Goal: Task Accomplishment & Management: Complete application form

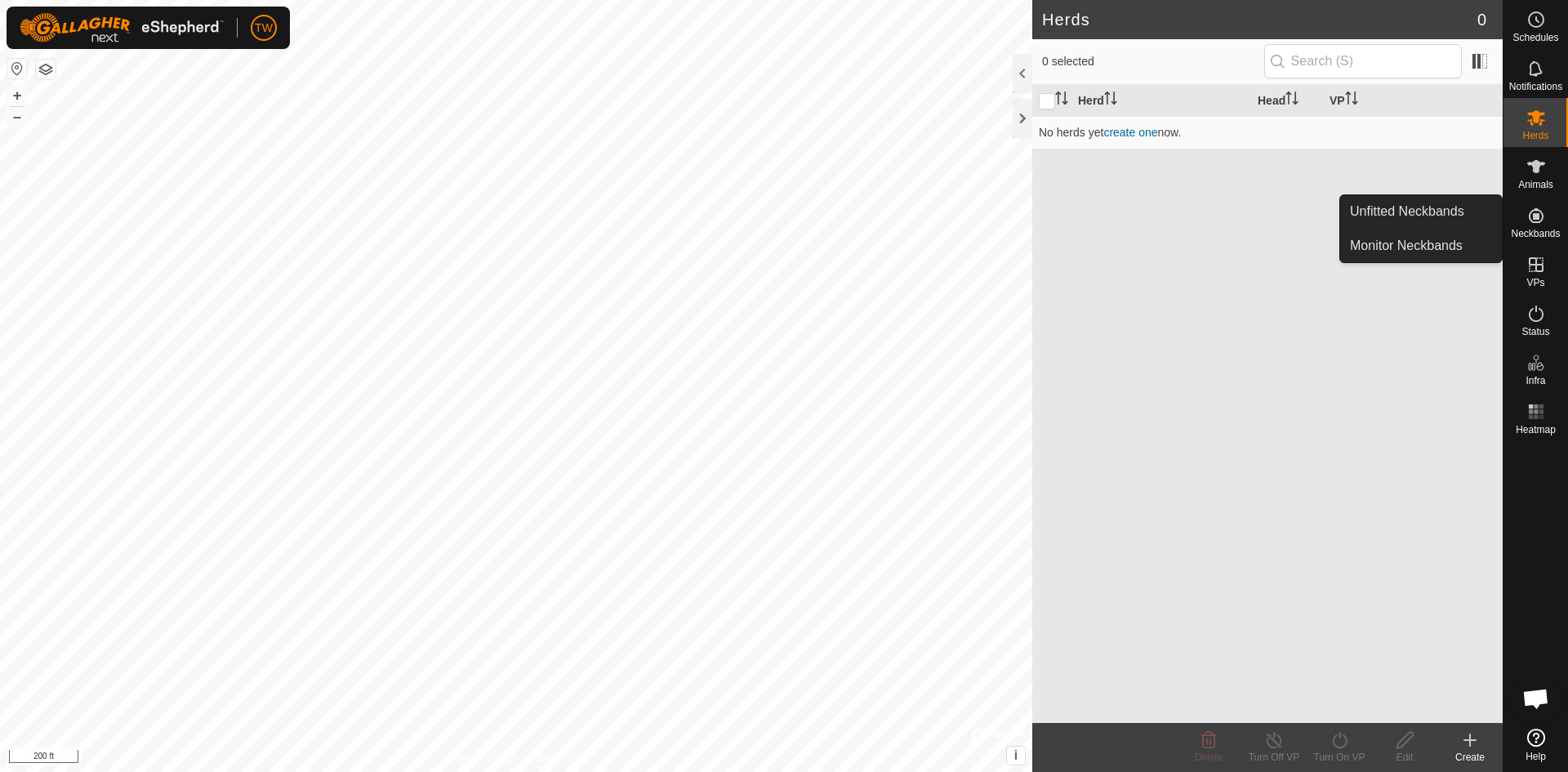
click at [1539, 216] on icon at bounding box center [1536, 215] width 15 height 15
click at [1464, 249] on link "Monitor Neckbands" at bounding box center [1421, 245] width 162 height 33
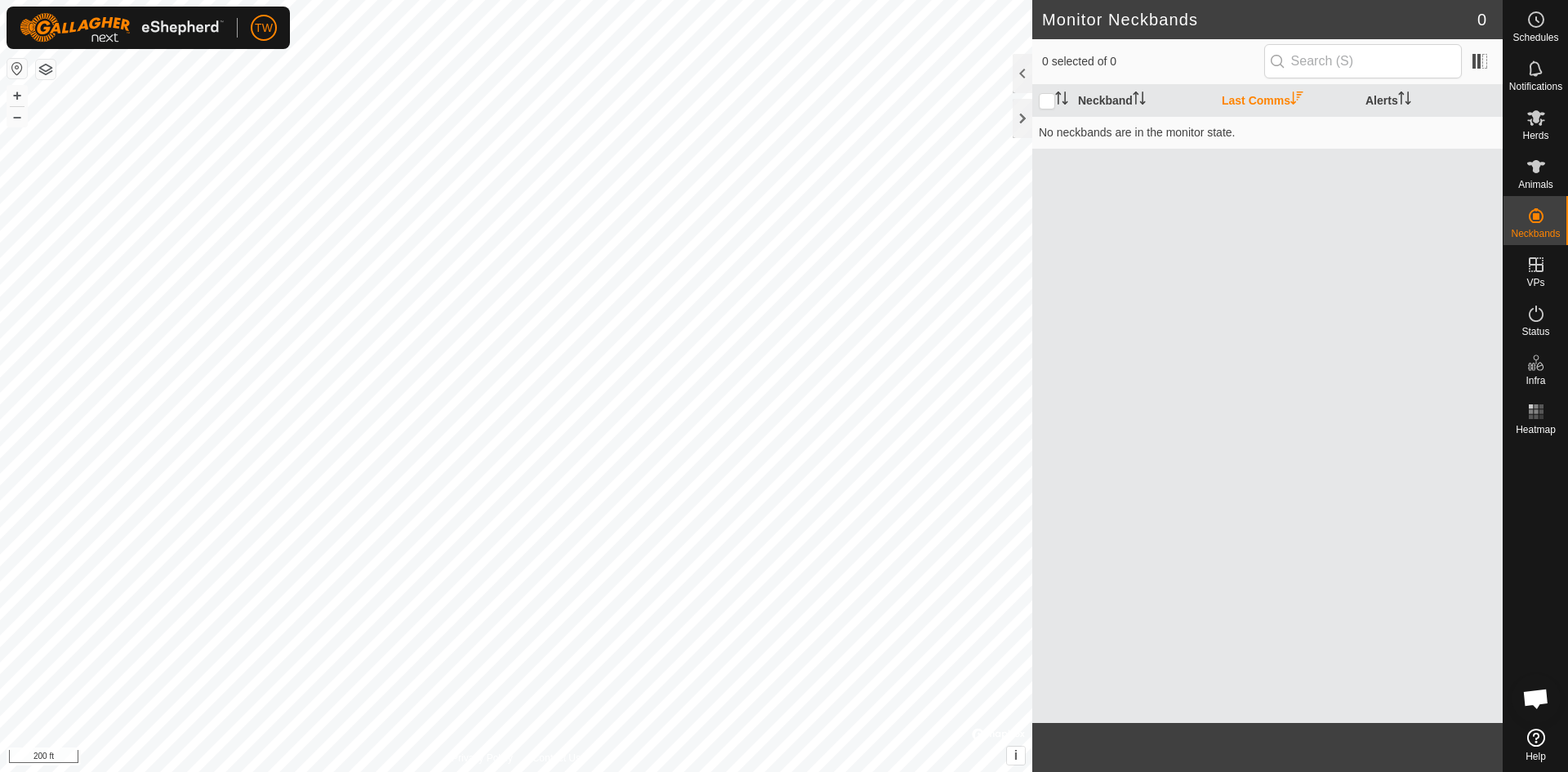
click at [1248, 98] on th "Last Comms" at bounding box center [1288, 100] width 144 height 32
click at [1244, 104] on th "Last Comms" at bounding box center [1288, 100] width 144 height 32
click at [1542, 170] on icon at bounding box center [1536, 166] width 19 height 19
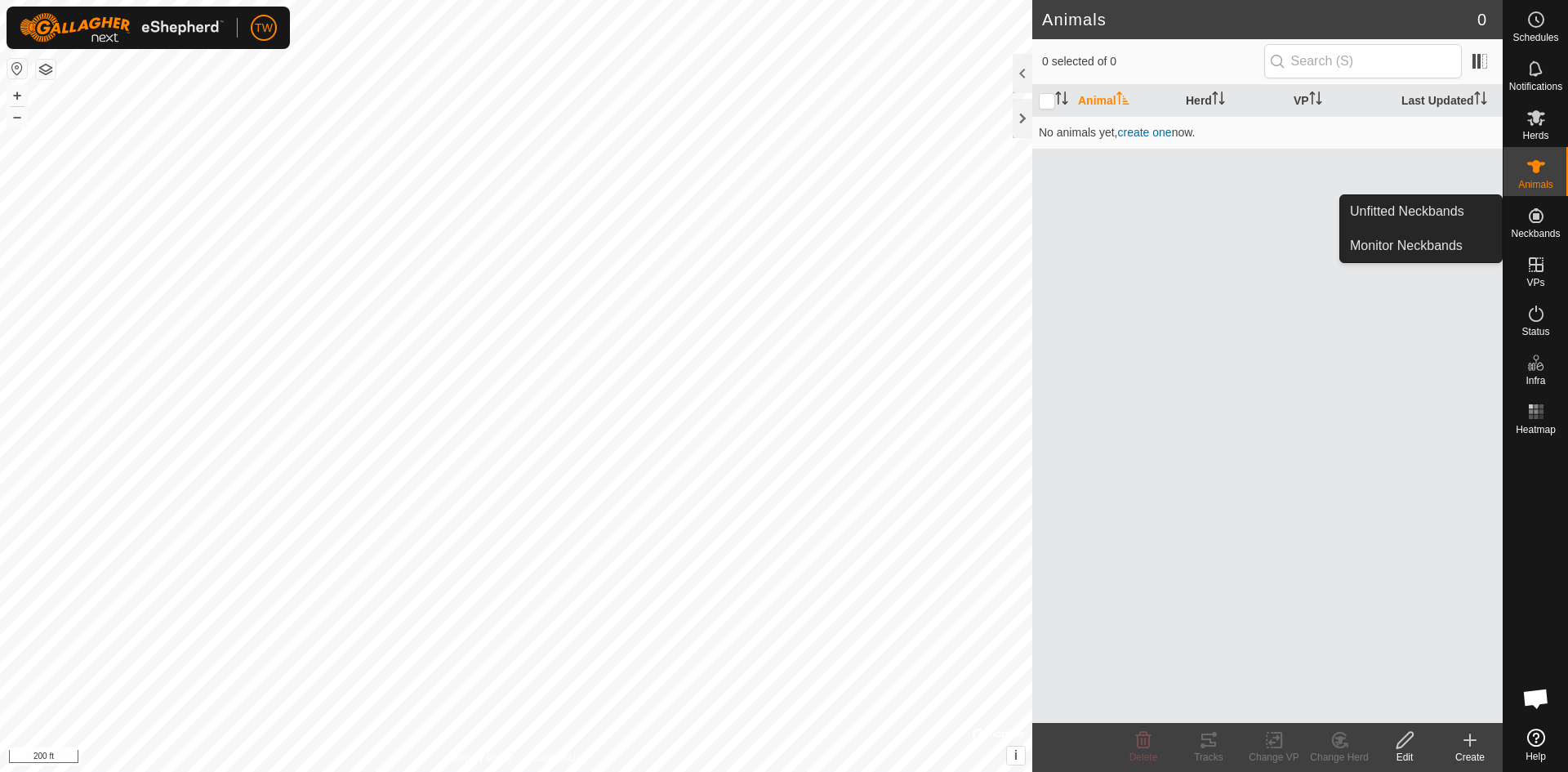
click at [1539, 220] on icon at bounding box center [1536, 215] width 19 height 19
click at [1441, 208] on link "Unfitted Neckbands" at bounding box center [1421, 212] width 162 height 33
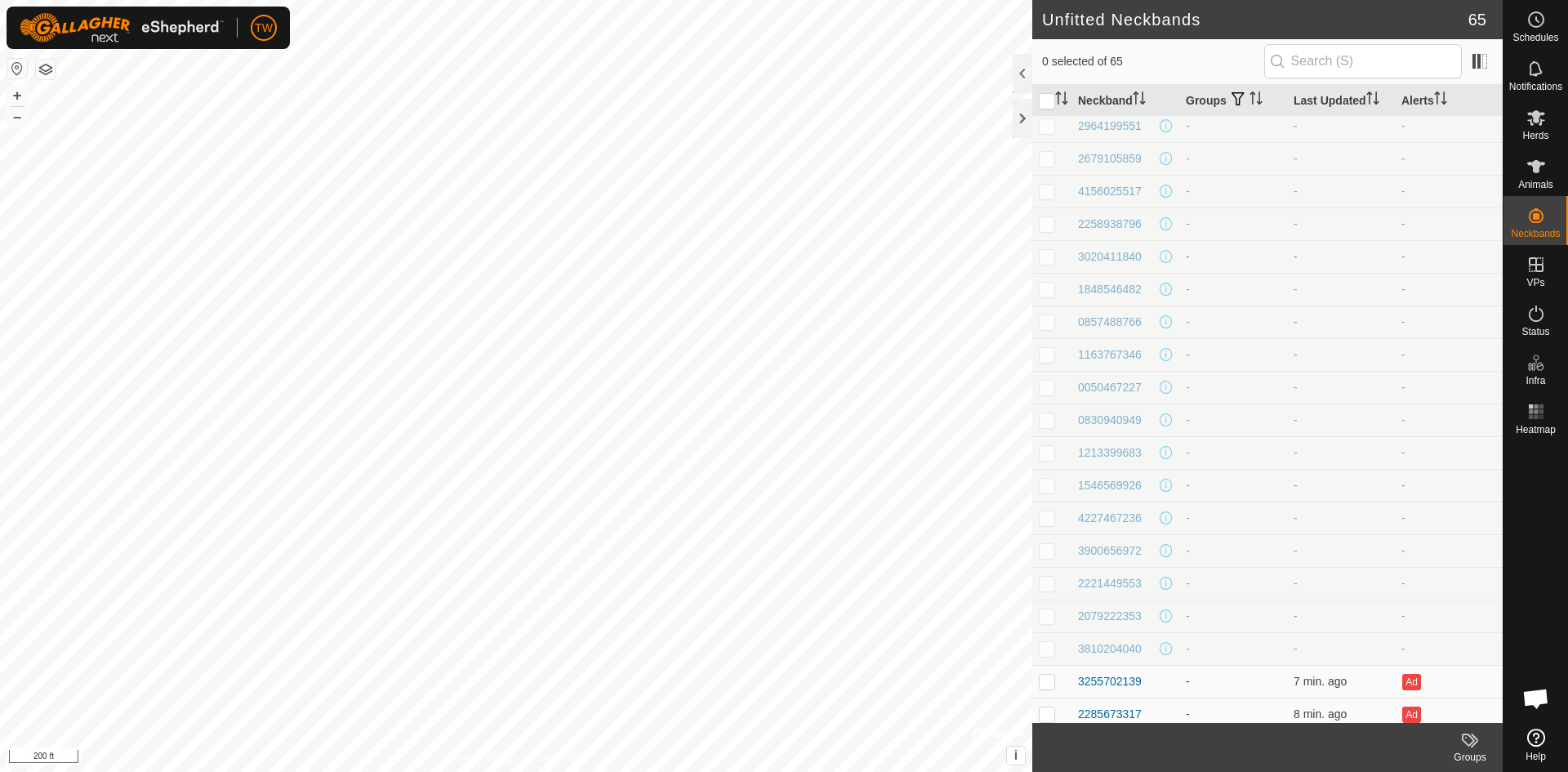
scroll to position [292, 0]
click at [1334, 100] on th "Last Updated" at bounding box center [1342, 100] width 108 height 32
click at [1343, 101] on th "Last Updated" at bounding box center [1342, 100] width 108 height 32
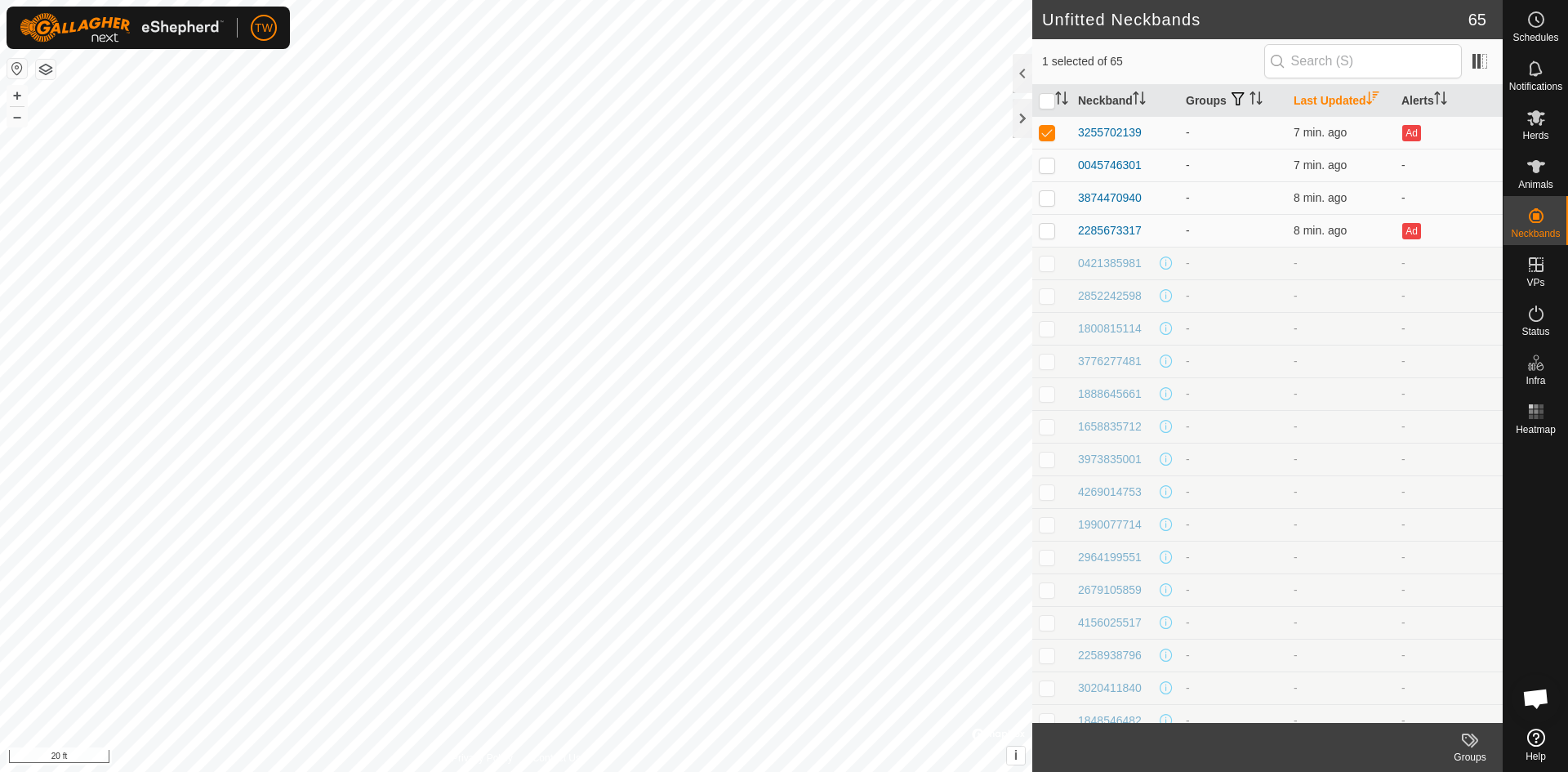
checkbox input "false"
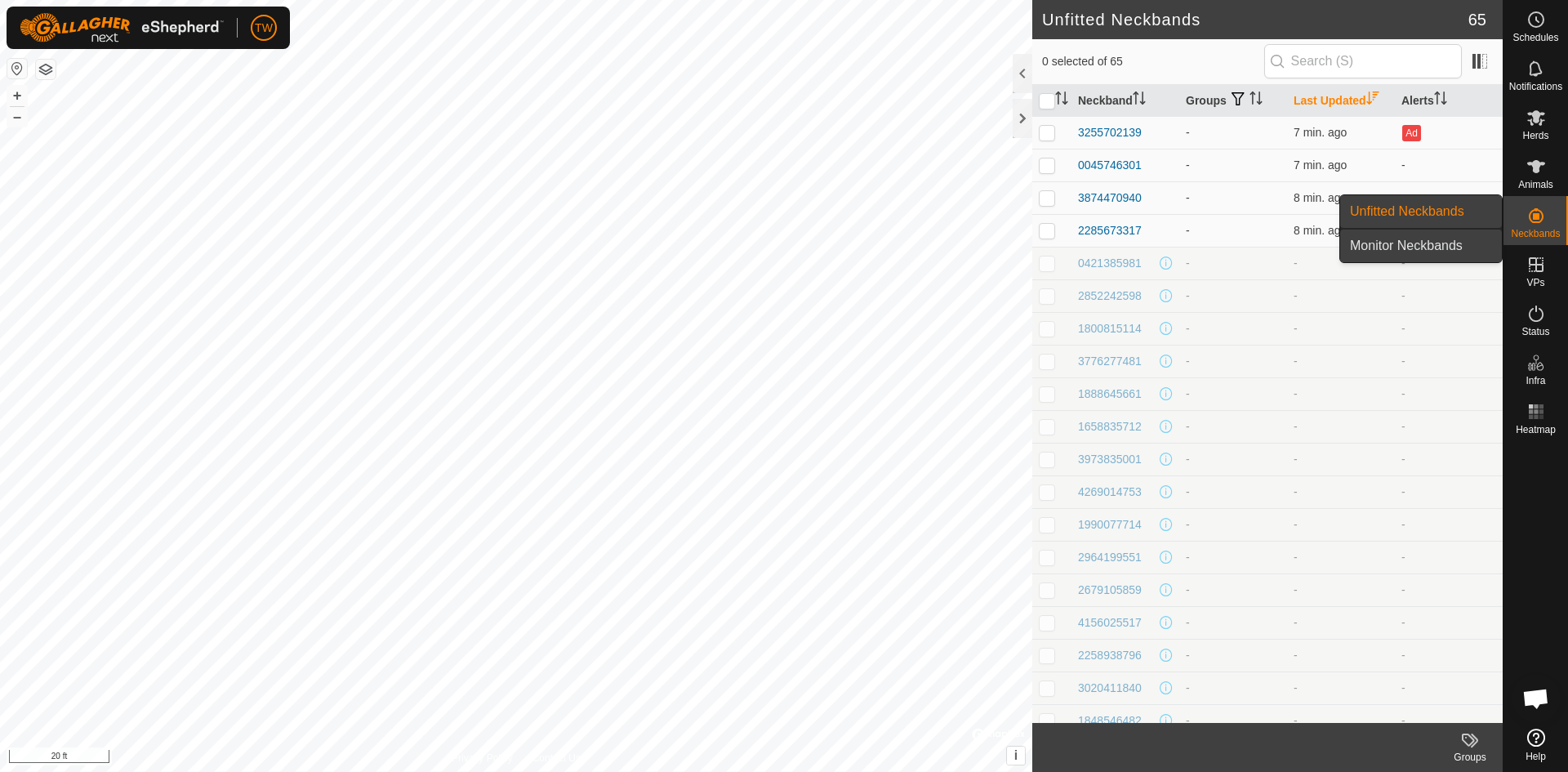
click at [1448, 245] on link "Monitor Neckbands" at bounding box center [1421, 245] width 162 height 33
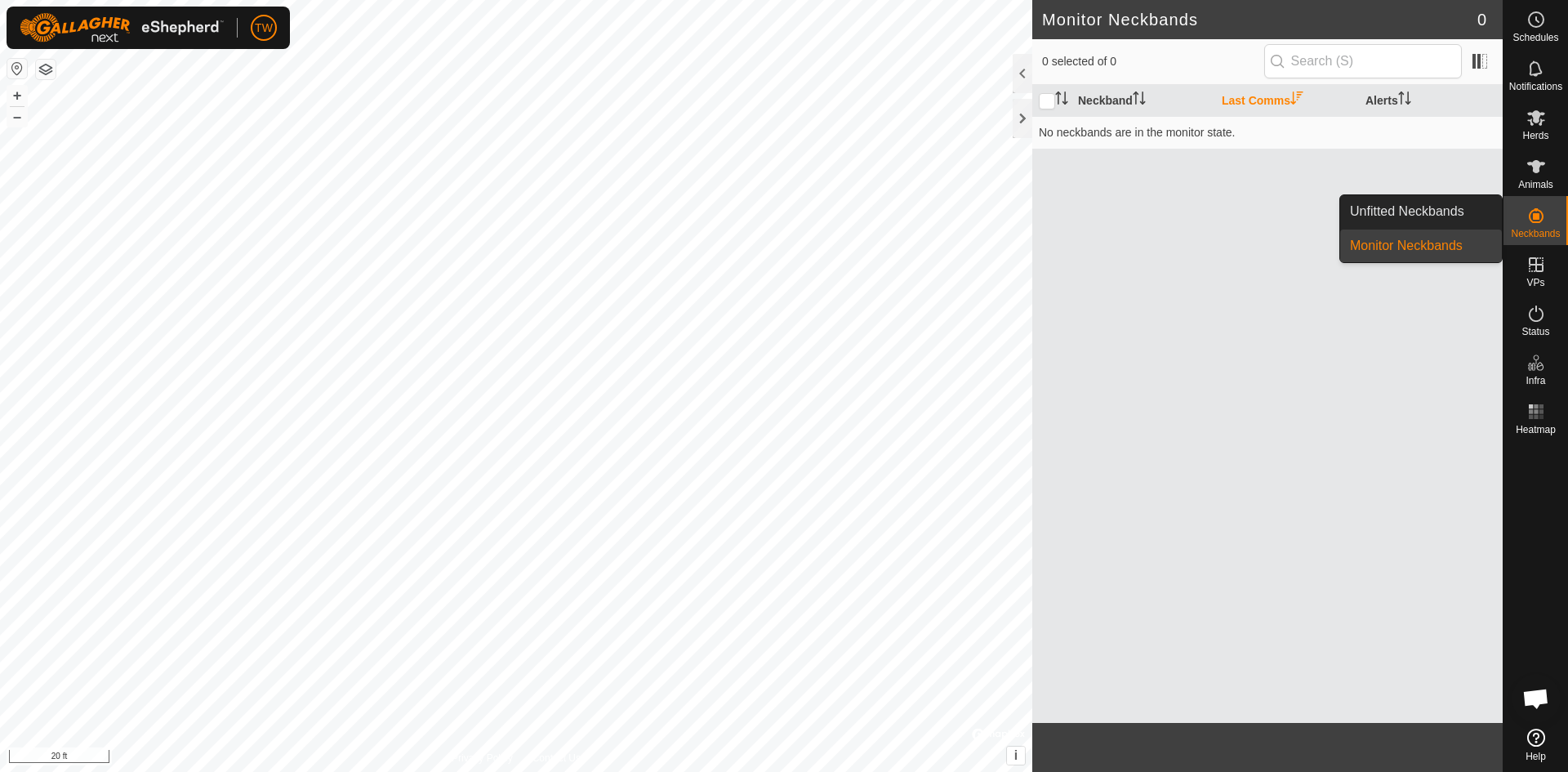
click at [1544, 219] on icon at bounding box center [1536, 215] width 19 height 19
click at [1453, 203] on link "Unfitted Neckbands" at bounding box center [1421, 212] width 162 height 33
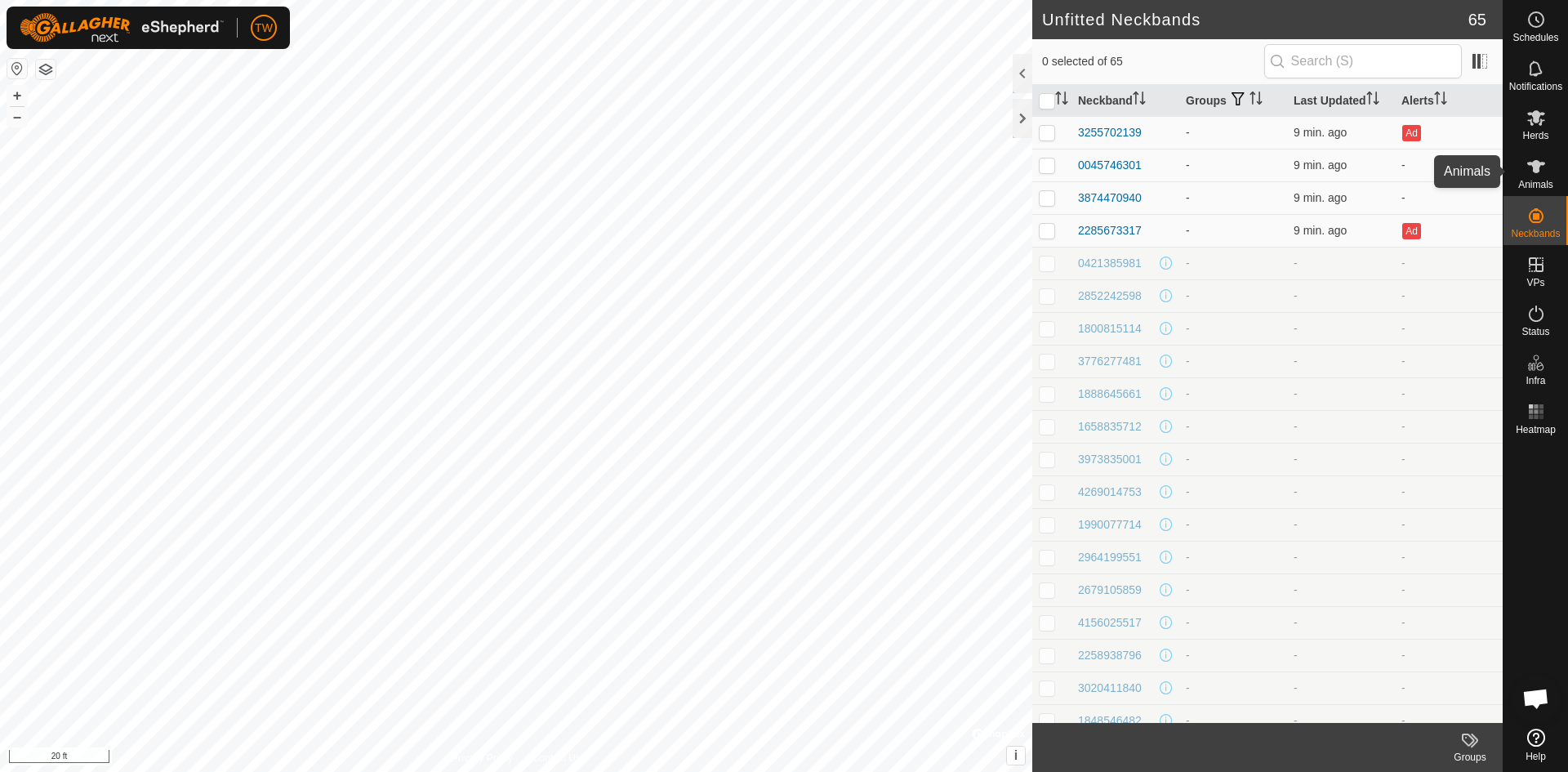
click at [1537, 174] on icon at bounding box center [1536, 166] width 19 height 19
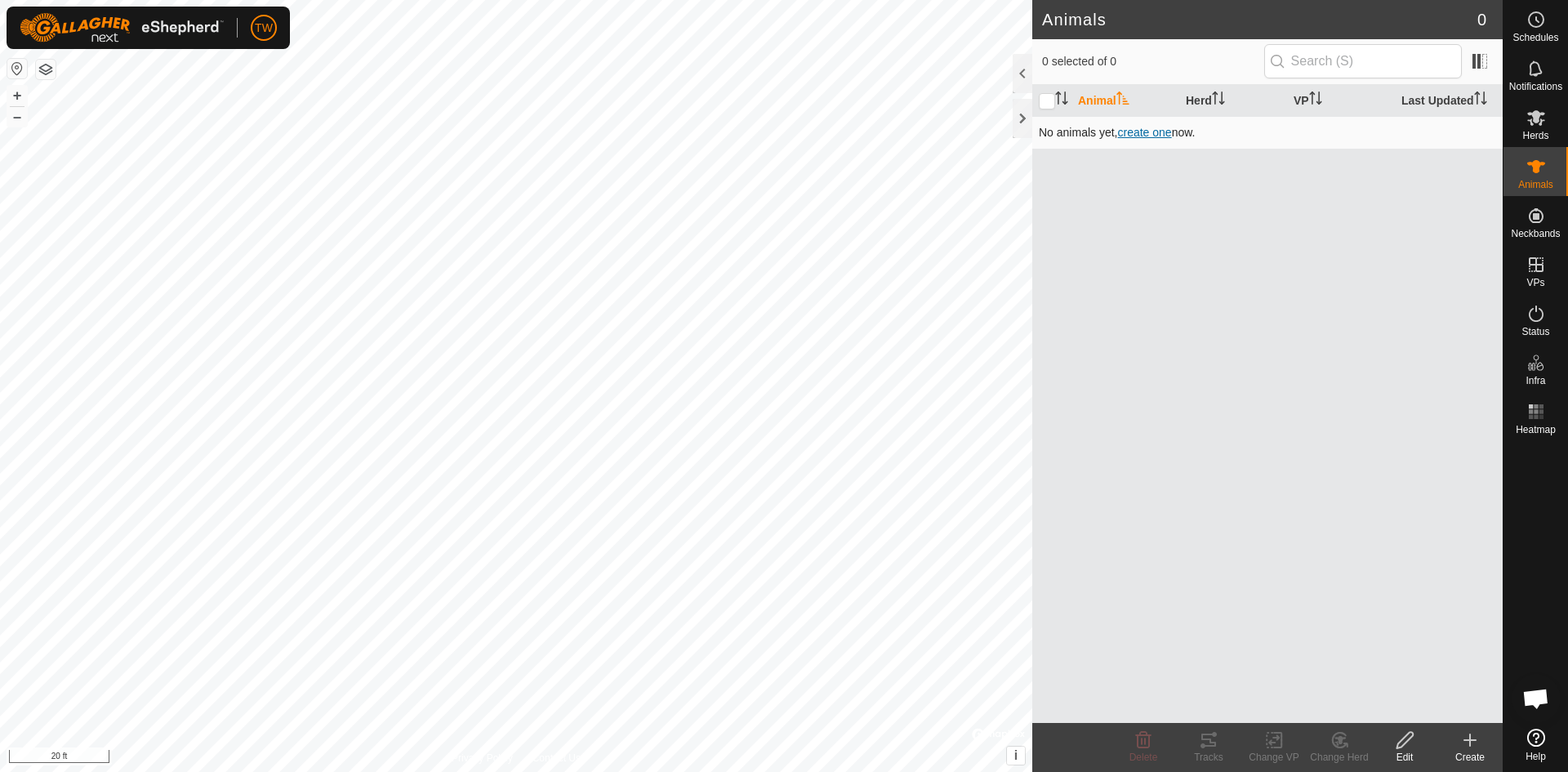
click at [1155, 129] on span "create one" at bounding box center [1144, 132] width 54 height 13
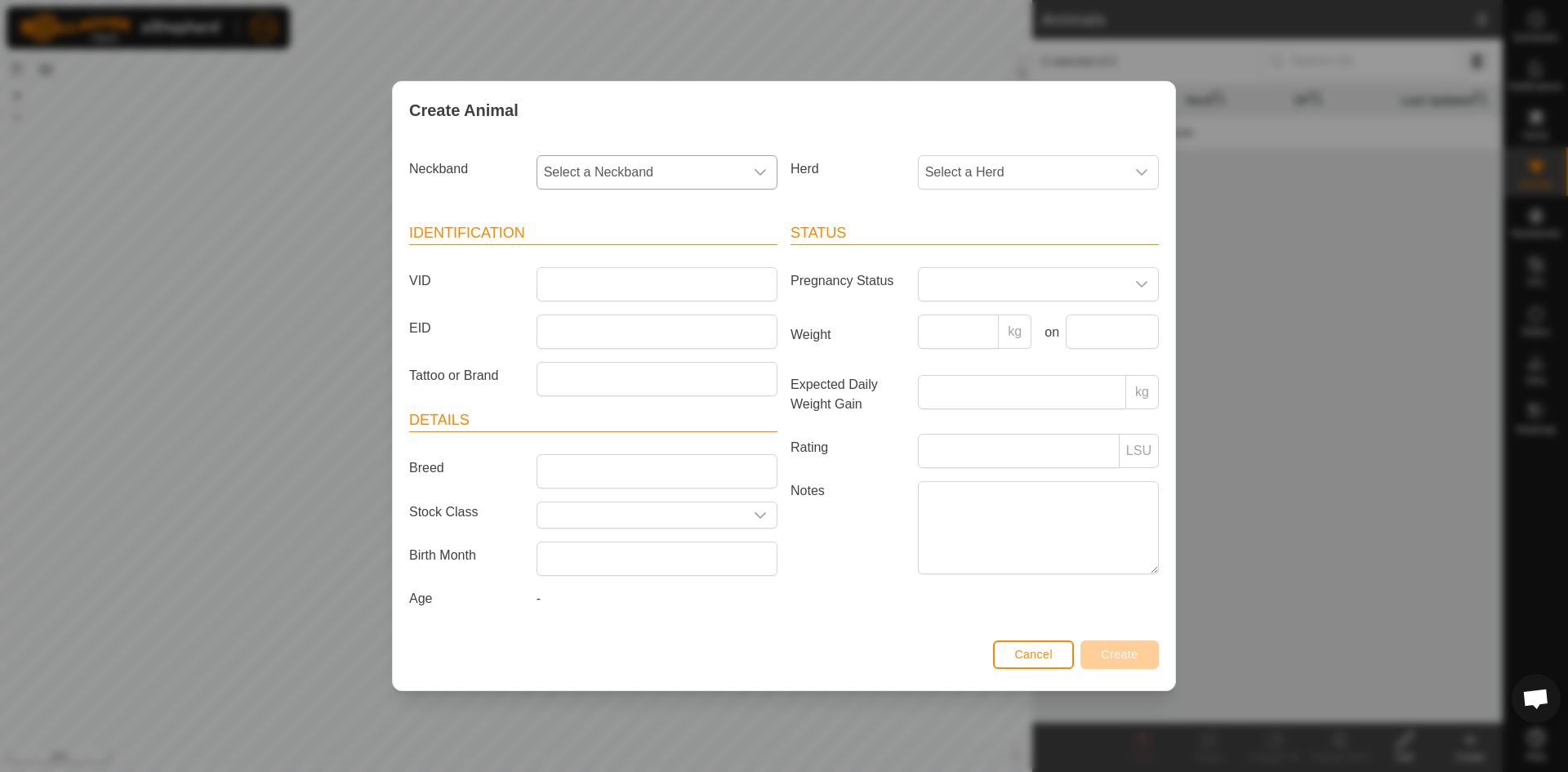
click at [768, 172] on div "dropdown trigger" at bounding box center [760, 172] width 33 height 33
click at [808, 118] on div "Create Animal" at bounding box center [784, 110] width 782 height 57
click at [767, 170] on icon "dropdown trigger" at bounding box center [761, 172] width 13 height 13
click at [712, 262] on li "-" at bounding box center [659, 256] width 239 height 33
click at [1143, 172] on icon "dropdown trigger" at bounding box center [1143, 172] width 13 height 13
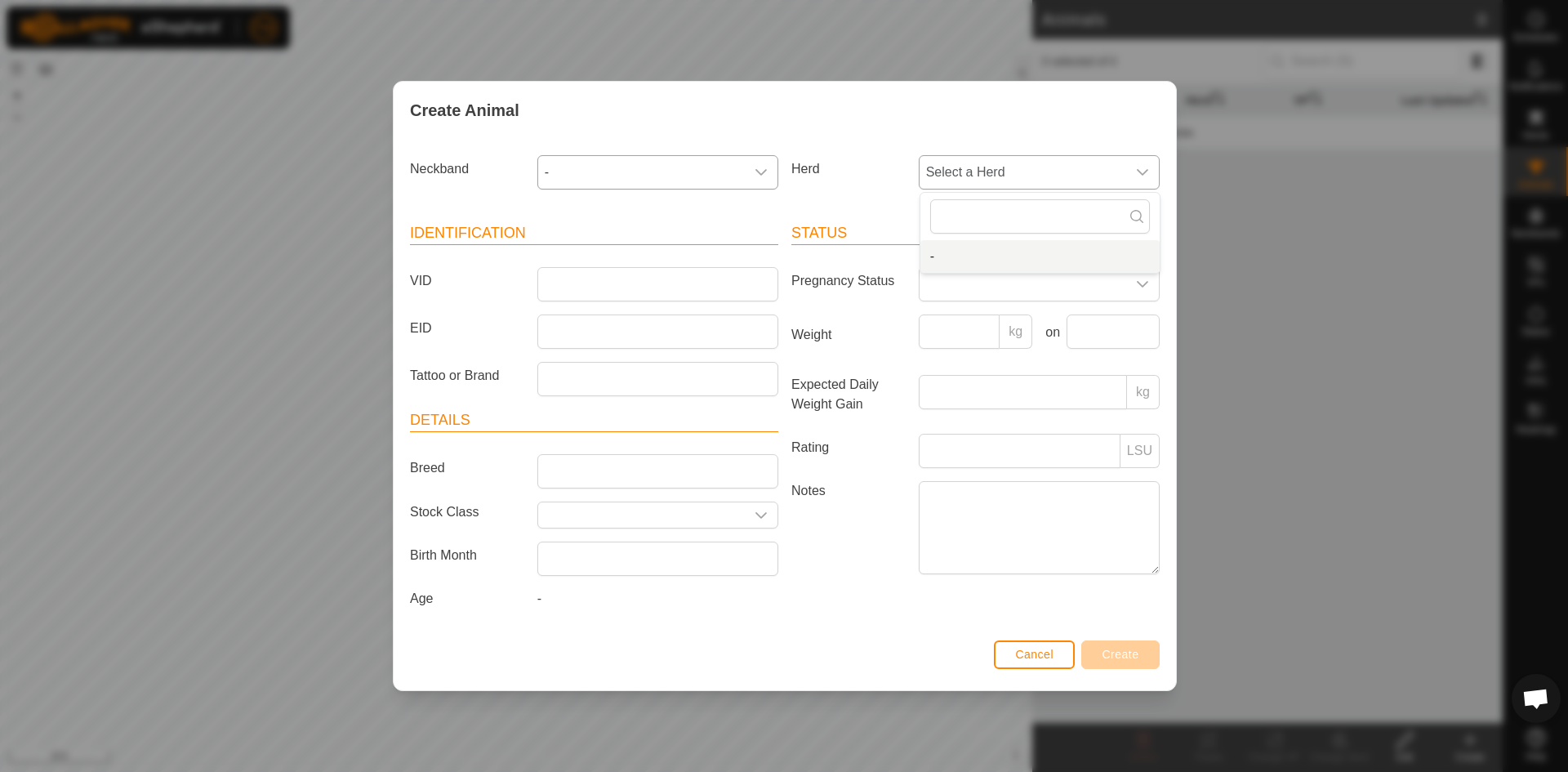
click at [970, 260] on li "-" at bounding box center [1040, 256] width 239 height 33
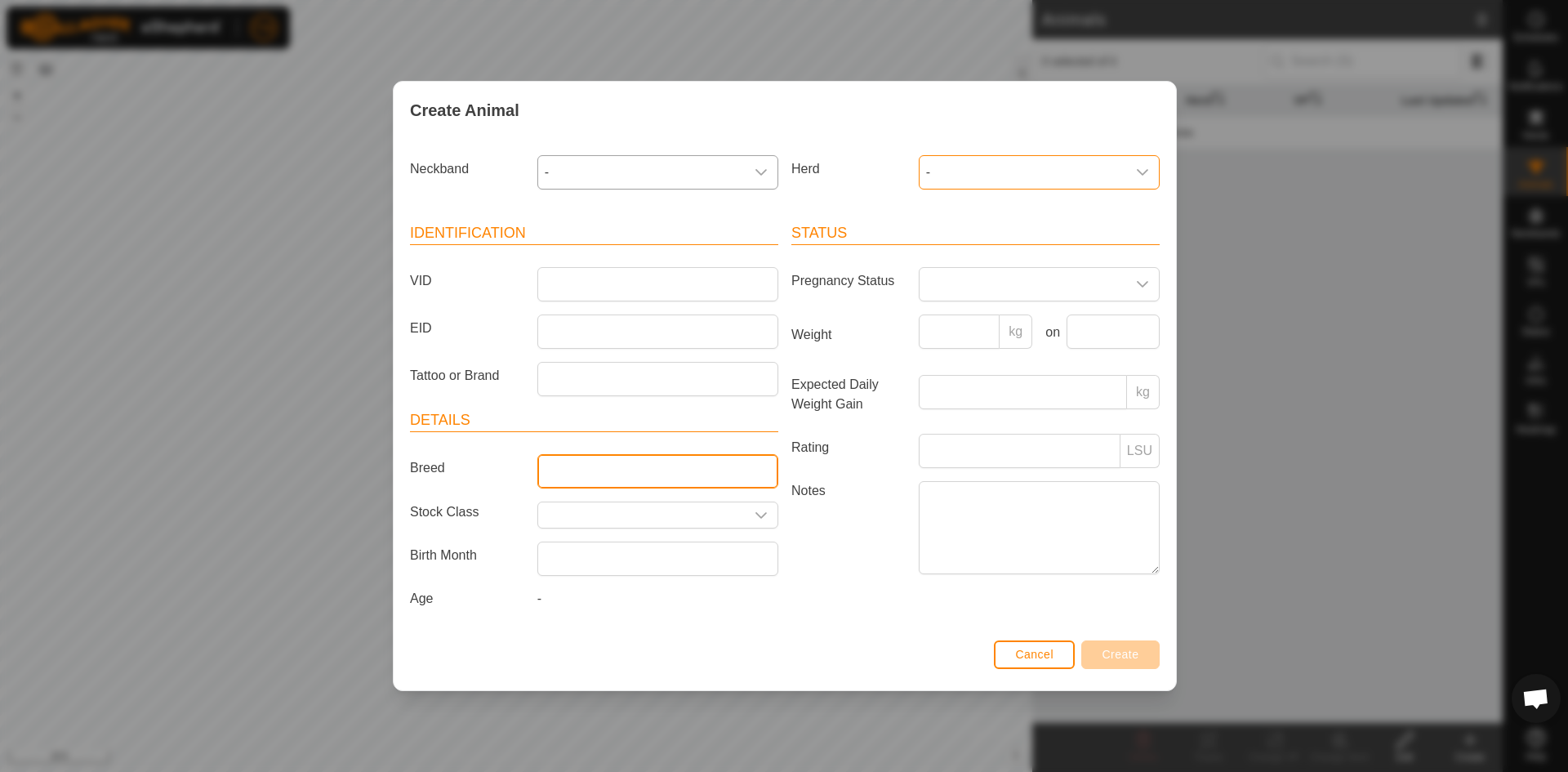
click at [712, 470] on input "Breed" at bounding box center [658, 472] width 241 height 35
click at [762, 516] on icon "dropdown trigger" at bounding box center [761, 516] width 13 height 13
click at [832, 558] on label "Notes" at bounding box center [849, 527] width 128 height 92
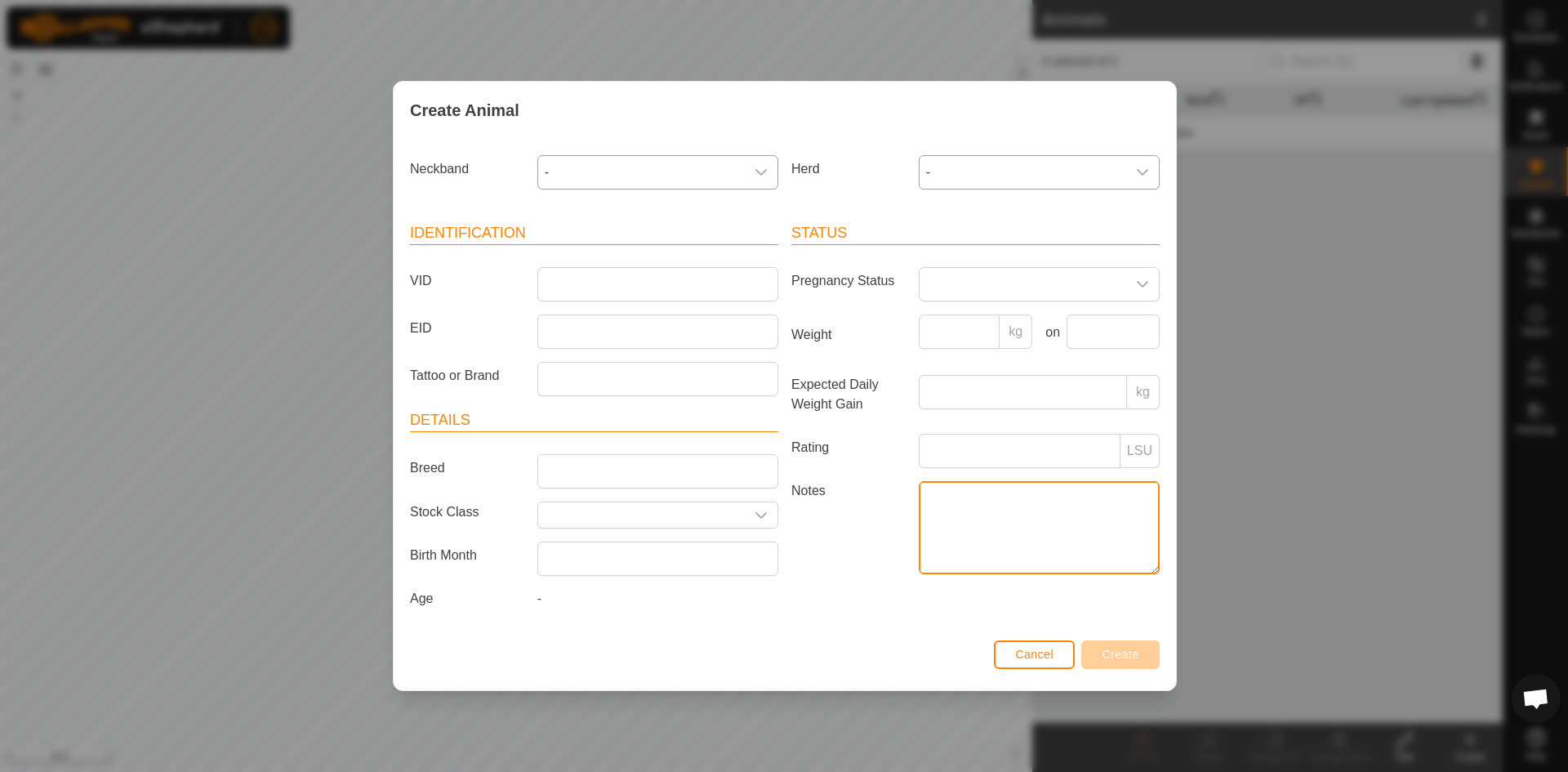
click at [919, 558] on textarea "Notes" at bounding box center [1040, 527] width 241 height 93
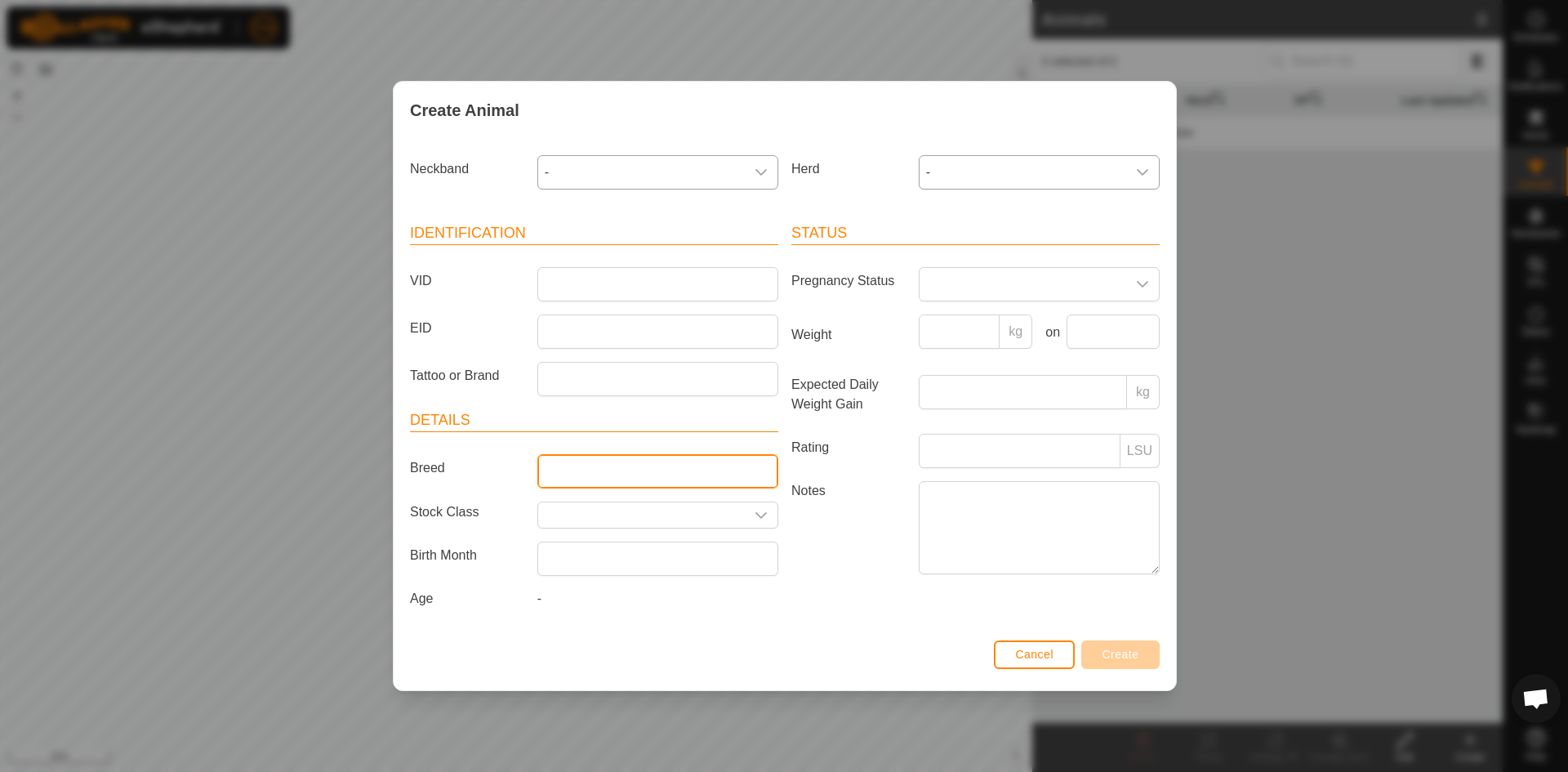
click at [674, 471] on input "Breed" at bounding box center [658, 472] width 241 height 35
type input "Red Angus"
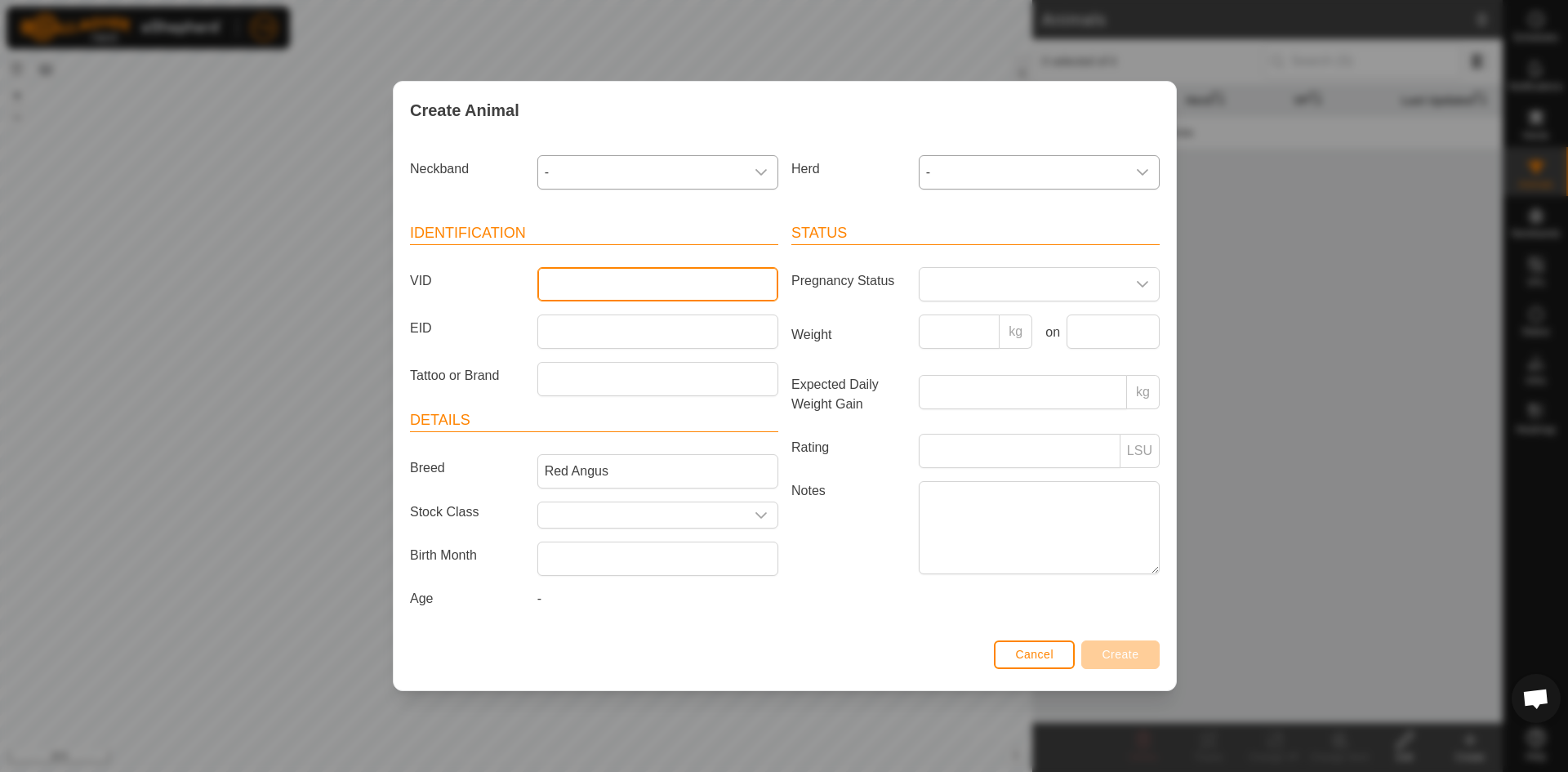
click at [621, 292] on input "VID" at bounding box center [658, 285] width 241 height 35
type input "Rebel"
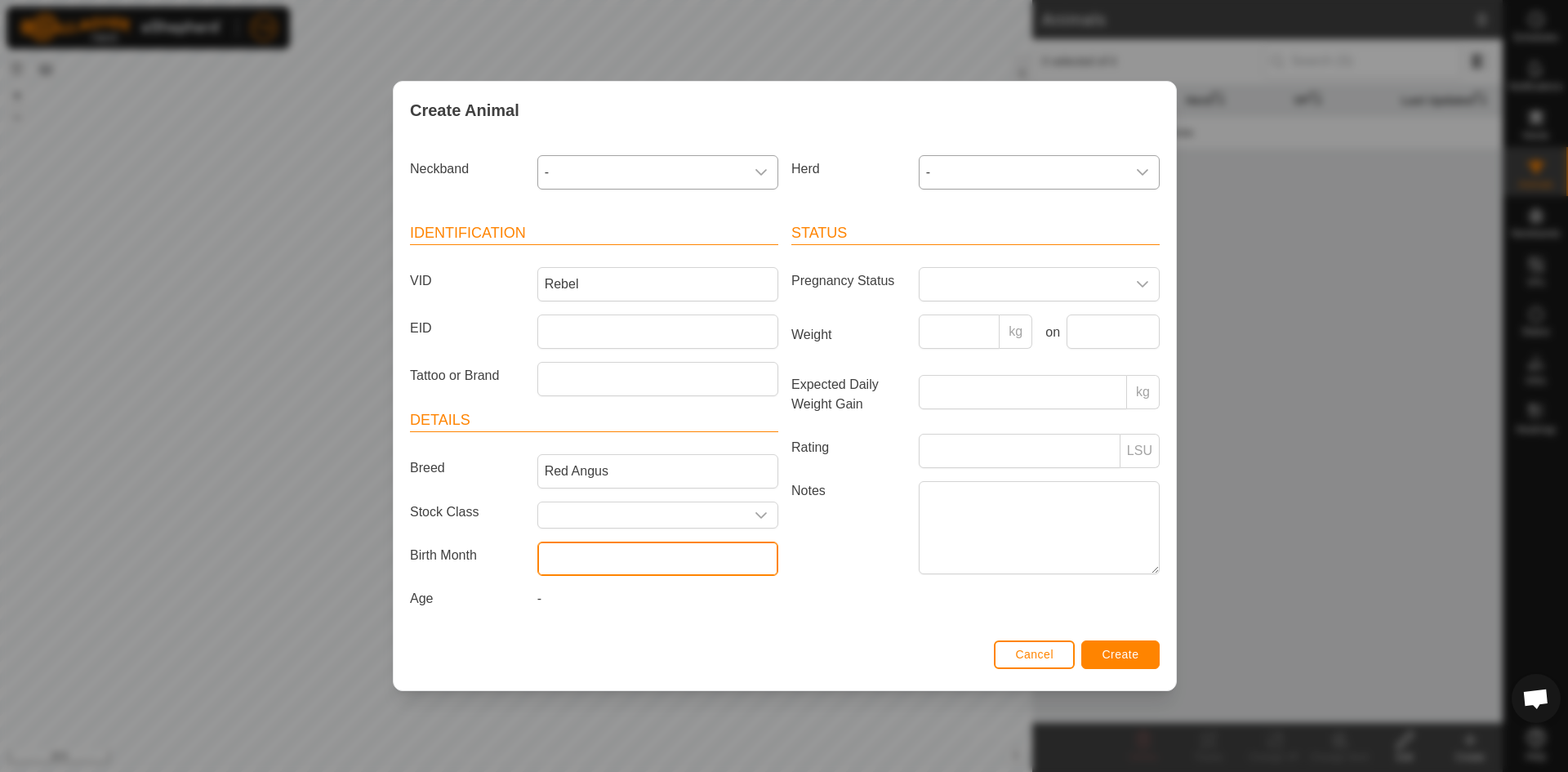
click at [628, 555] on input "text" at bounding box center [658, 558] width 241 height 35
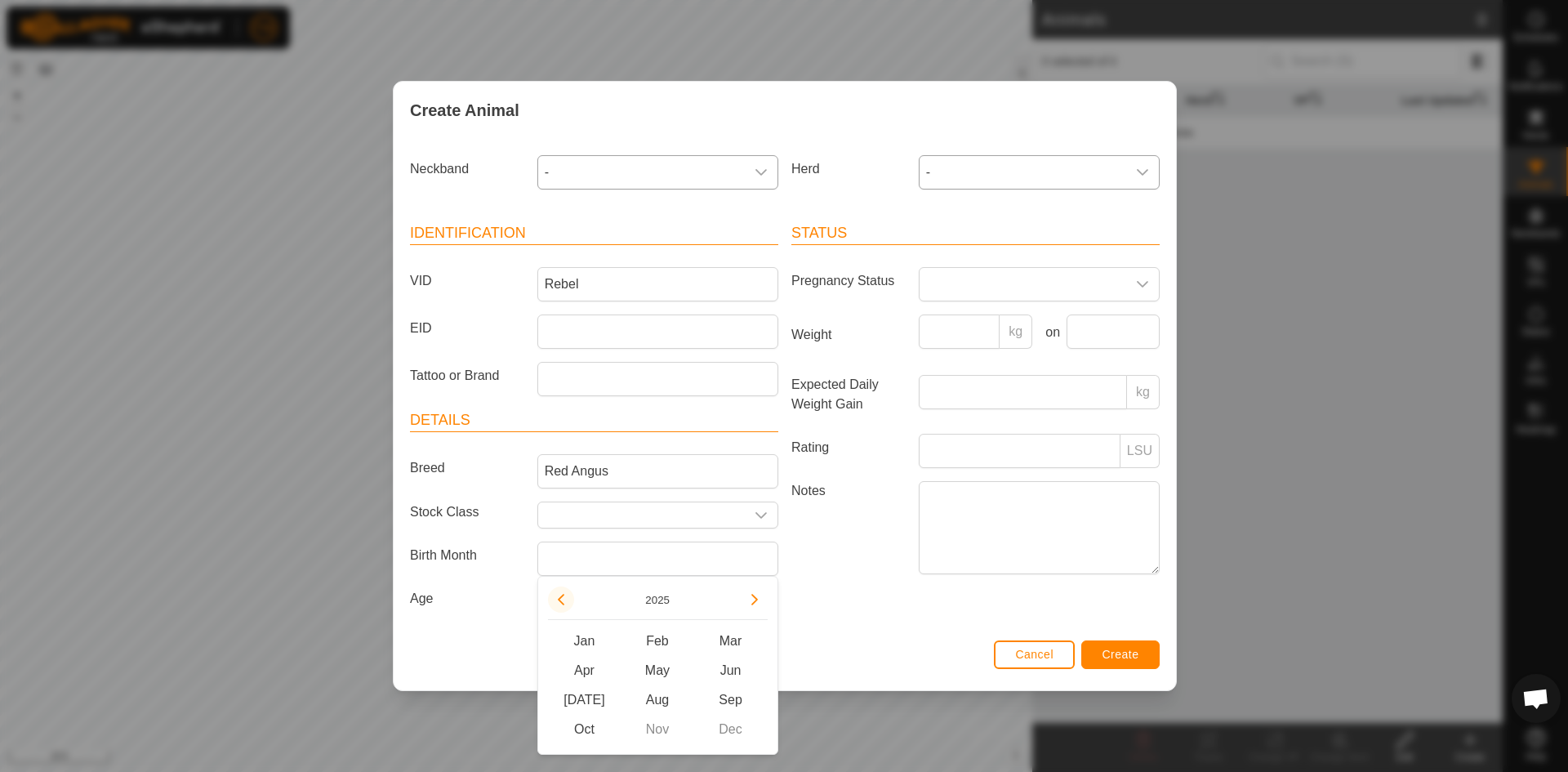
click at [560, 603] on button "Previous Year" at bounding box center [561, 600] width 26 height 26
click at [562, 601] on button "Previous Year" at bounding box center [561, 600] width 26 height 26
click at [665, 633] on span "Feb" at bounding box center [657, 641] width 74 height 29
type input "[DATE]"
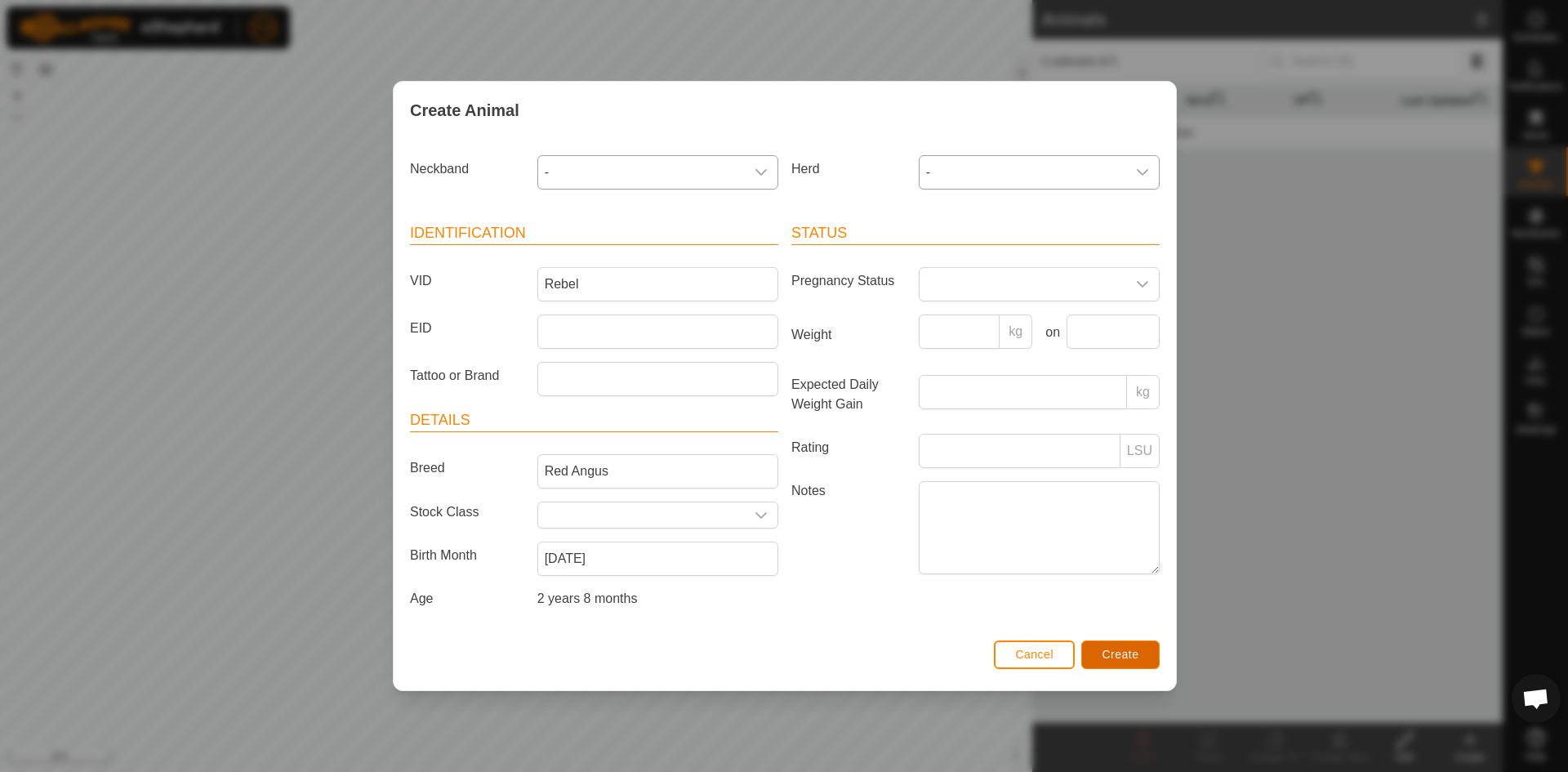
click at [1139, 655] on span "Create" at bounding box center [1121, 654] width 37 height 13
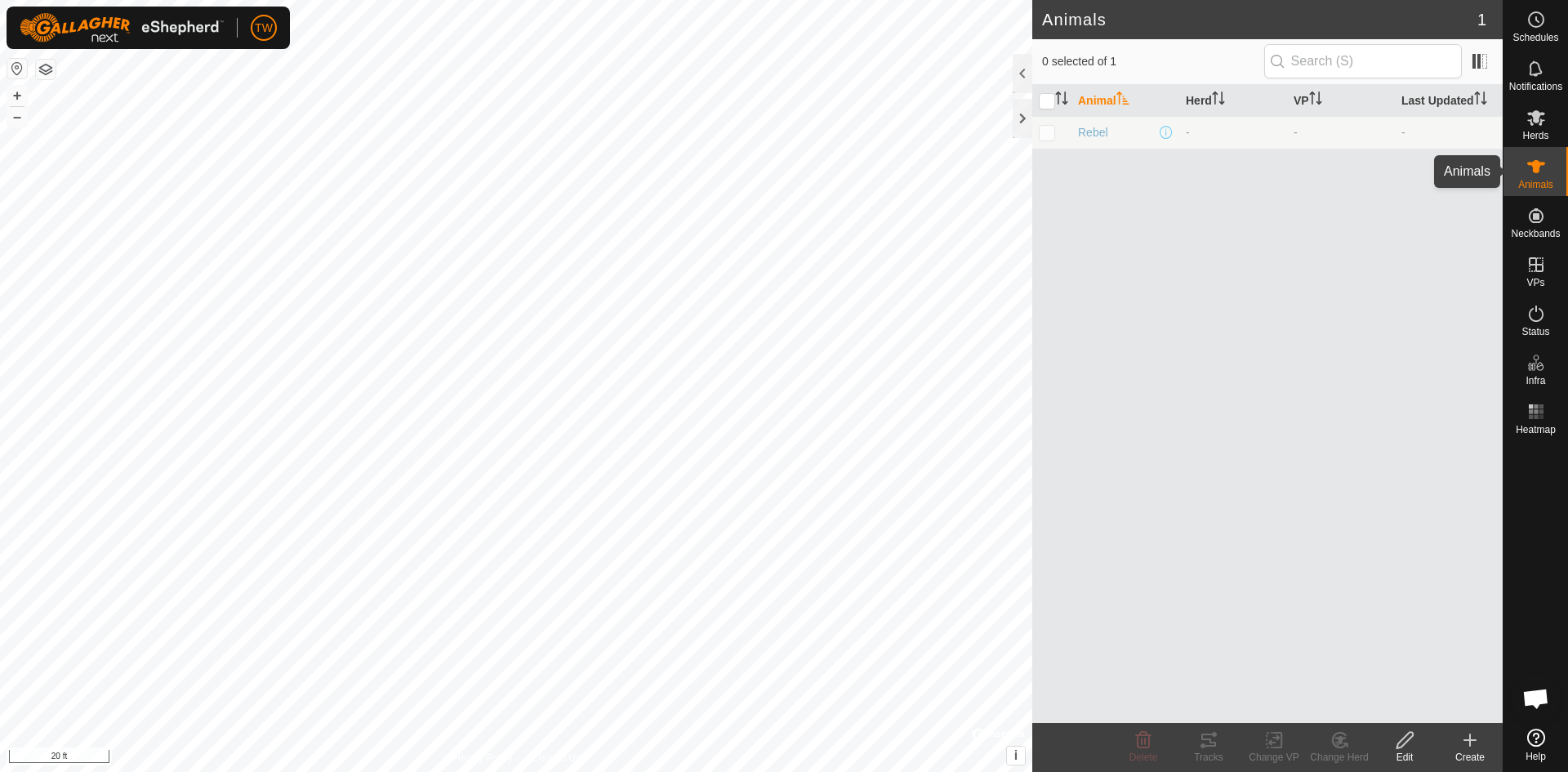
click at [1541, 170] on icon at bounding box center [1536, 166] width 19 height 19
click at [1535, 169] on icon at bounding box center [1537, 166] width 18 height 13
click at [1540, 177] on es-animals-svg-icon at bounding box center [1536, 166] width 29 height 26
click at [1475, 740] on icon at bounding box center [1470, 740] width 12 height 0
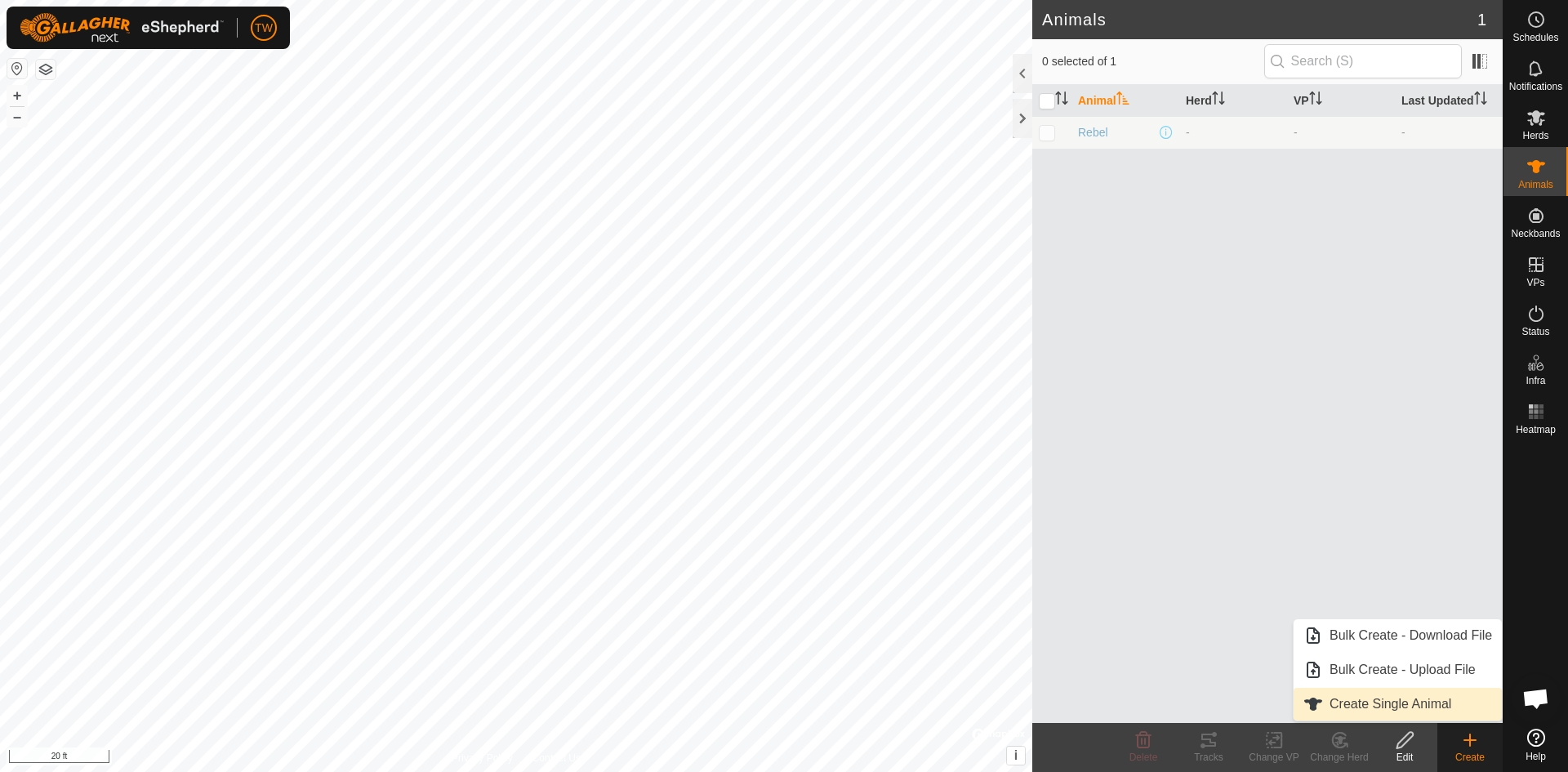
click at [1412, 703] on link "Create Single Animal" at bounding box center [1398, 704] width 208 height 33
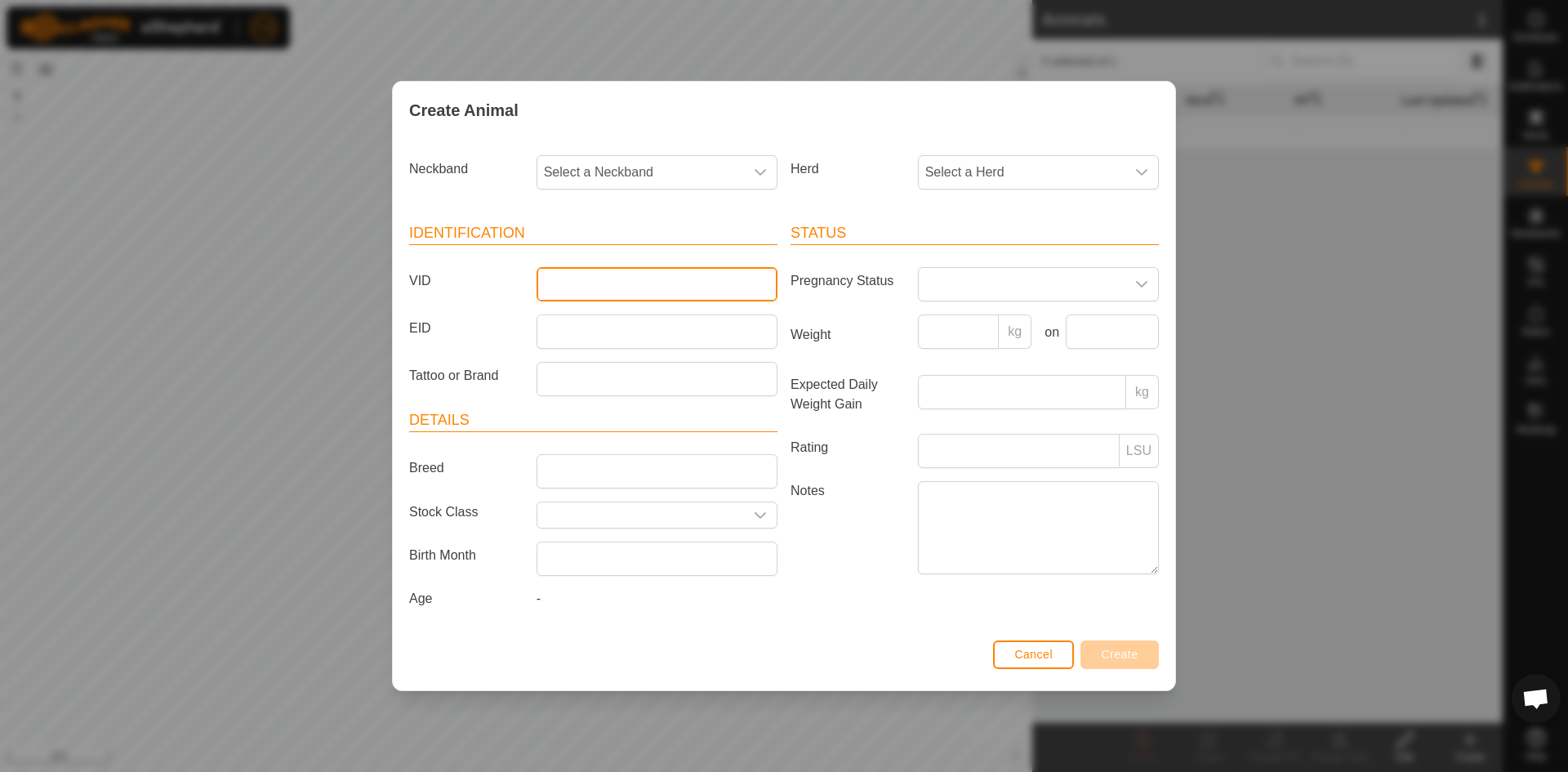
click at [688, 289] on input "VID" at bounding box center [657, 285] width 241 height 35
type input "Peanut-Foursquare-Maximizer"
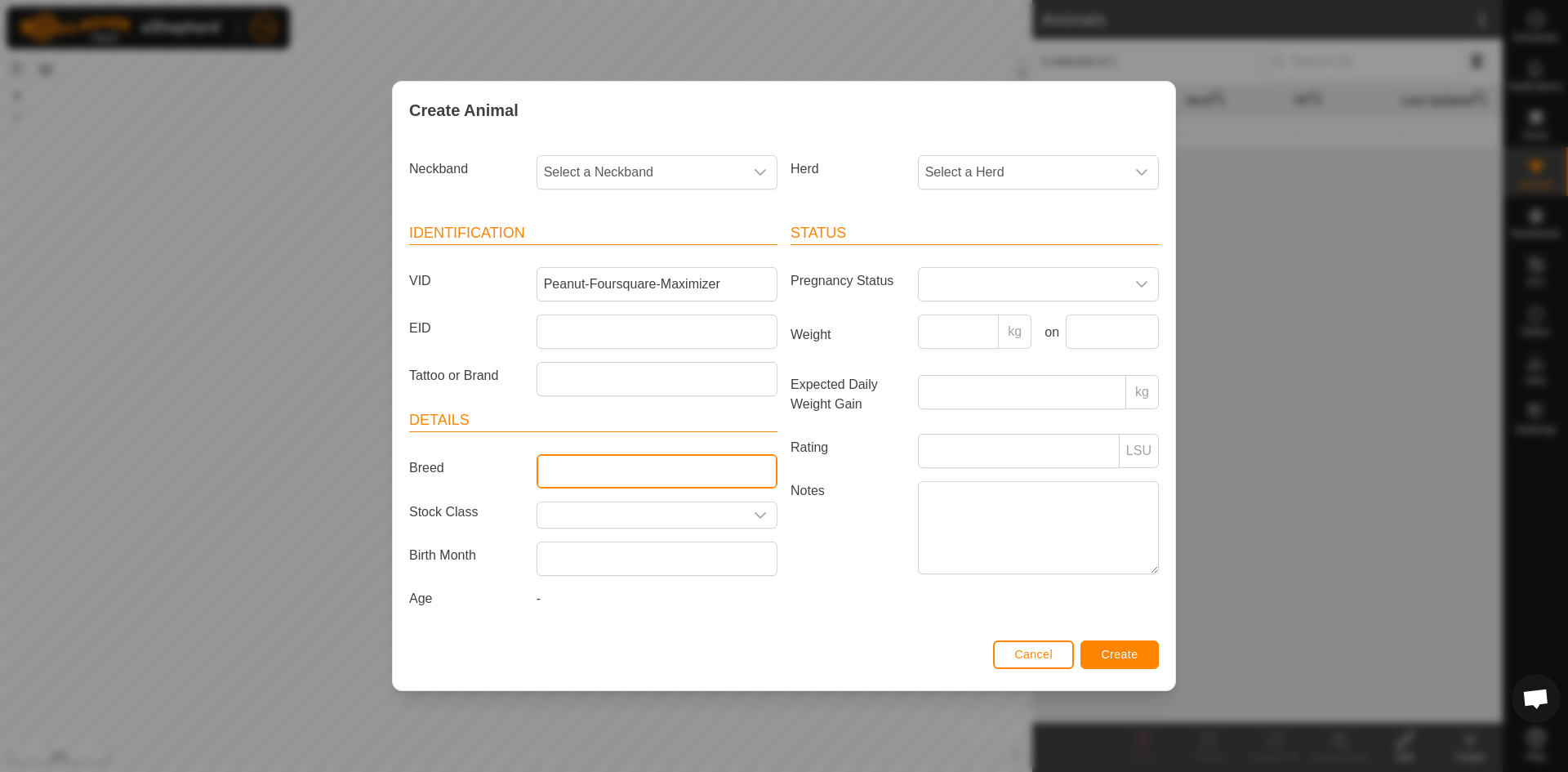
click at [620, 469] on input "Breed" at bounding box center [657, 472] width 241 height 35
type input "Gelbeigh (Black)"
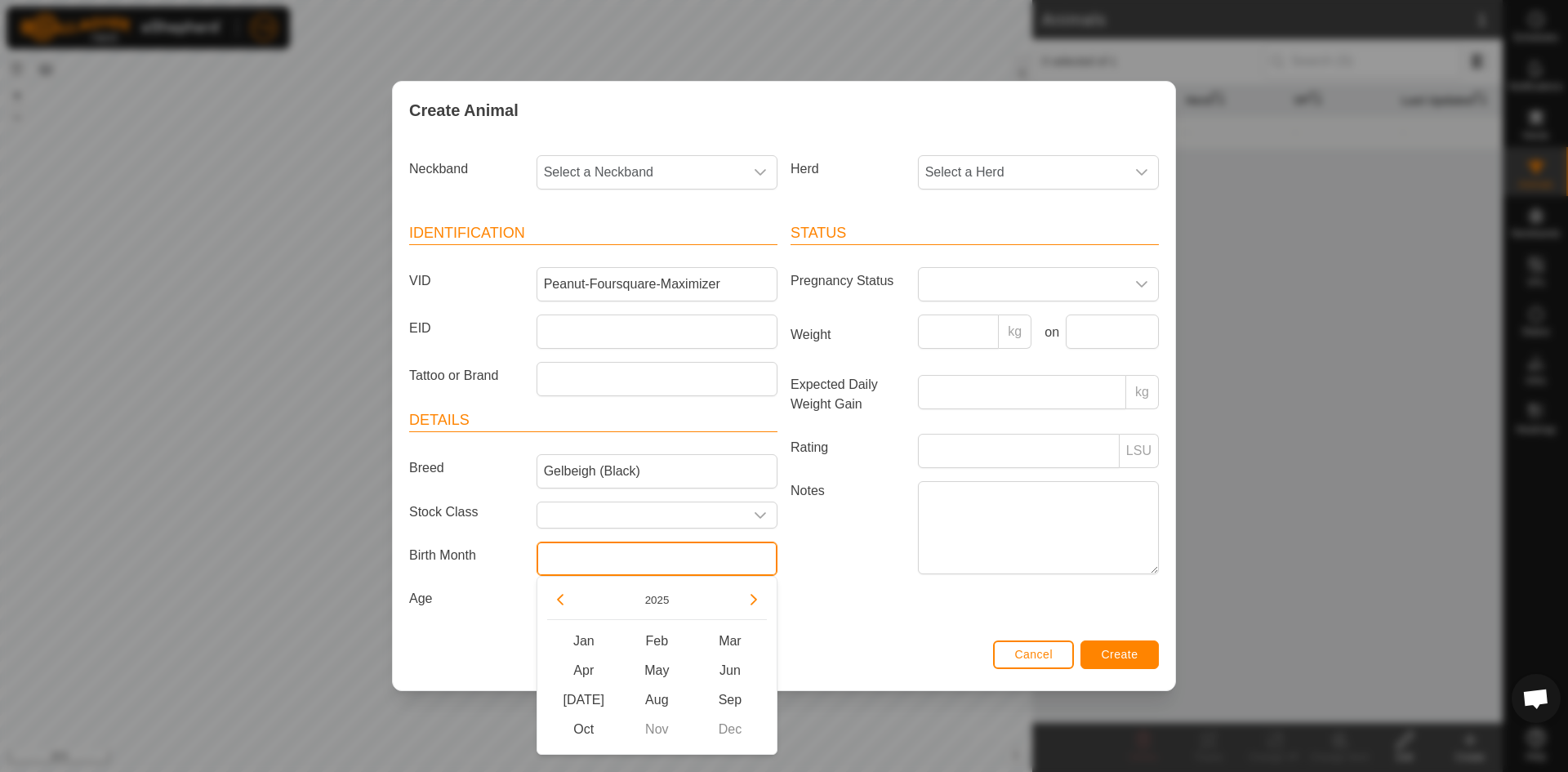
click at [718, 554] on input "text" at bounding box center [657, 558] width 241 height 35
click at [568, 601] on button "Previous Year" at bounding box center [560, 600] width 26 height 26
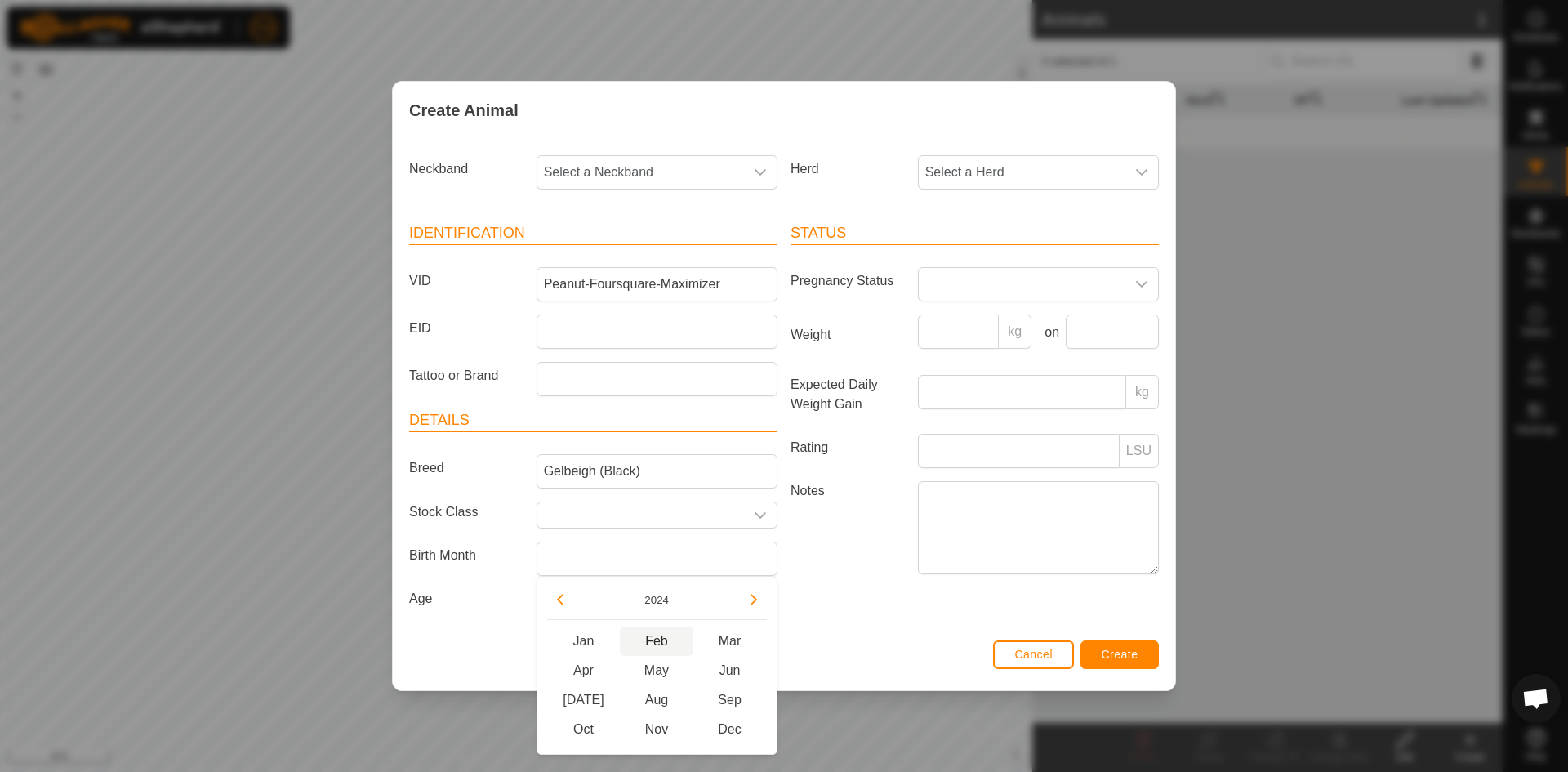
click at [659, 642] on span "Feb" at bounding box center [656, 641] width 74 height 29
type input "[DATE]"
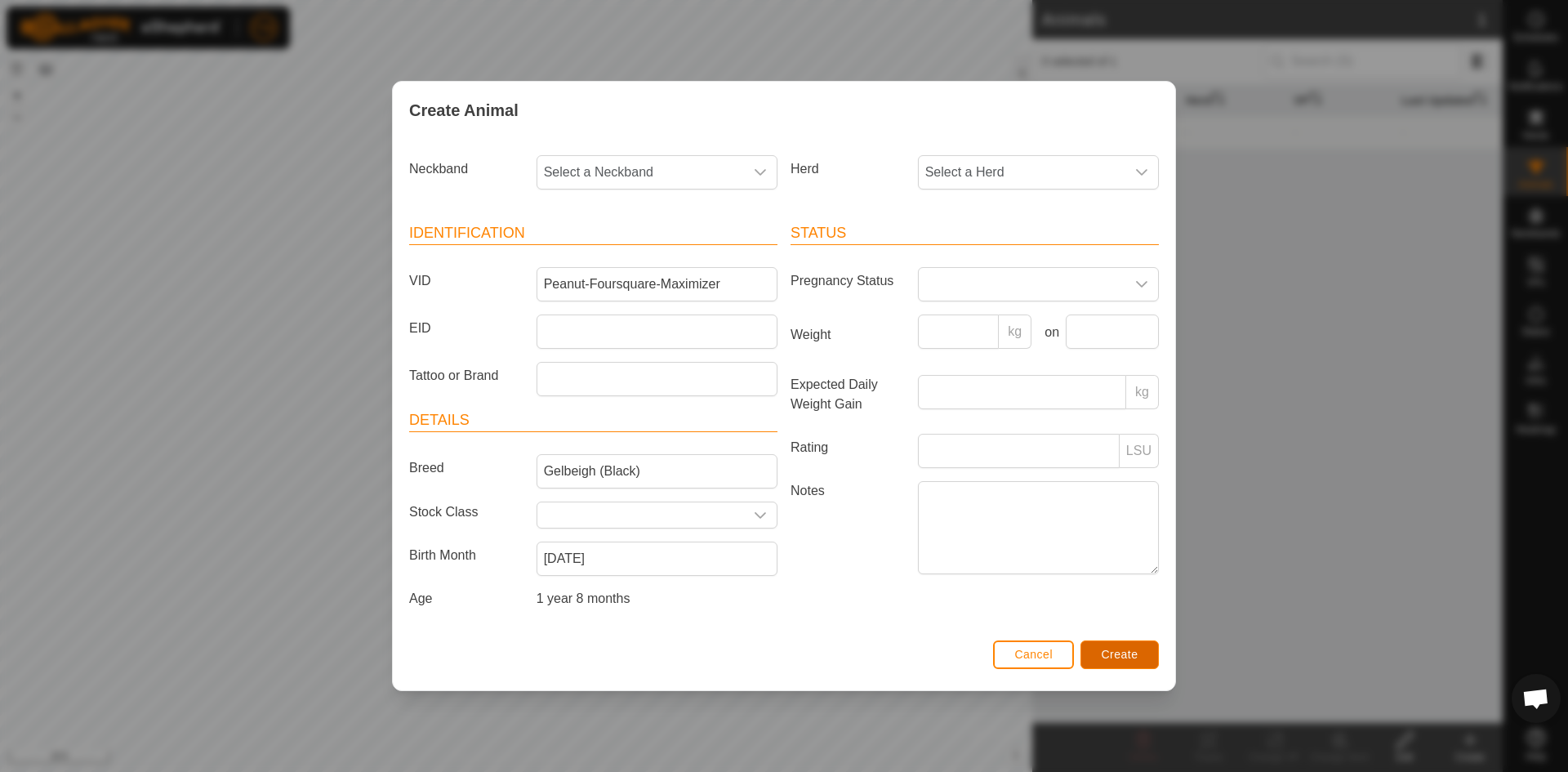
click at [1127, 657] on span "Create" at bounding box center [1120, 654] width 37 height 13
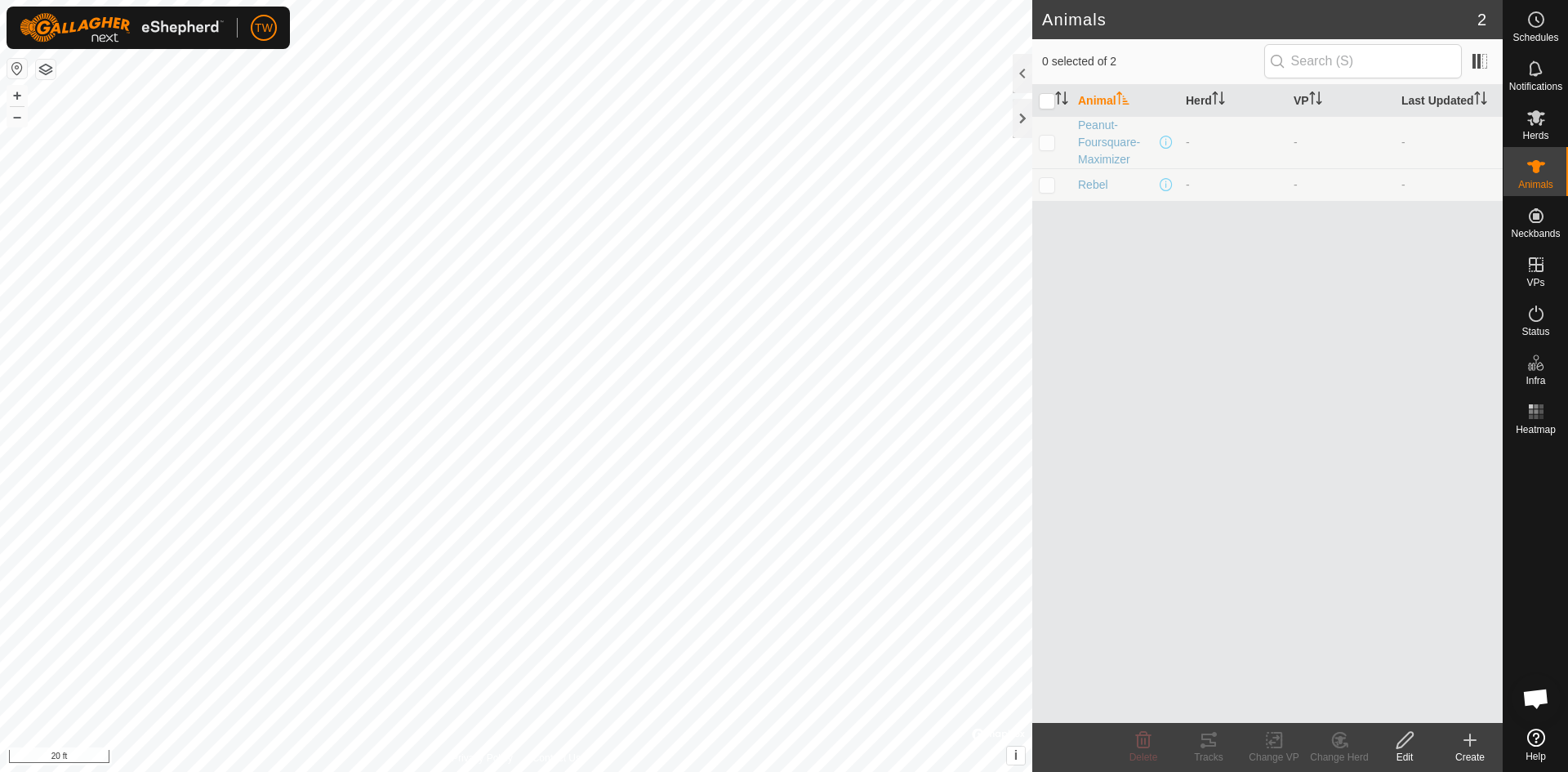
click at [1475, 743] on icon at bounding box center [1469, 739] width 19 height 19
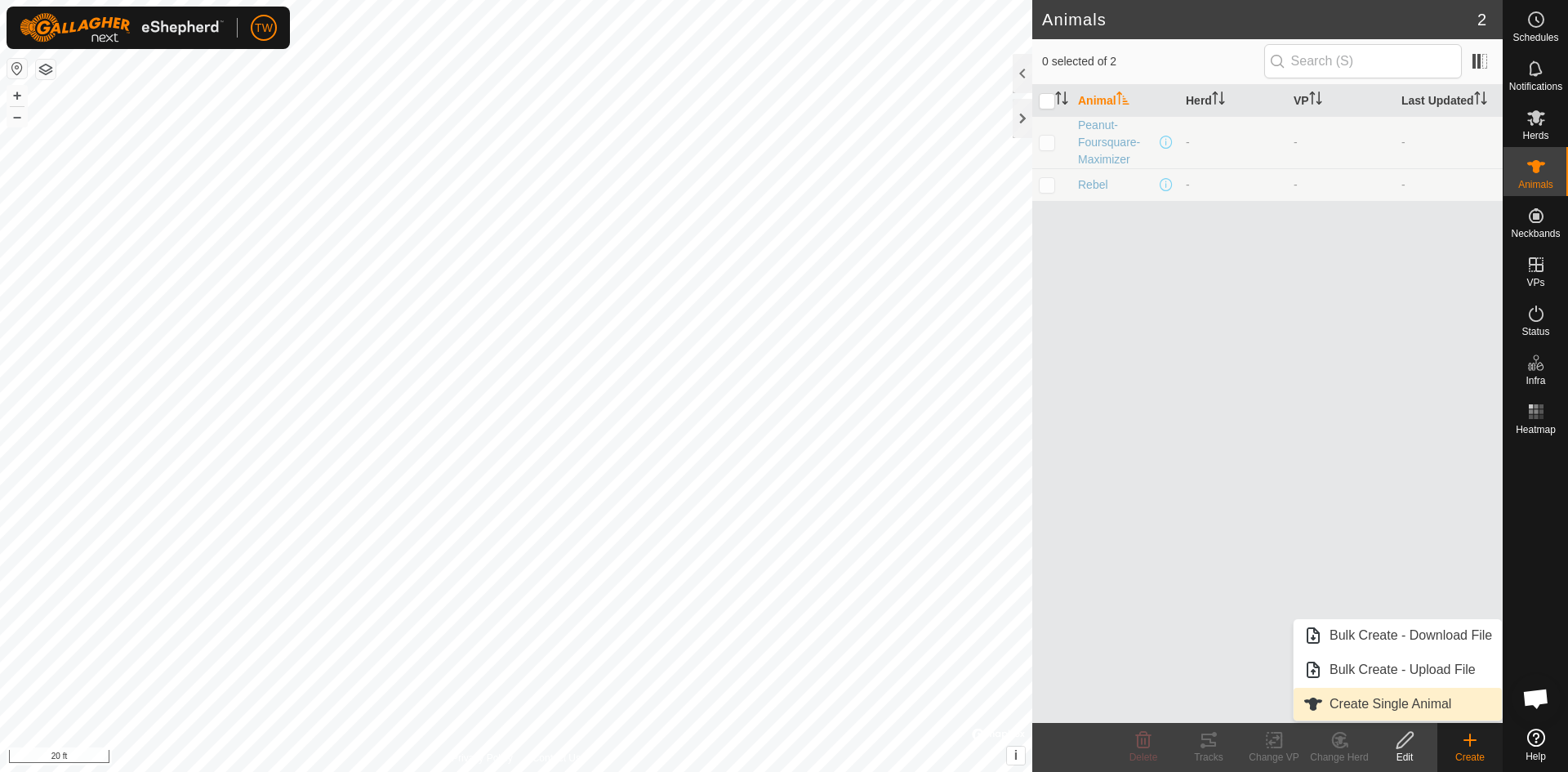
click at [1358, 704] on link "Create Single Animal" at bounding box center [1398, 704] width 208 height 33
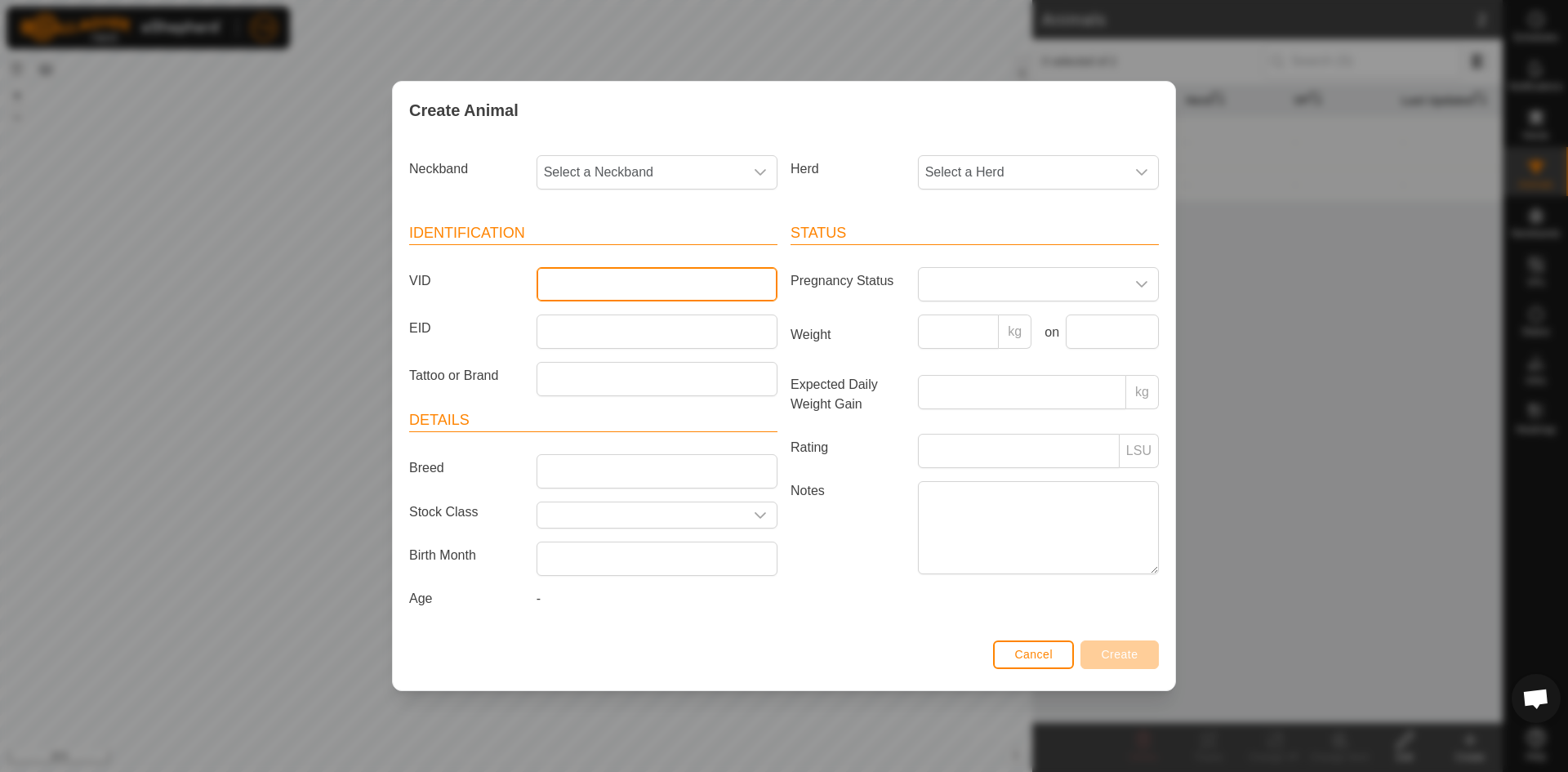
click at [591, 287] on input "VID" at bounding box center [657, 285] width 241 height 35
type input "Wranger-Rockies-Bankroll"
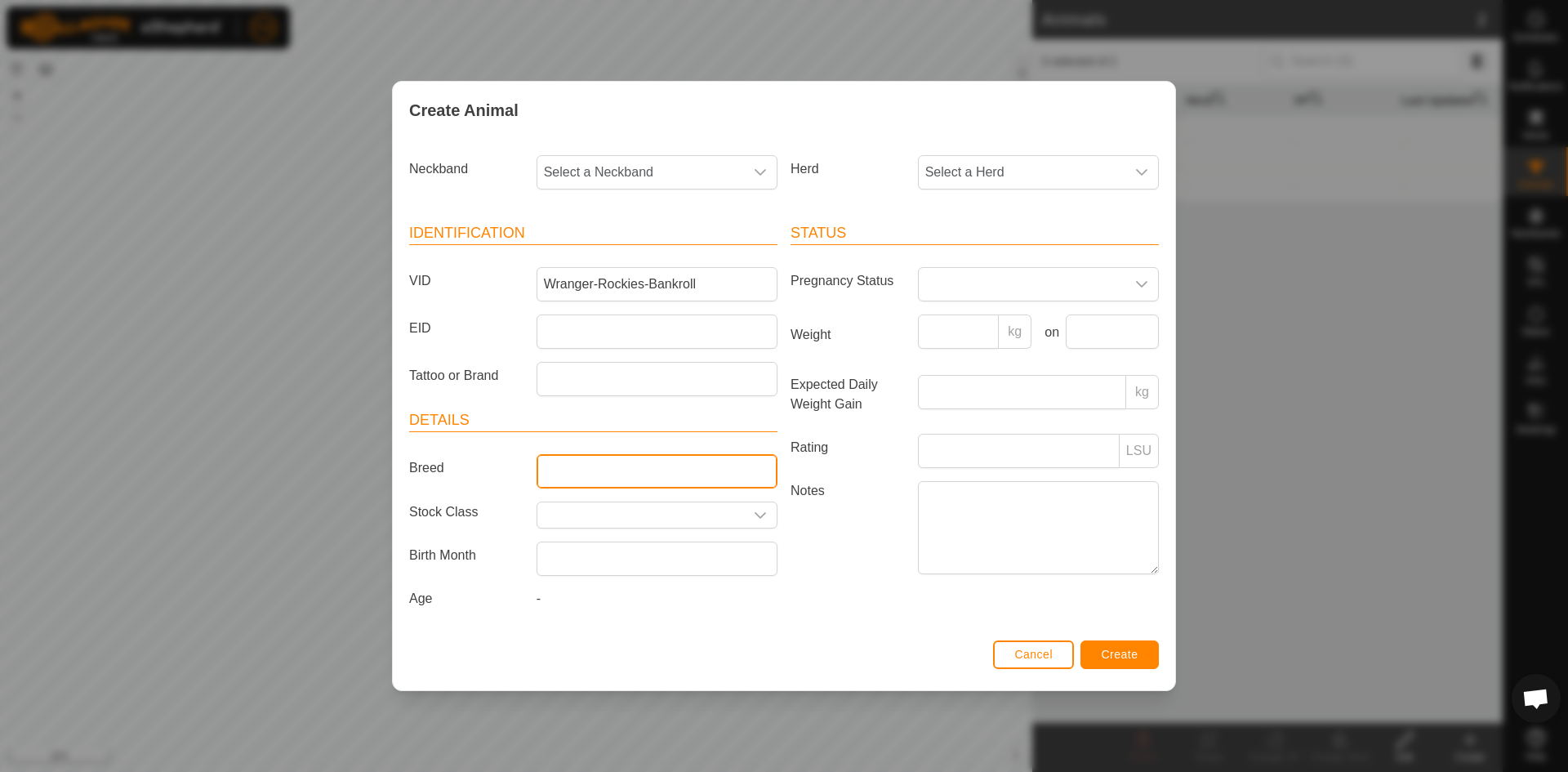
click at [679, 475] on input "Breed" at bounding box center [657, 472] width 241 height 35
type input "Simmetal"
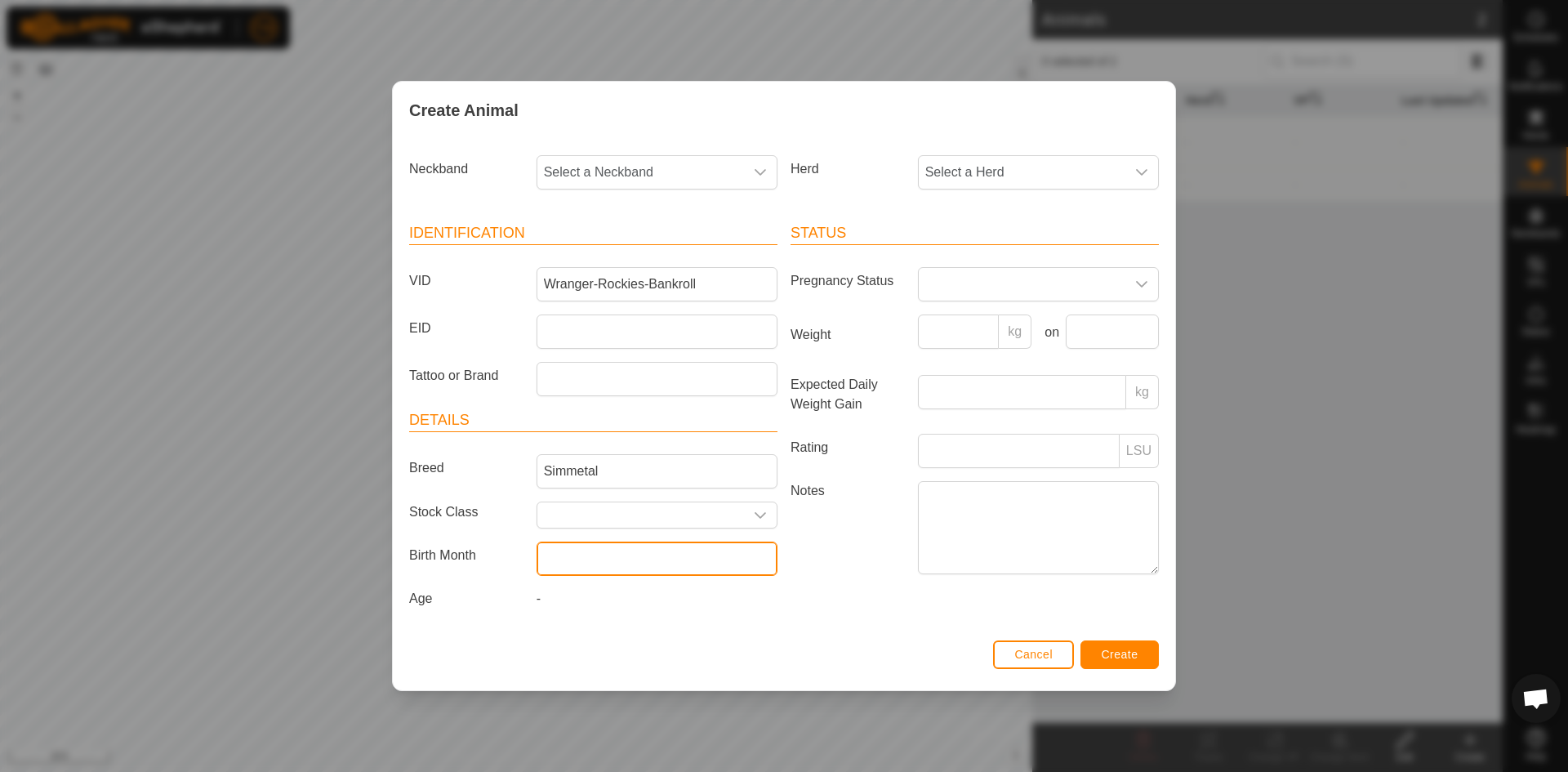
click at [685, 569] on input "text" at bounding box center [657, 558] width 241 height 35
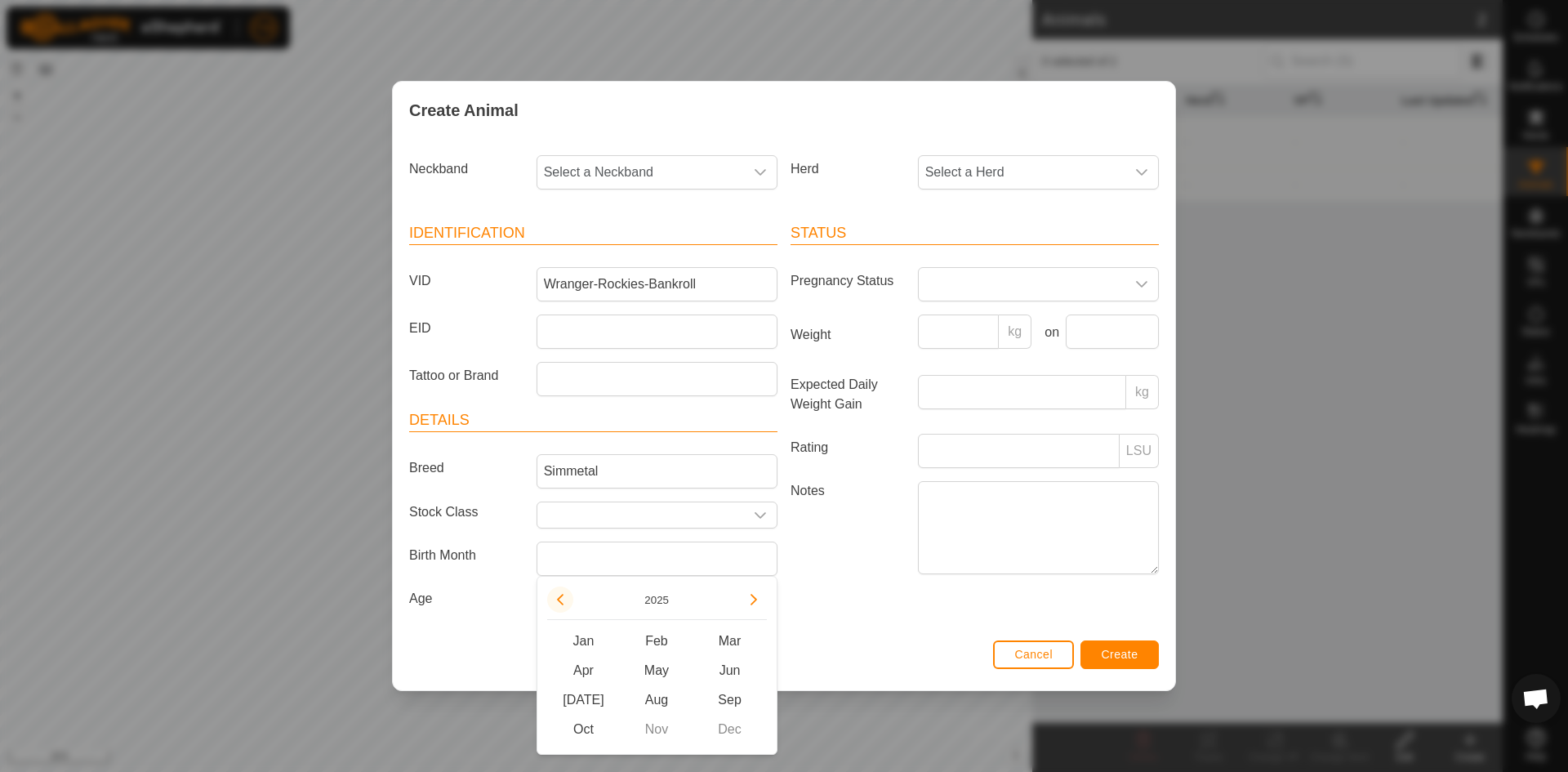
click at [559, 600] on button "Previous Year" at bounding box center [560, 600] width 26 height 26
click at [657, 640] on span "Feb" at bounding box center [656, 641] width 74 height 29
type input "[DATE]"
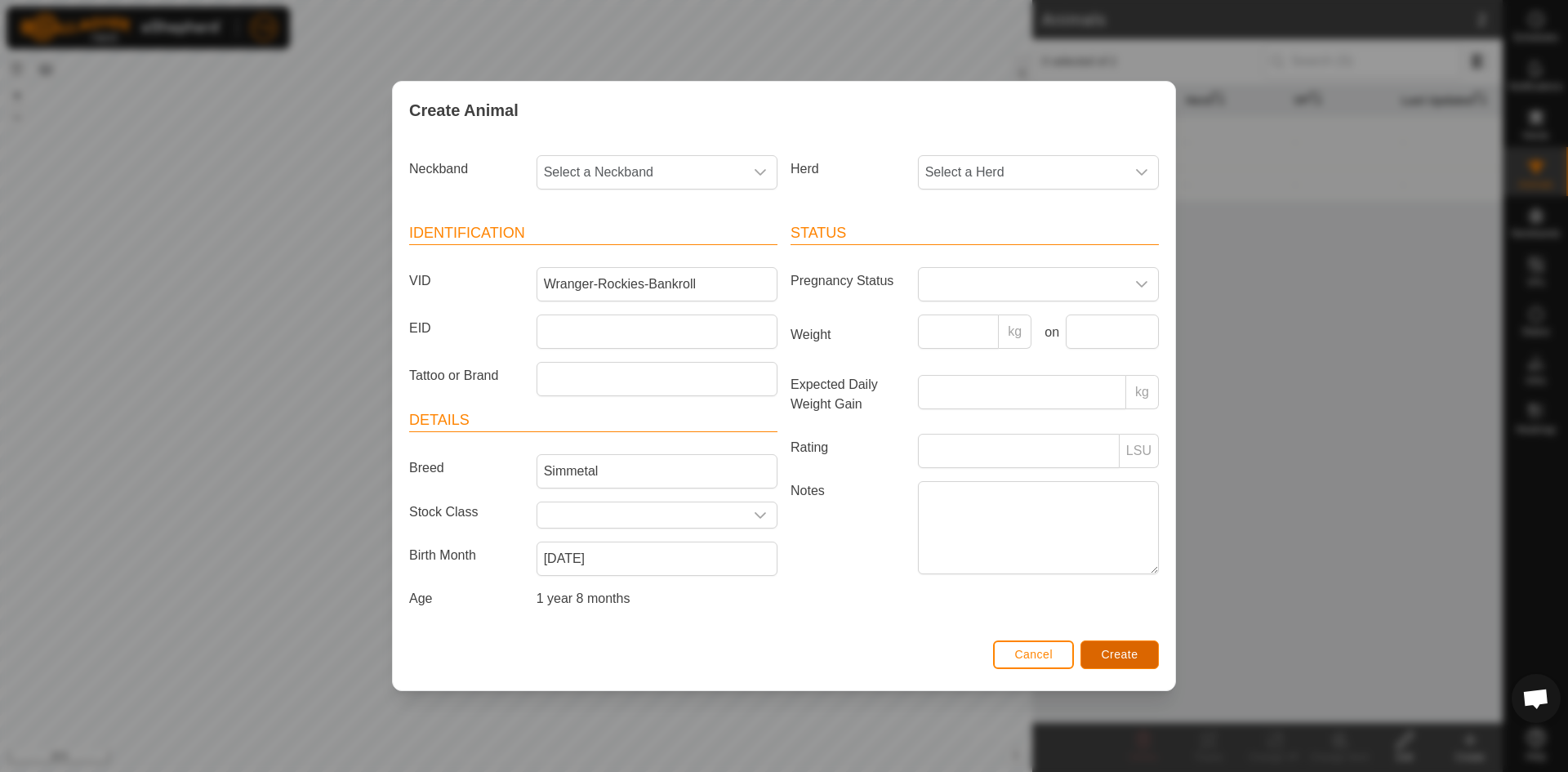
click at [1127, 657] on span "Create" at bounding box center [1120, 654] width 37 height 13
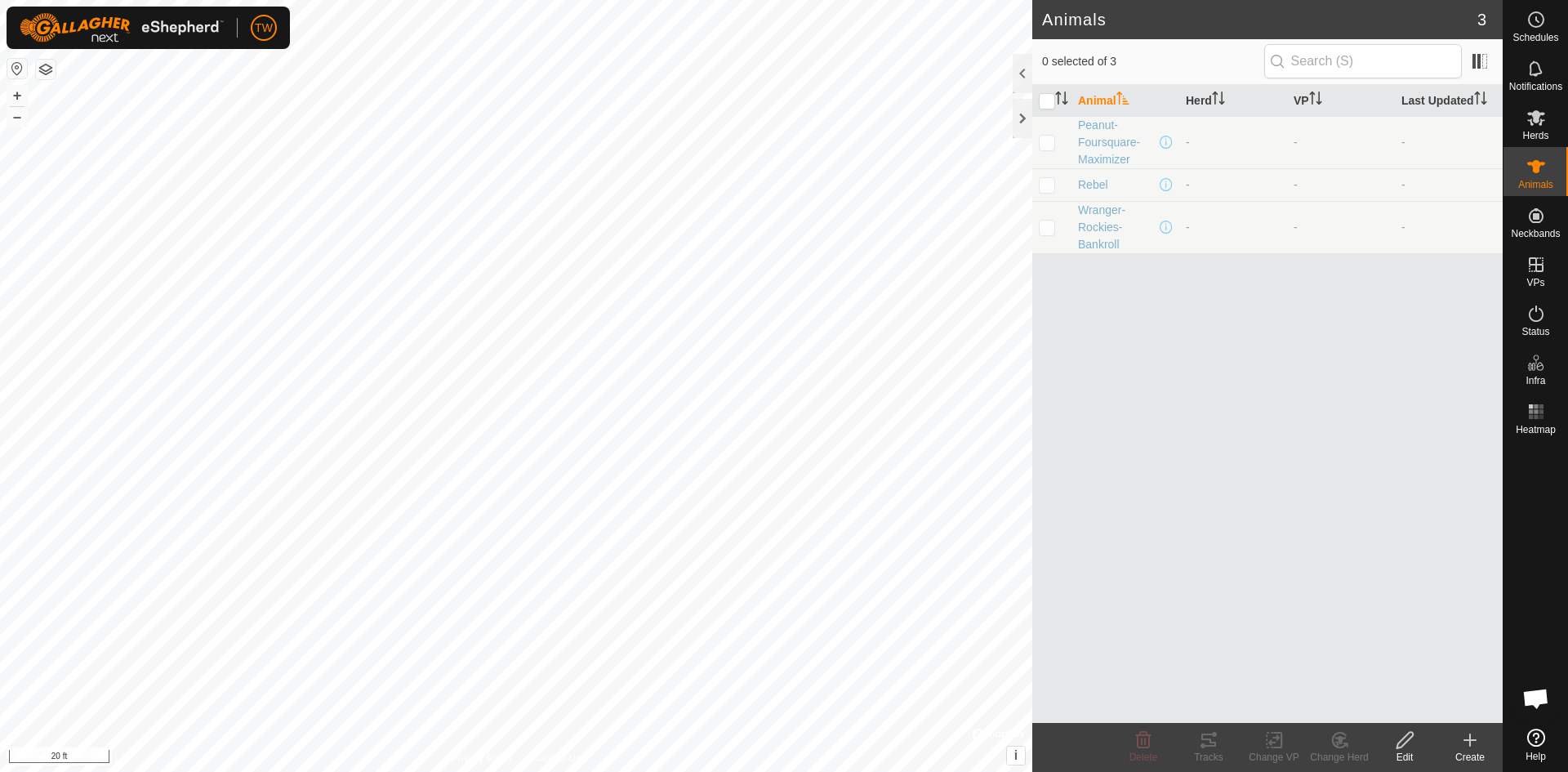
click at [1473, 740] on icon at bounding box center [1470, 740] width 12 height 0
click at [1471, 746] on icon at bounding box center [1469, 739] width 19 height 19
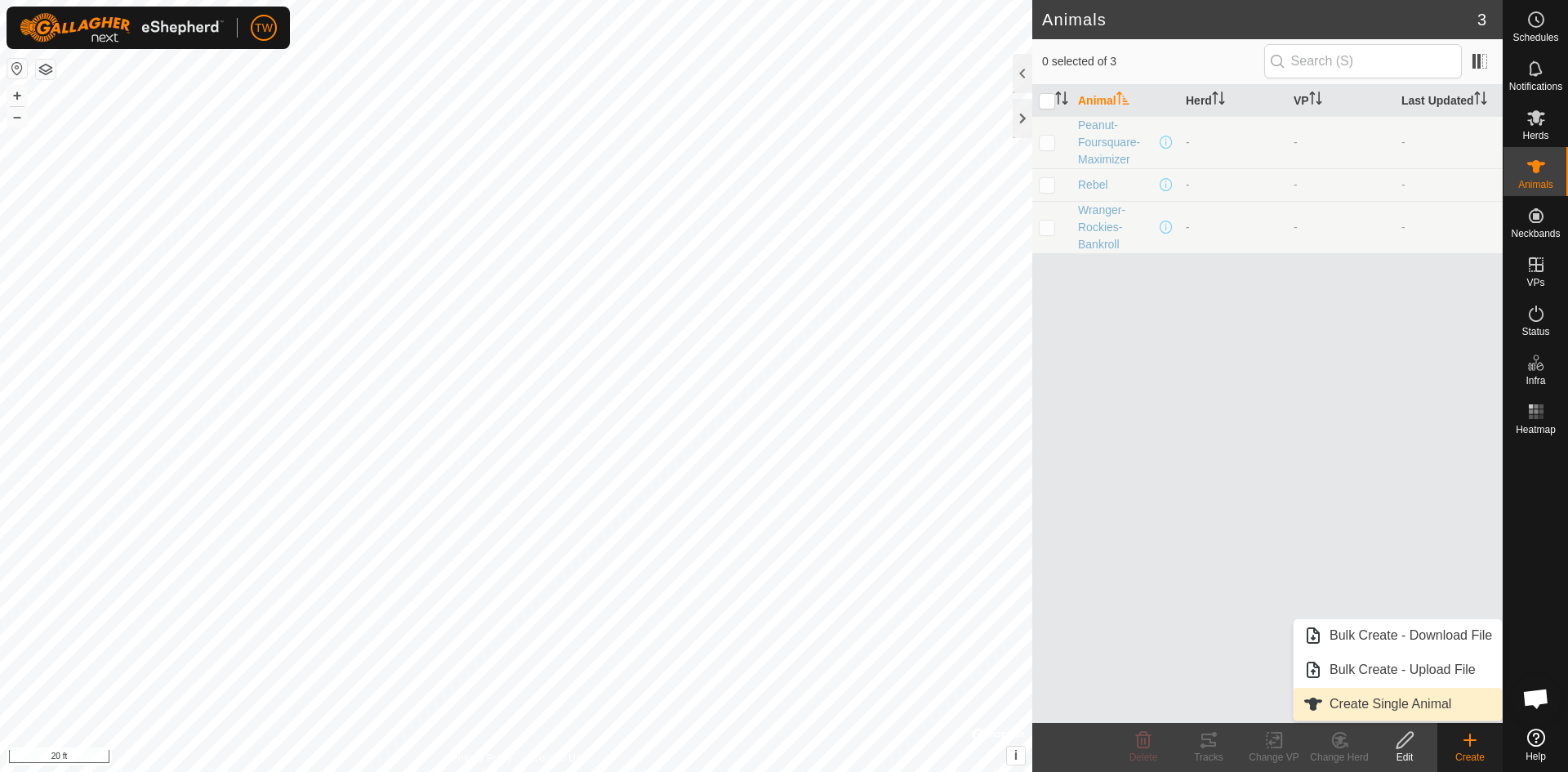
click at [1370, 700] on link "Create Single Animal" at bounding box center [1398, 704] width 208 height 33
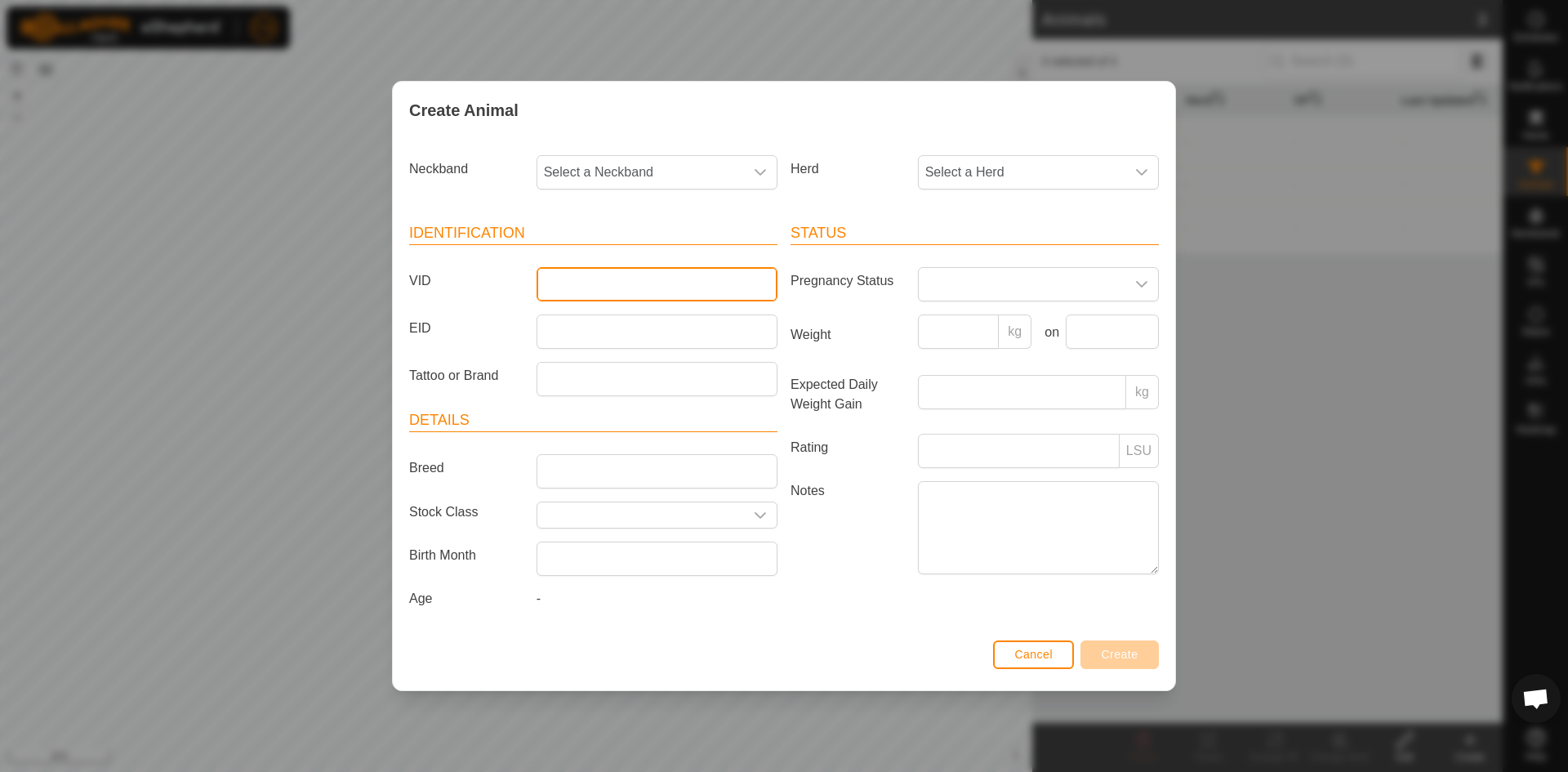
click at [621, 282] on input "VID" at bounding box center [657, 285] width 241 height 35
type input "[PERSON_NAME]-777"
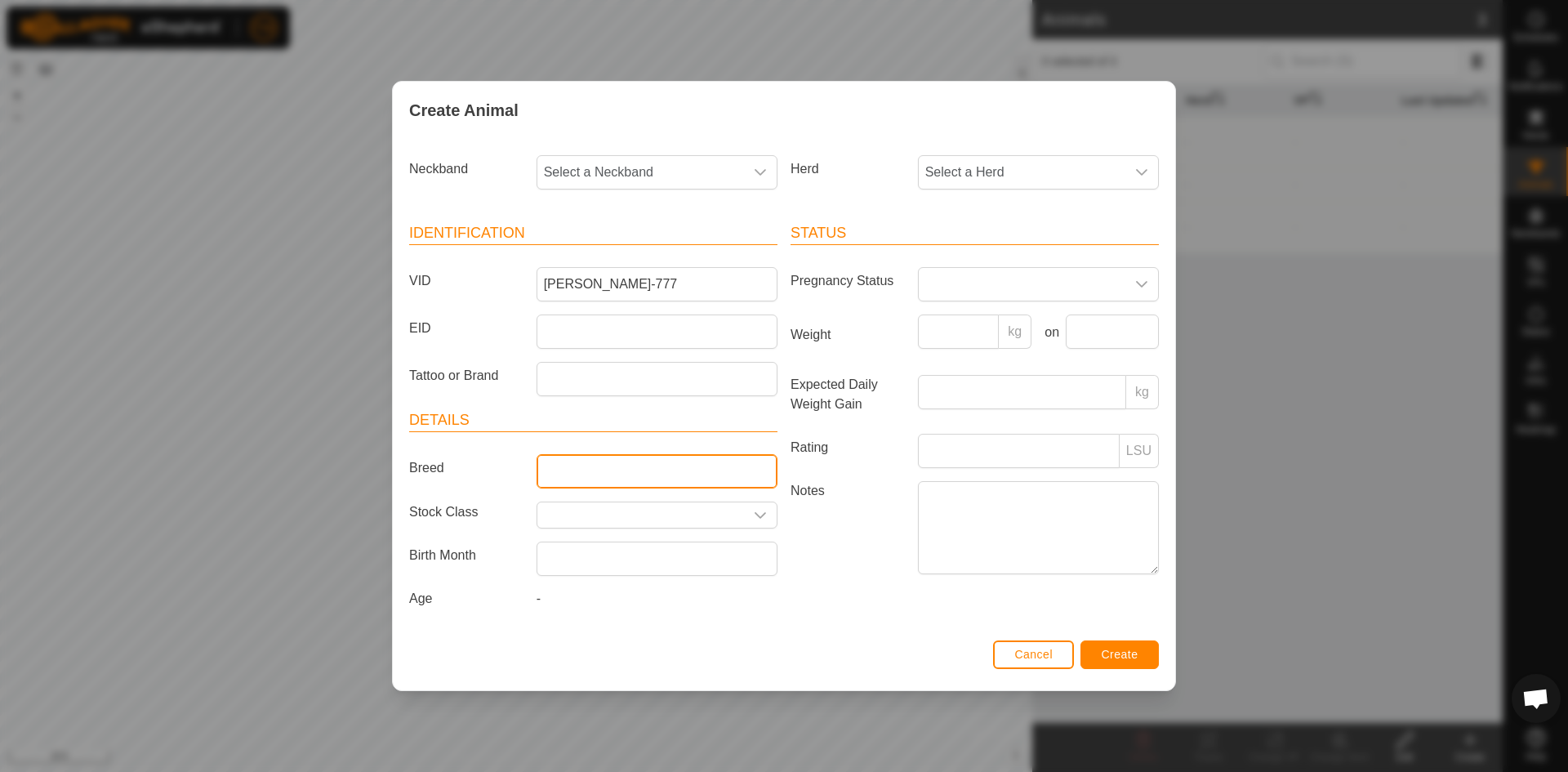
click at [749, 477] on input "Breed" at bounding box center [657, 472] width 241 height 35
type input "Sim-Angus"
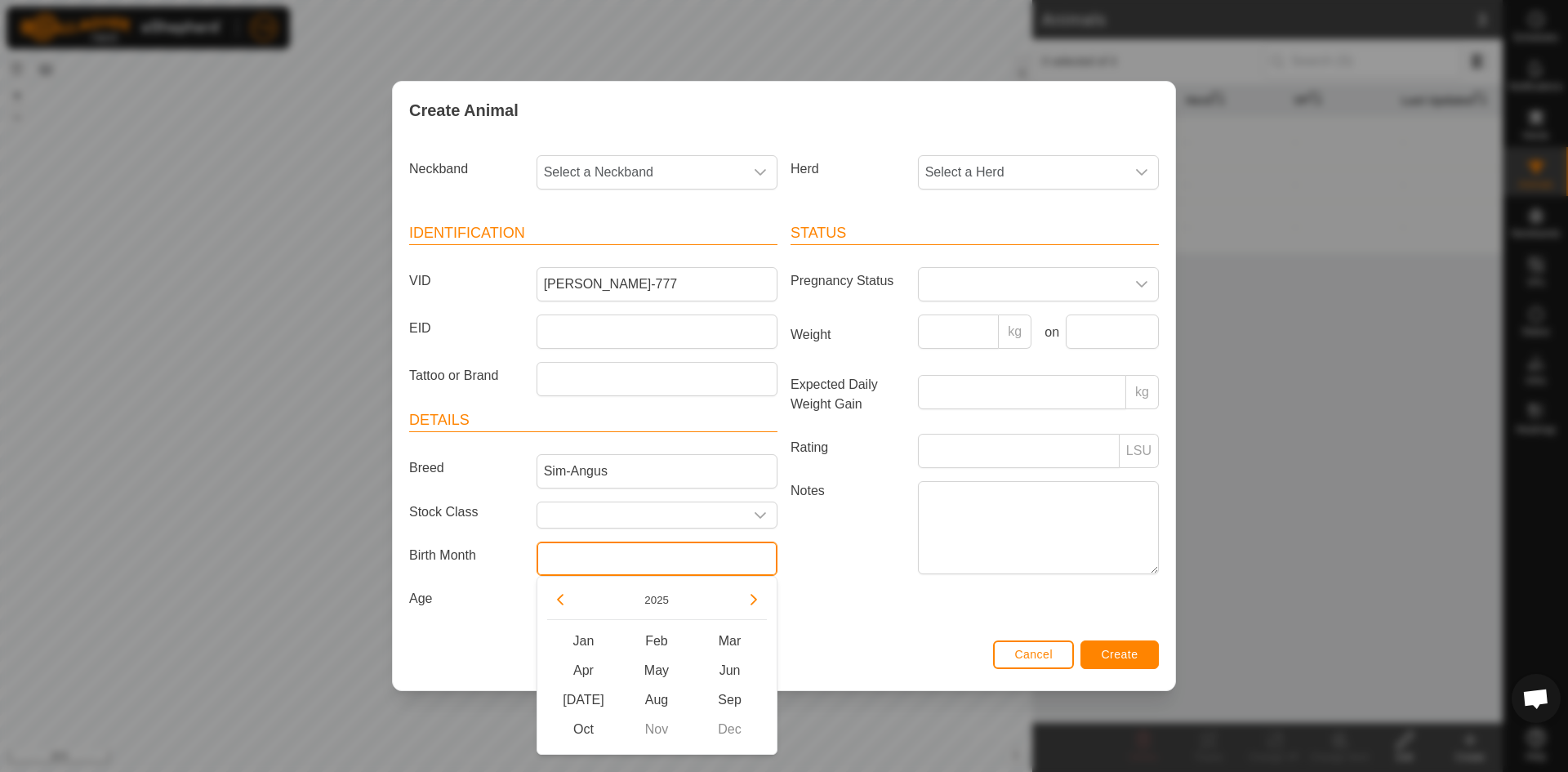
click at [664, 555] on input "text" at bounding box center [657, 558] width 241 height 35
click at [558, 599] on button "Previous Year" at bounding box center [560, 600] width 26 height 26
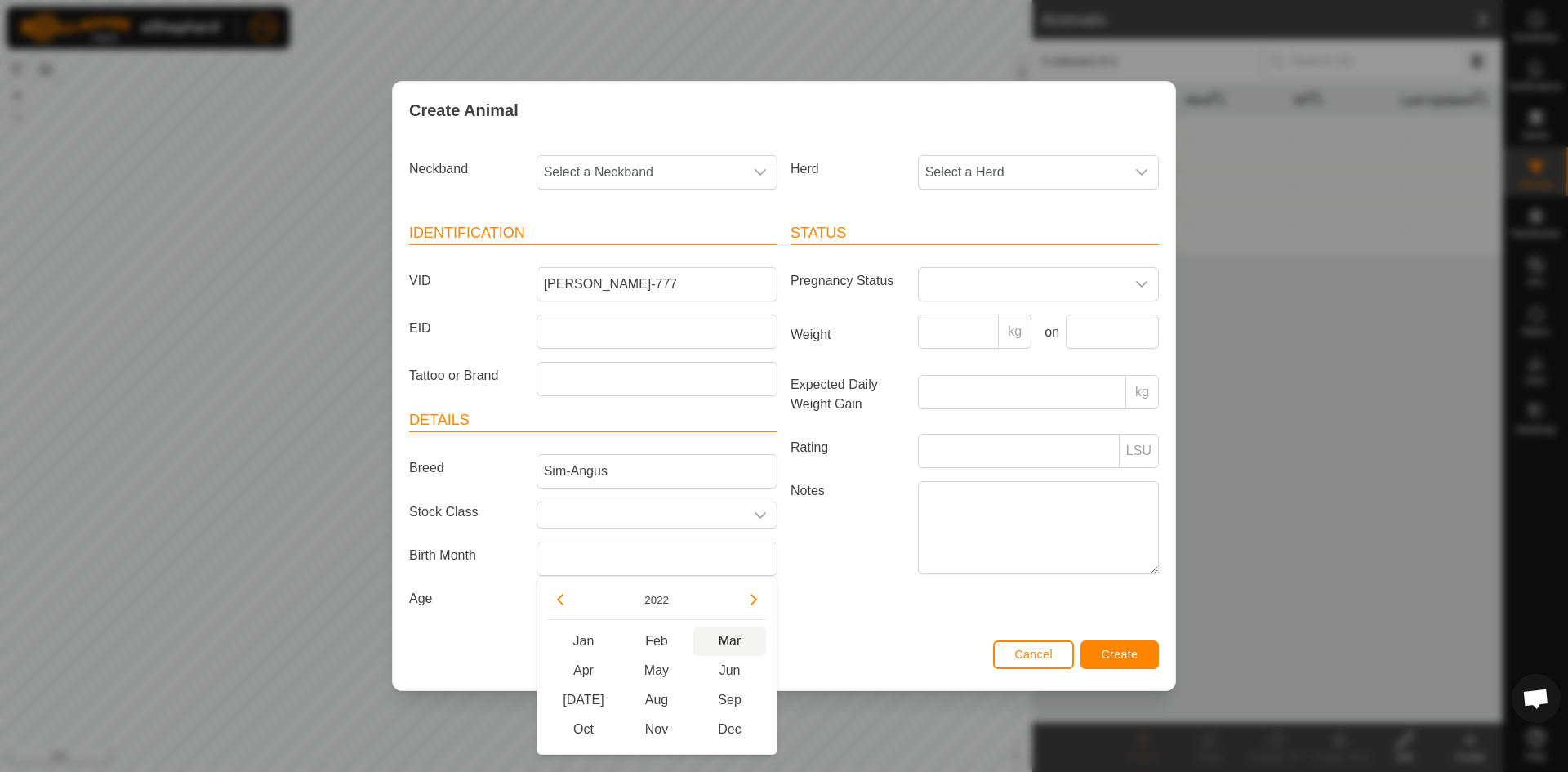
click at [730, 642] on span "Mar" at bounding box center [730, 641] width 74 height 29
type input "[DATE]"
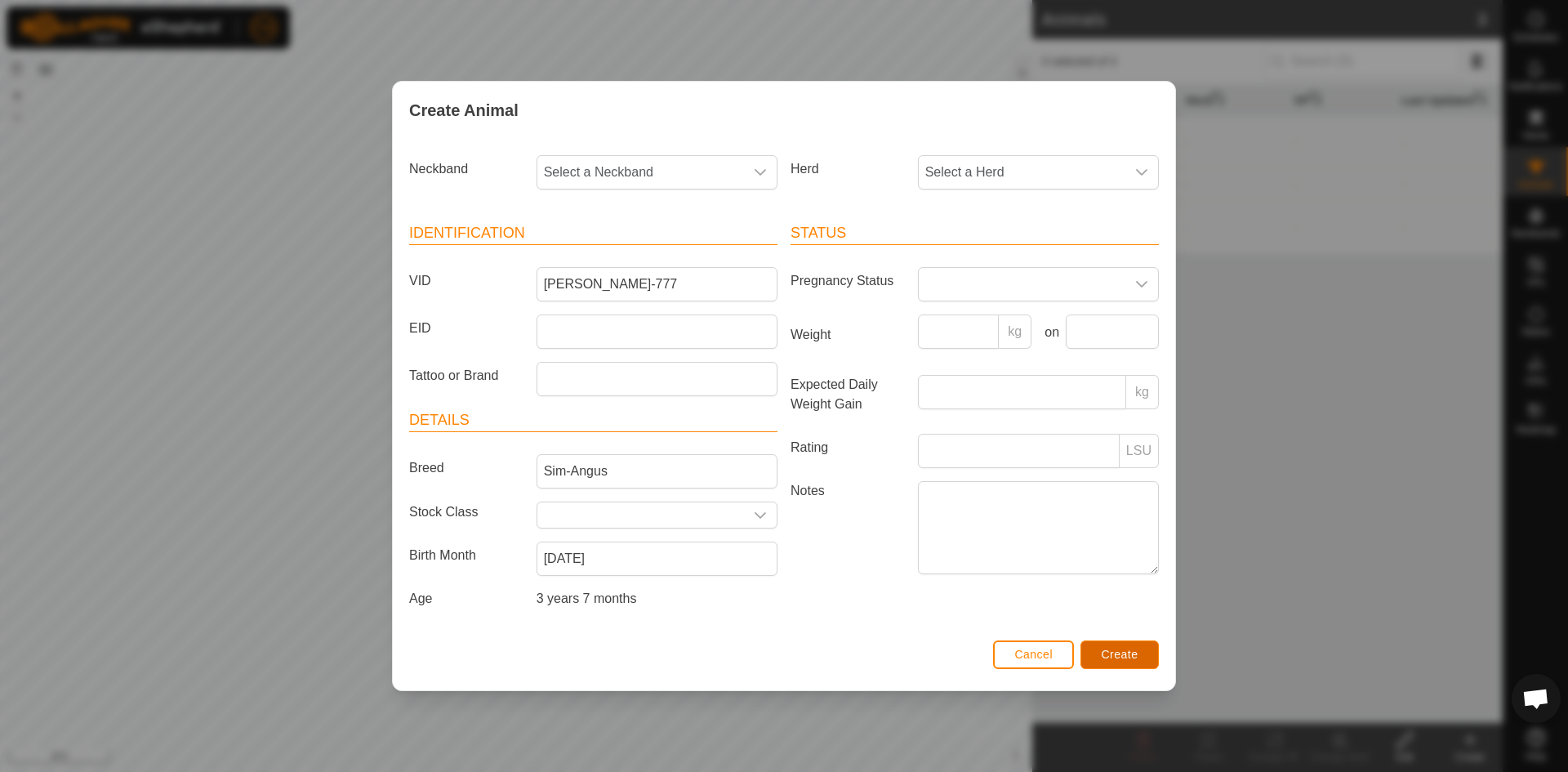
click at [1120, 657] on span "Create" at bounding box center [1120, 654] width 37 height 13
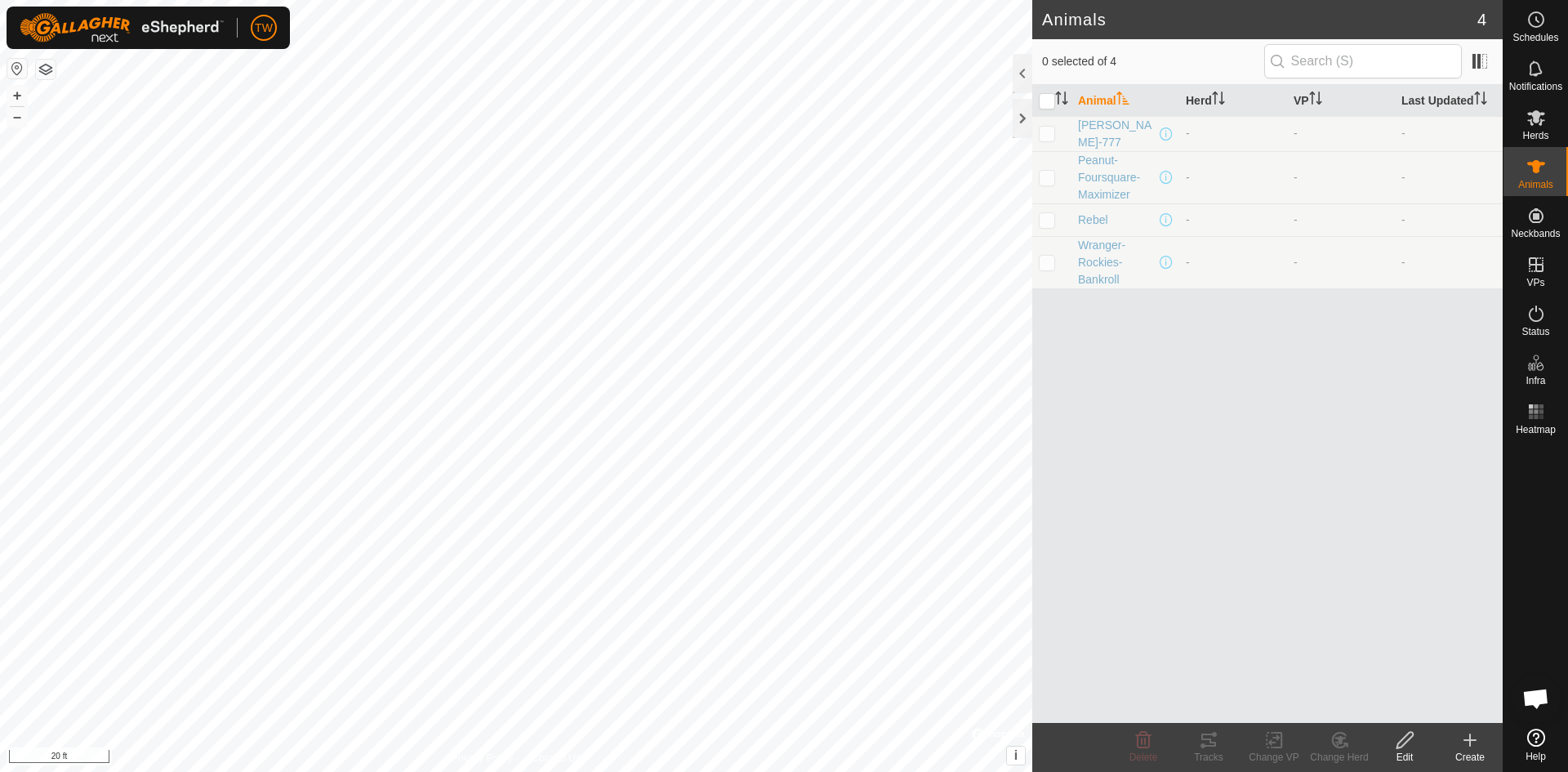
click at [1472, 743] on icon at bounding box center [1469, 739] width 19 height 19
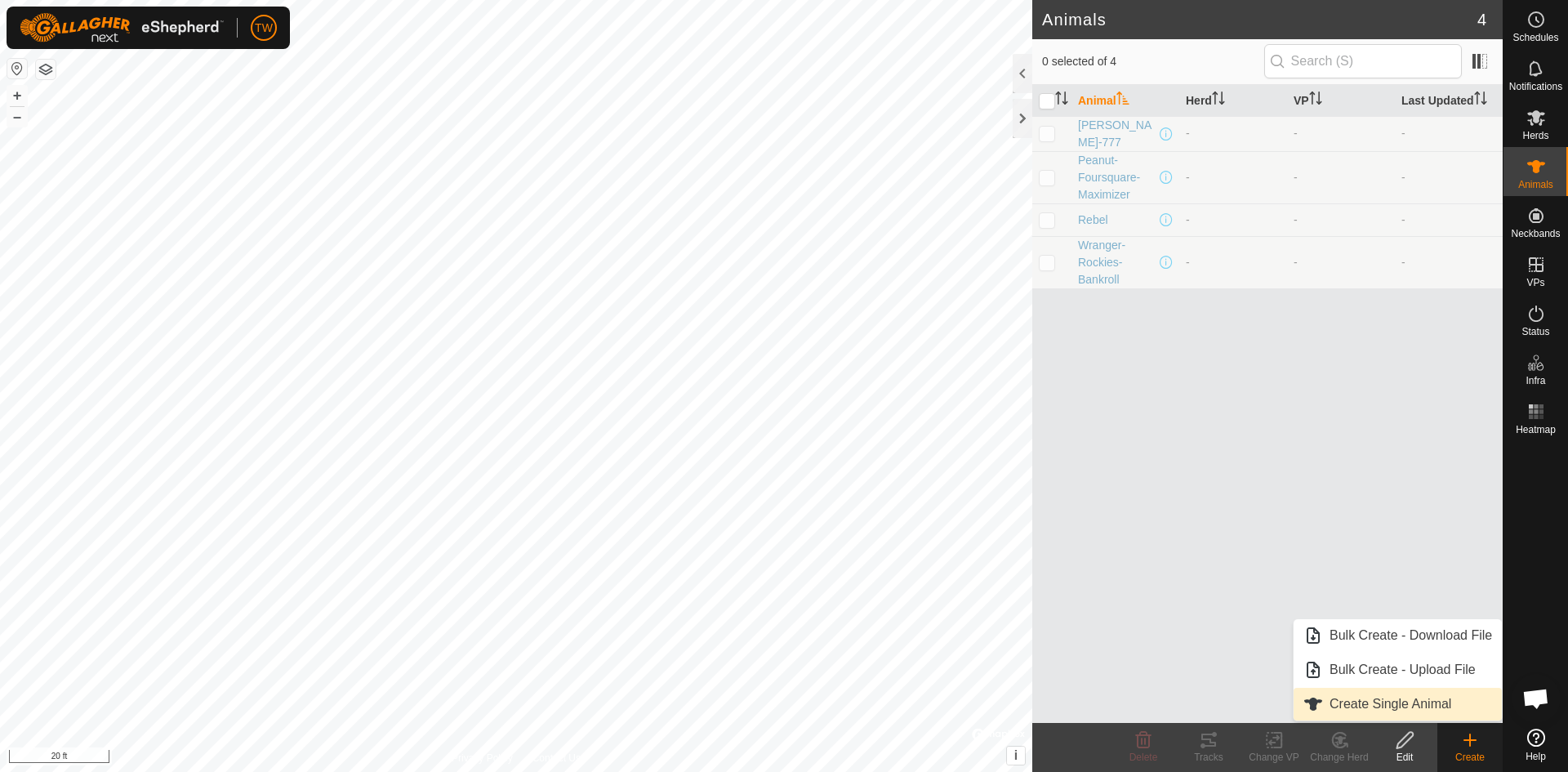
click at [1375, 705] on link "Create Single Animal" at bounding box center [1398, 704] width 208 height 33
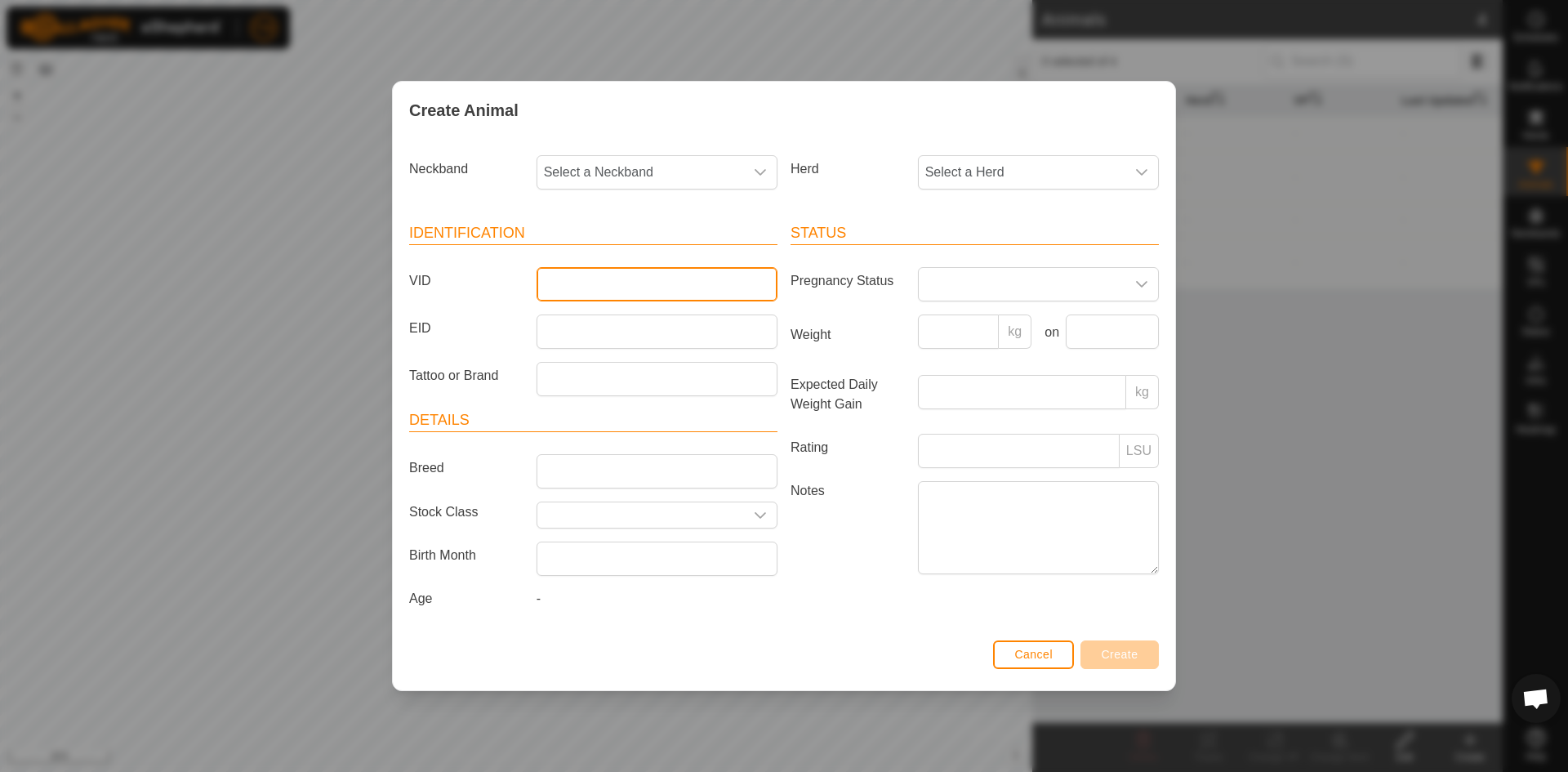
click at [606, 284] on input "VID" at bounding box center [657, 285] width 241 height 35
type input "Lammle-Odin-Hwy21"
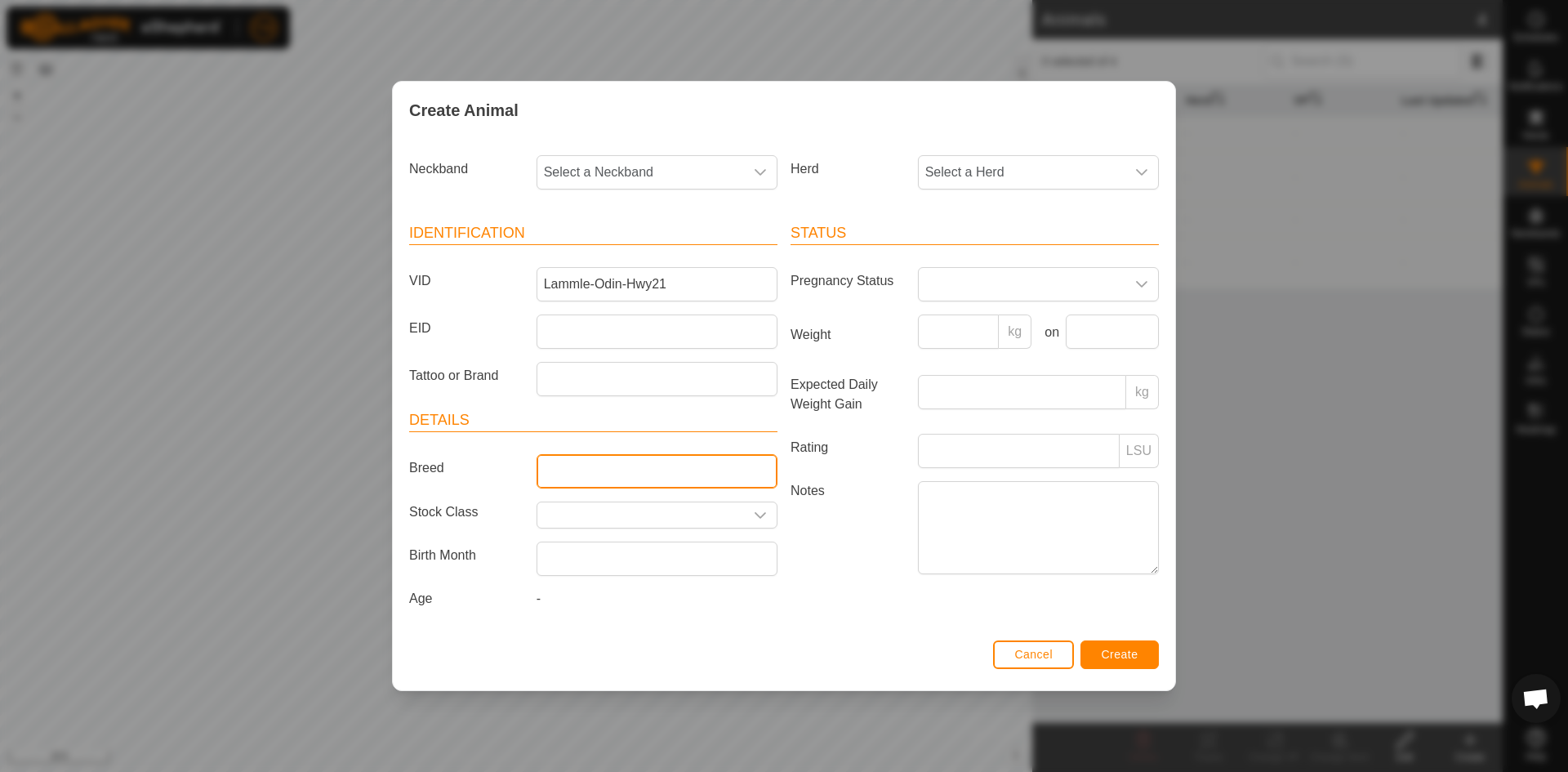
click at [681, 472] on input "Breed" at bounding box center [657, 472] width 241 height 35
type input "Simmetal"
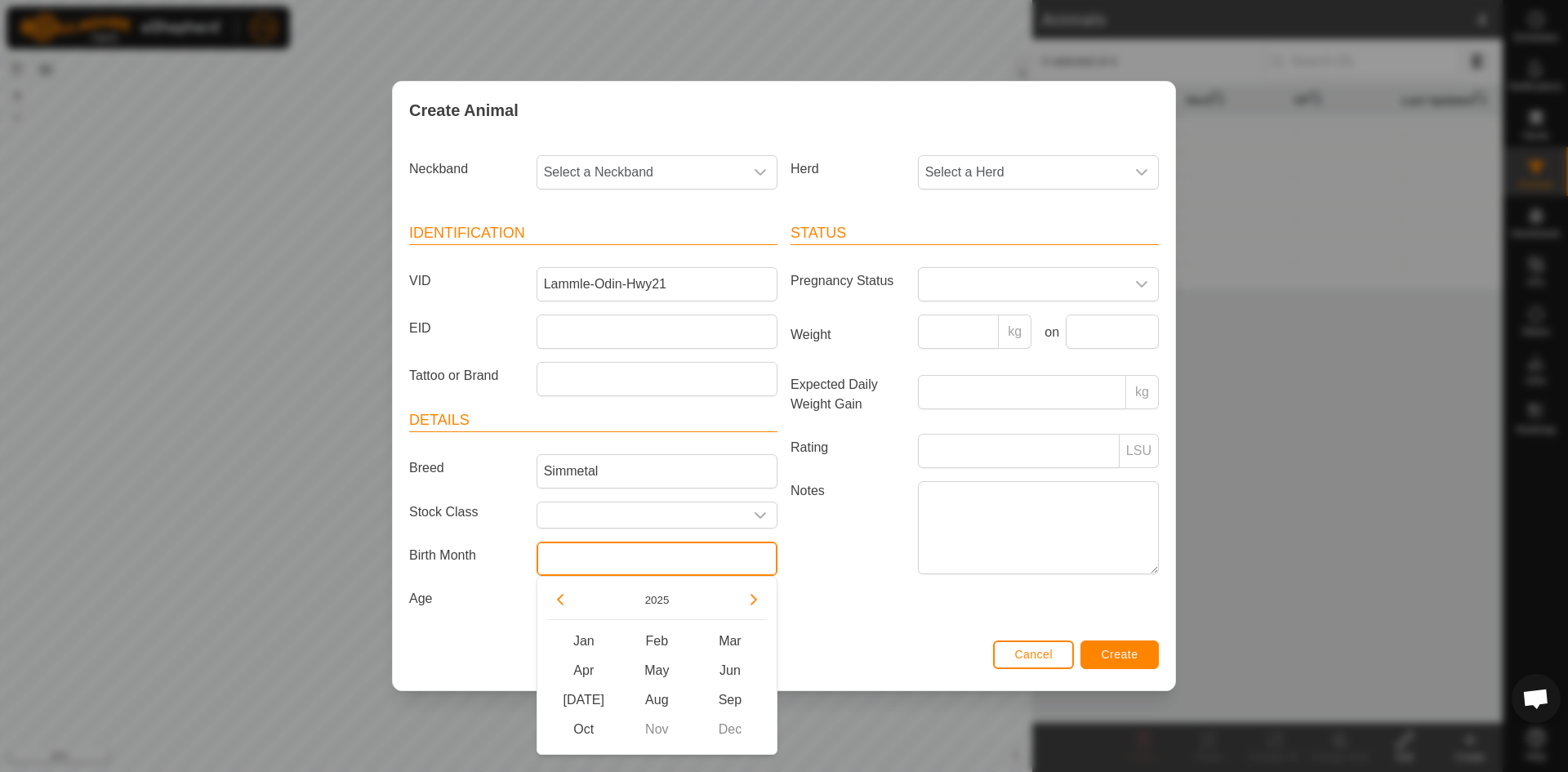
click at [754, 557] on input "text" at bounding box center [657, 558] width 241 height 35
click at [564, 601] on button "Previous Year" at bounding box center [560, 600] width 26 height 26
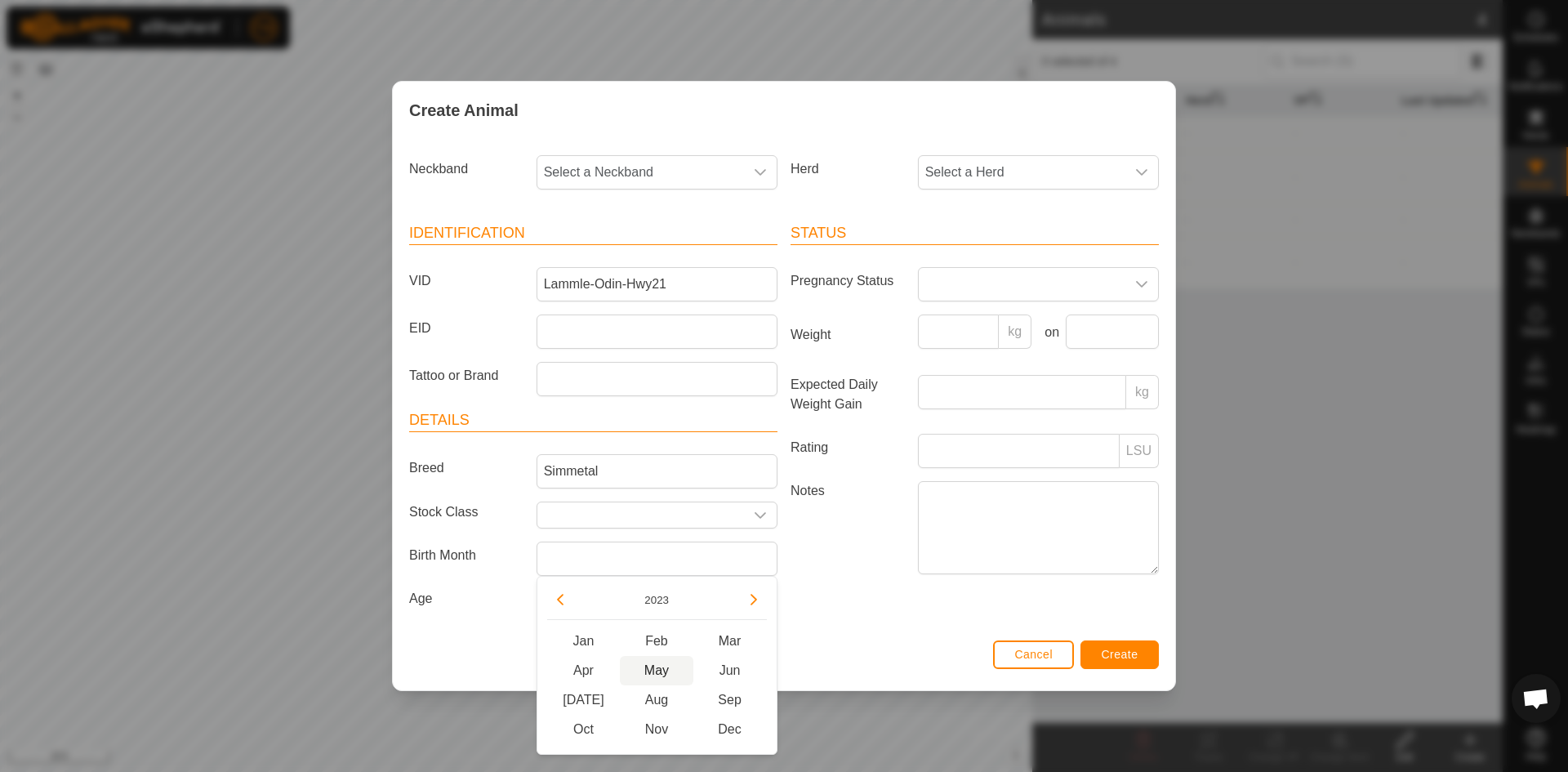
click at [661, 672] on span "May" at bounding box center [656, 671] width 74 height 29
type input "[DATE]"
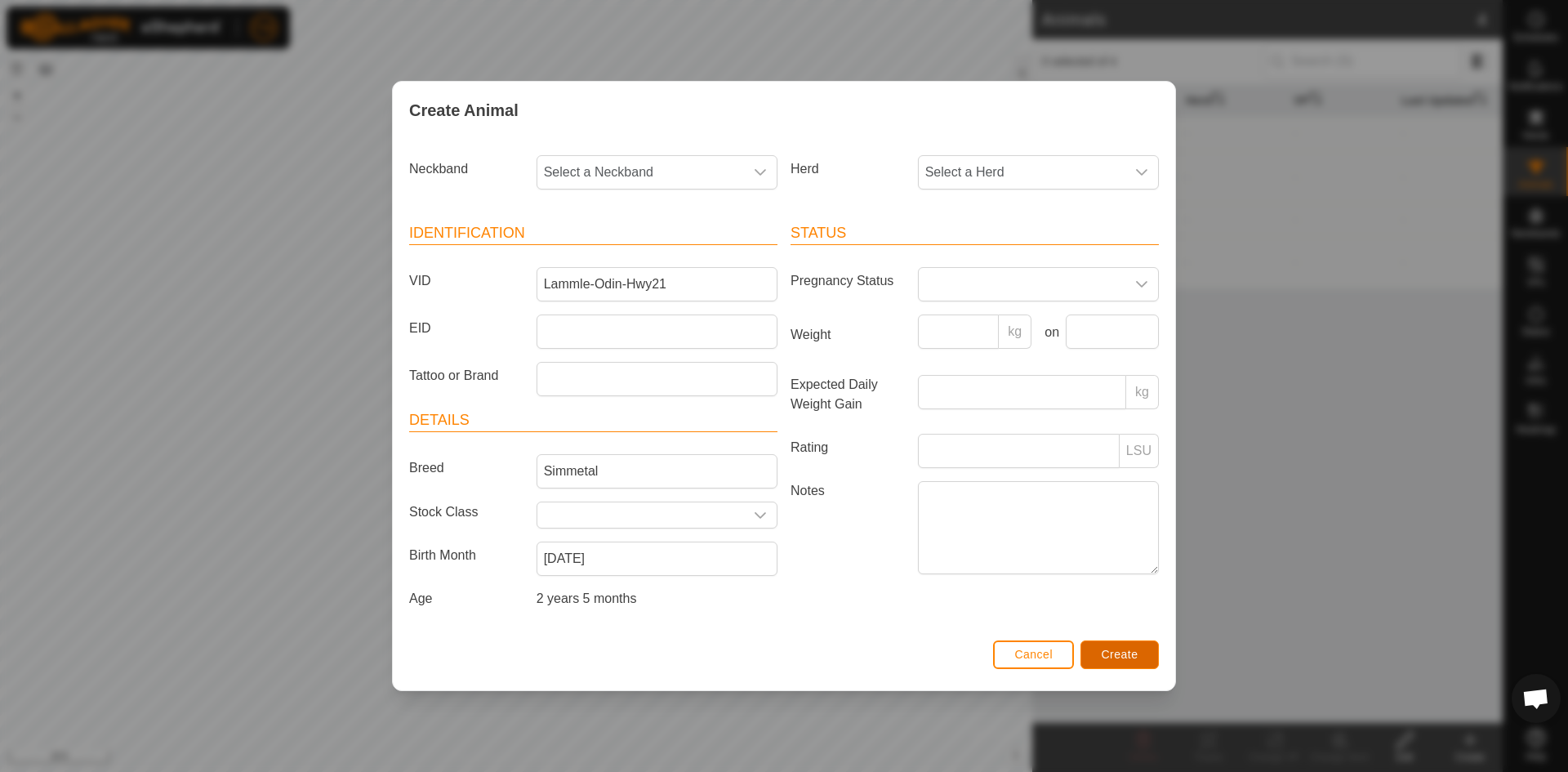
click at [1134, 652] on span "Create" at bounding box center [1120, 654] width 37 height 13
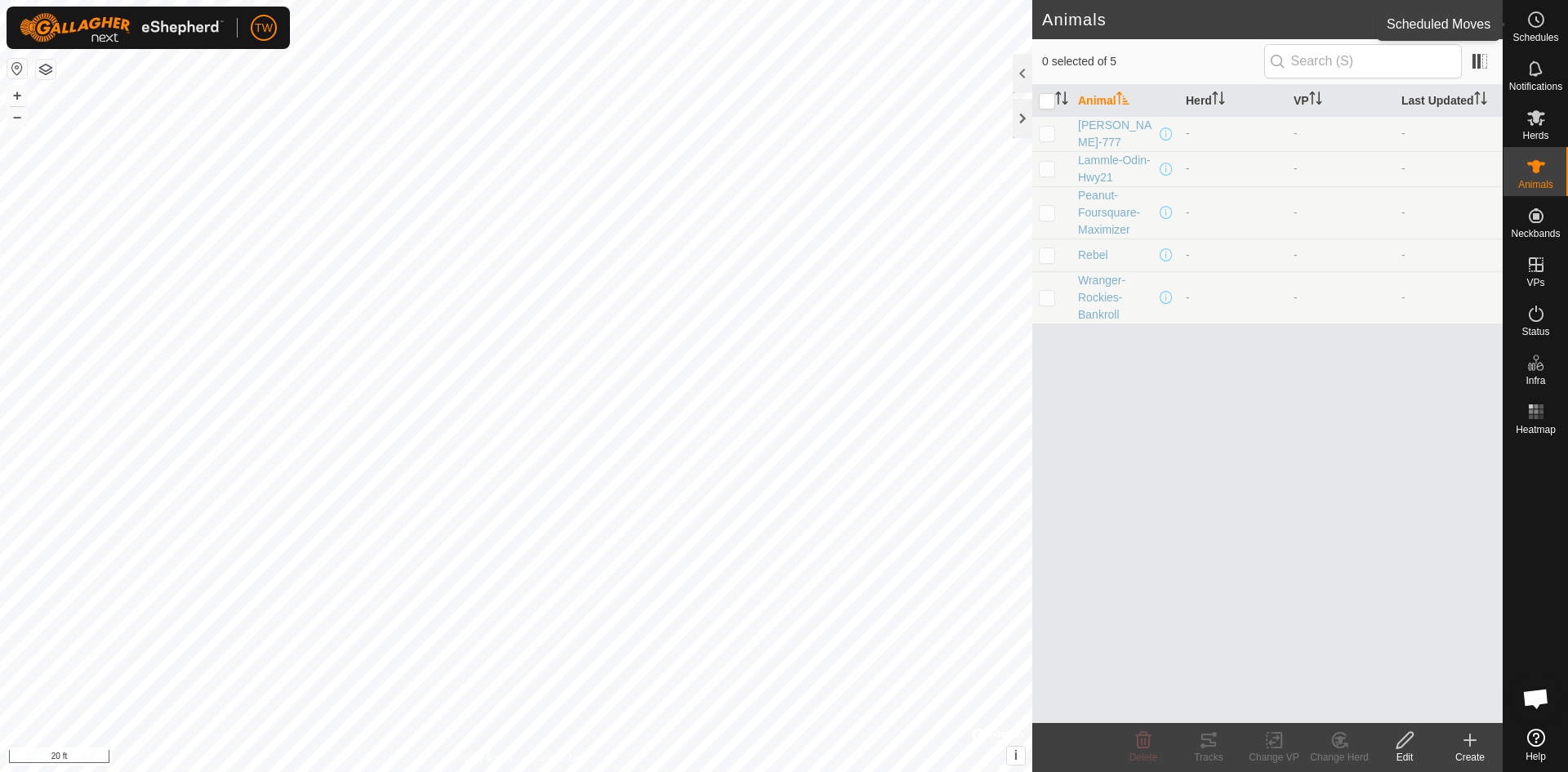
click at [1545, 19] on icon at bounding box center [1536, 19] width 19 height 19
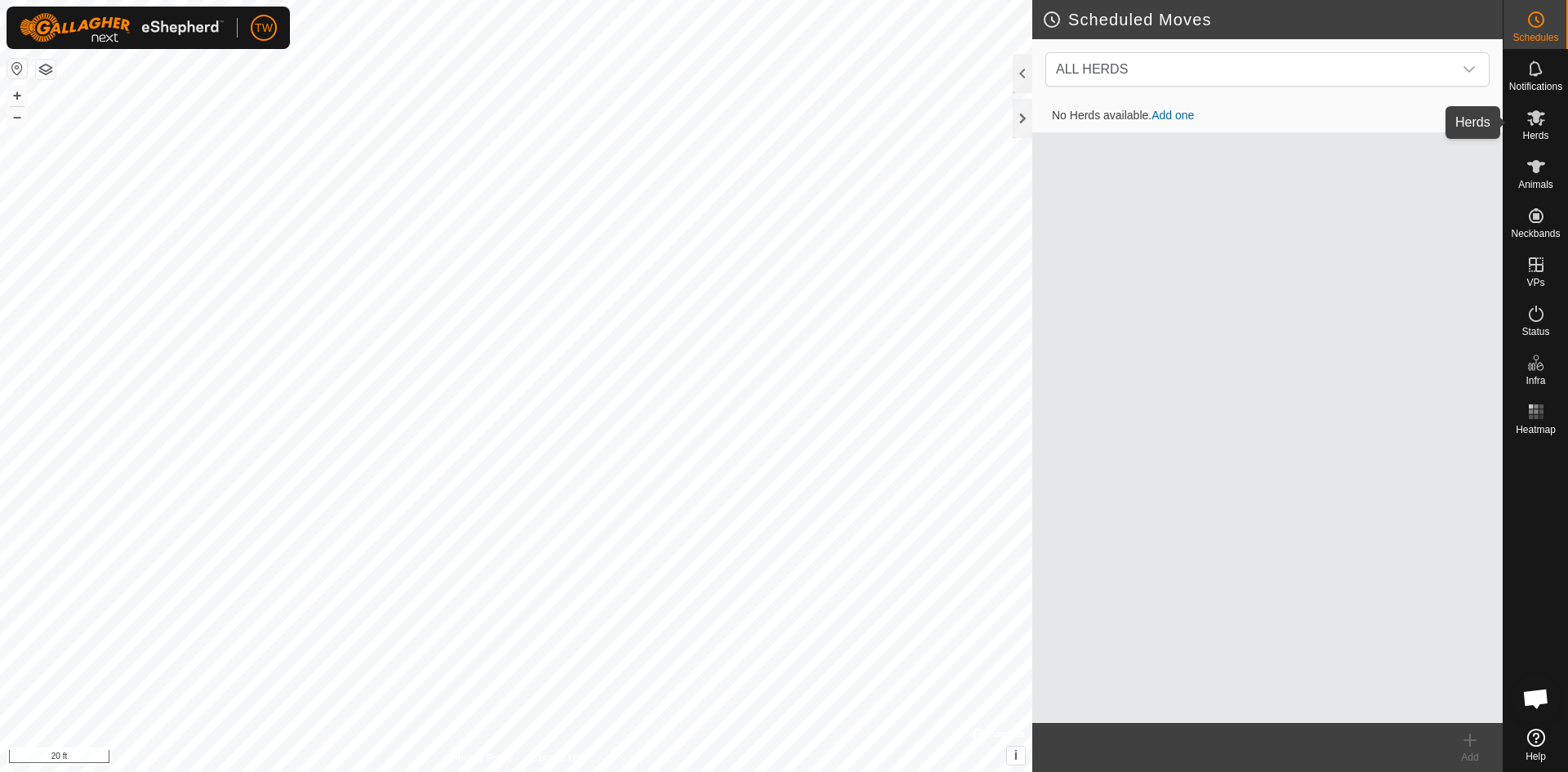
click at [1542, 126] on icon at bounding box center [1536, 117] width 19 height 19
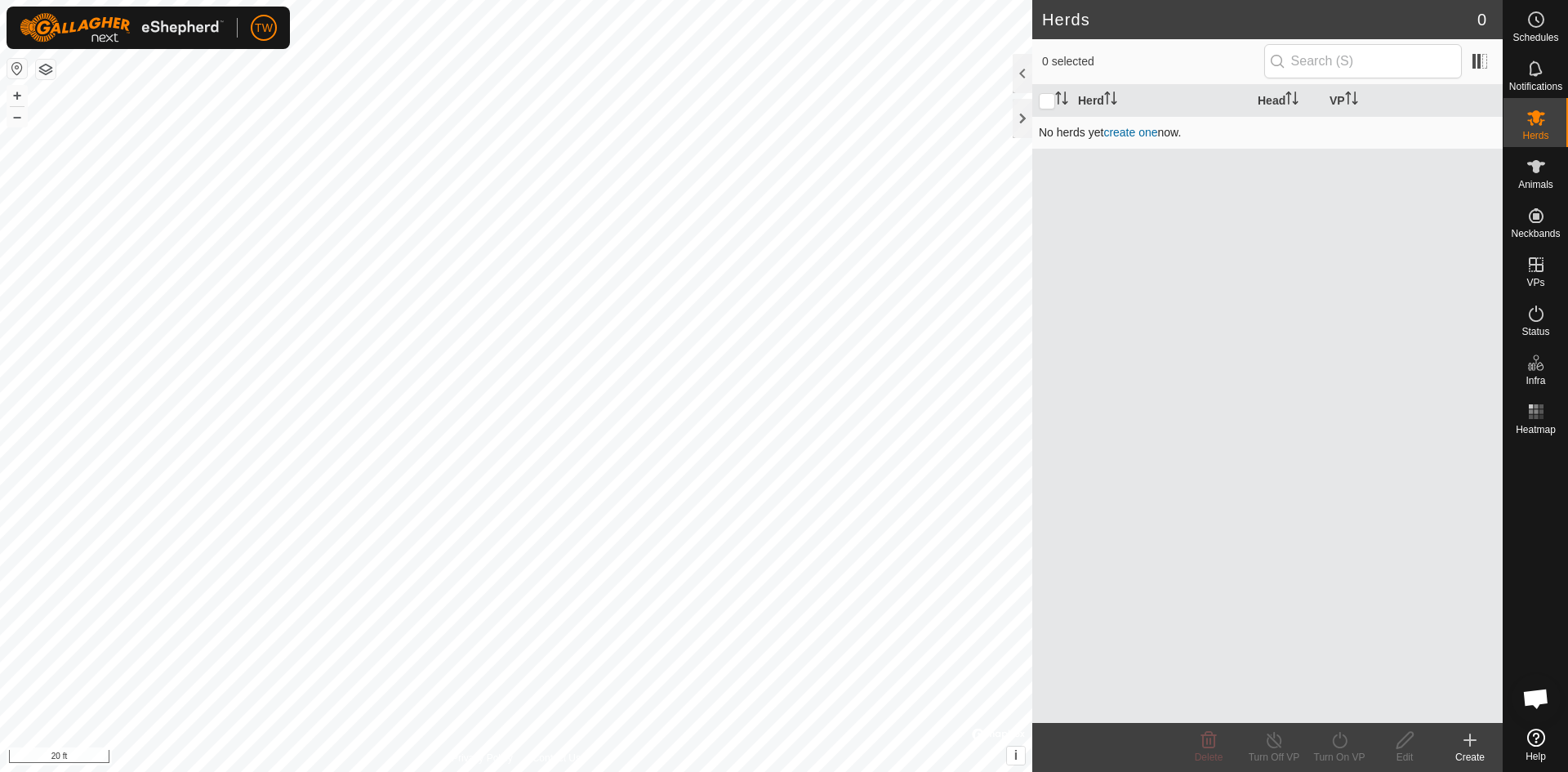
click at [1132, 136] on link "create one" at bounding box center [1130, 132] width 54 height 13
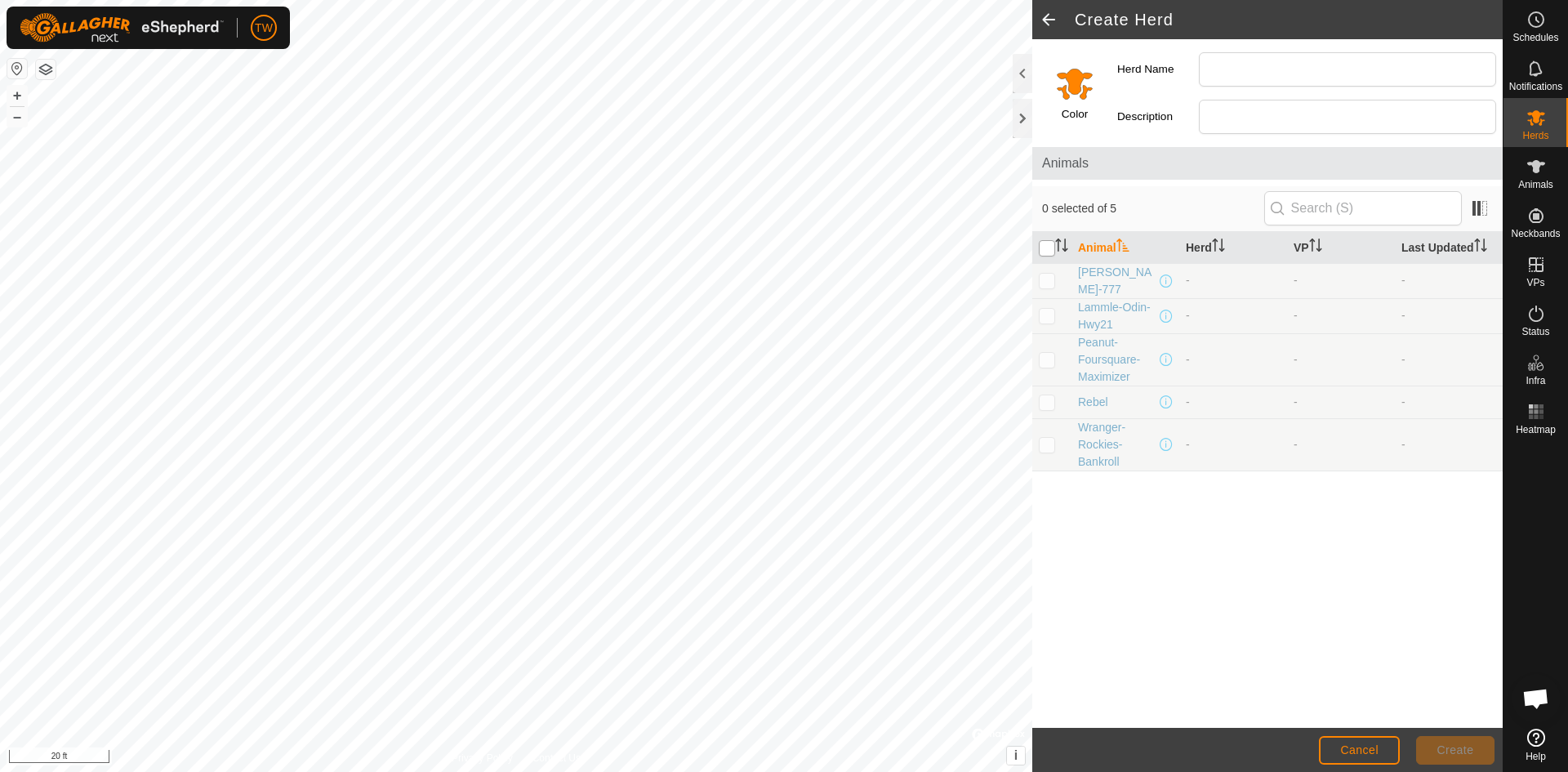
click at [1050, 245] on input "checkbox" at bounding box center [1047, 248] width 16 height 16
checkbox input "true"
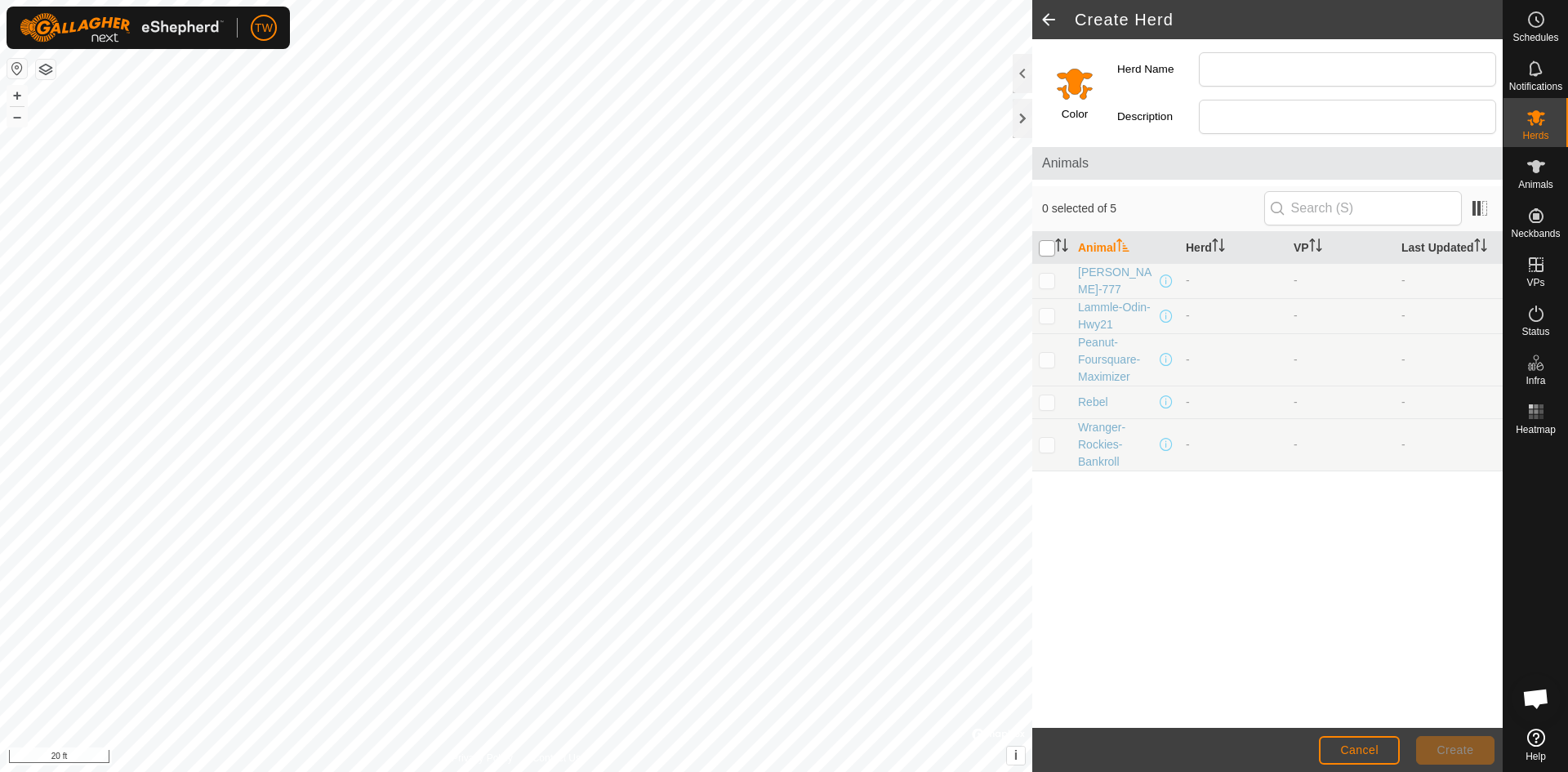
checkbox input "true"
click at [1238, 73] on input "Herd Name" at bounding box center [1348, 69] width 298 height 35
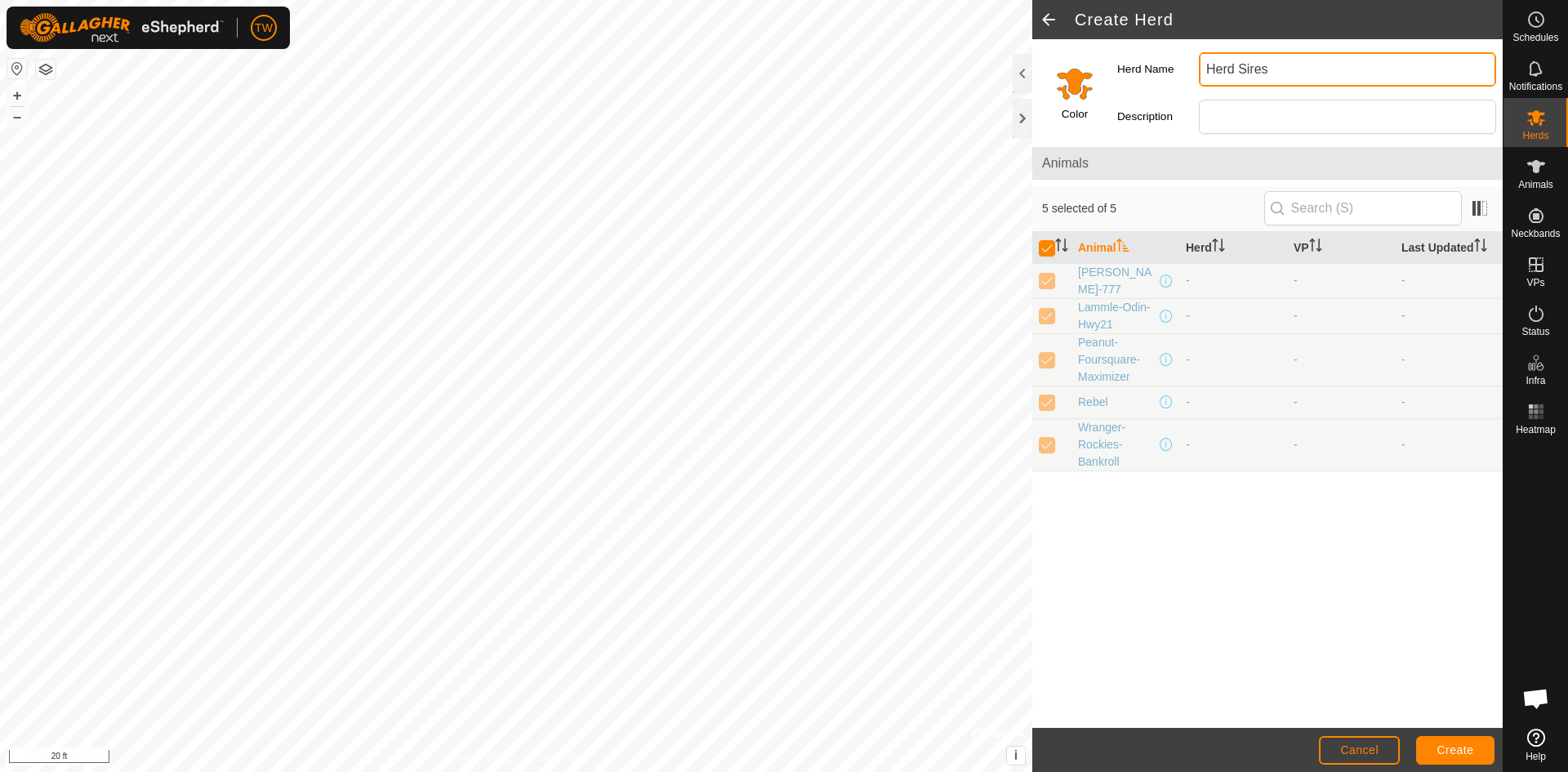
type input "Herd Sires"
click at [1215, 553] on div "Animal Herd VP Last Updated [PERSON_NAME]-777 - - - Lammle-Odin-Hwy21 - - - Pea…" at bounding box center [1268, 480] width 471 height 496
click at [1463, 753] on span "Create" at bounding box center [1456, 749] width 37 height 13
click at [1456, 745] on span "Create" at bounding box center [1456, 749] width 37 height 13
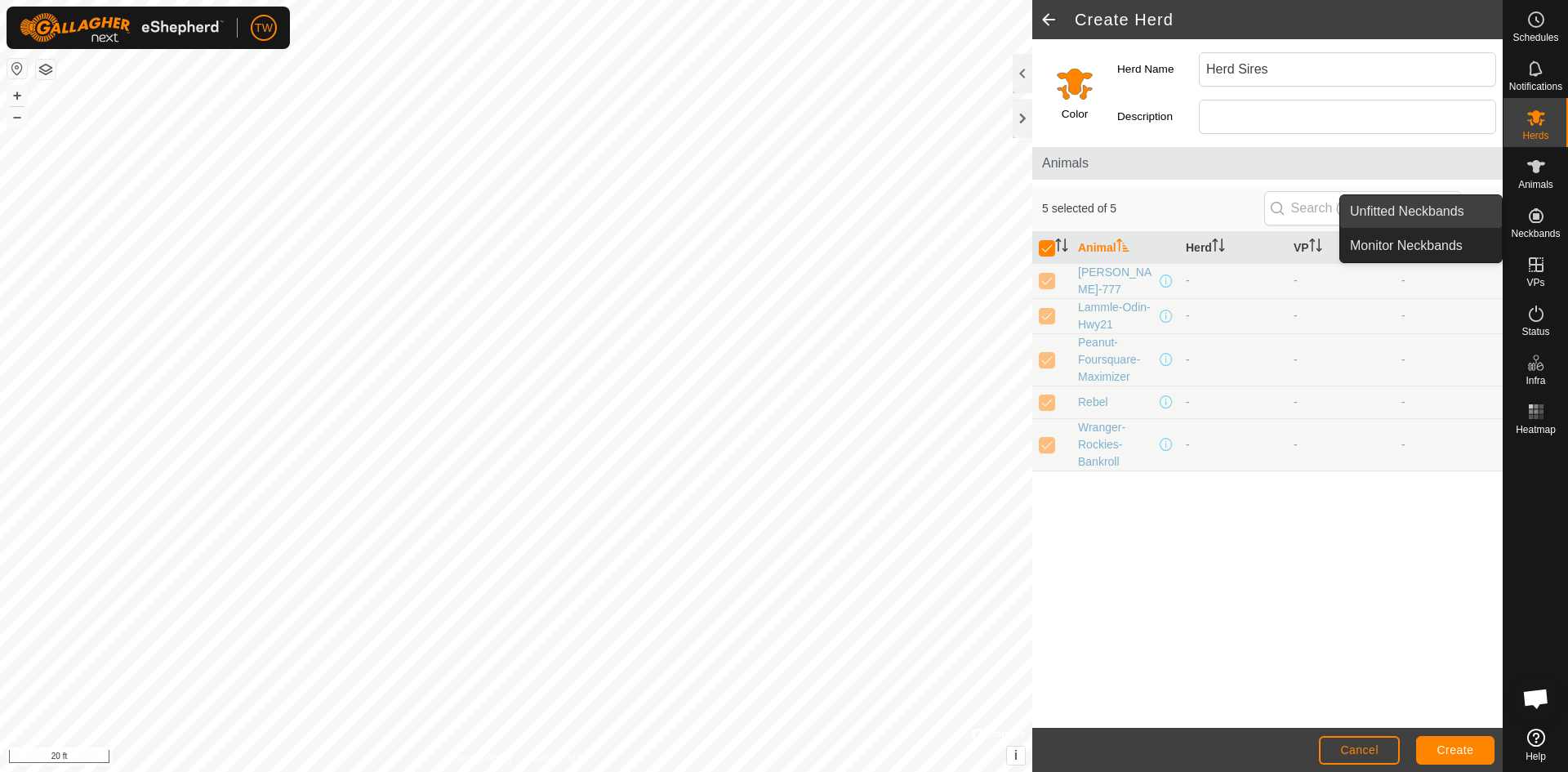
click at [1411, 214] on link "Unfitted Neckbands" at bounding box center [1421, 212] width 162 height 33
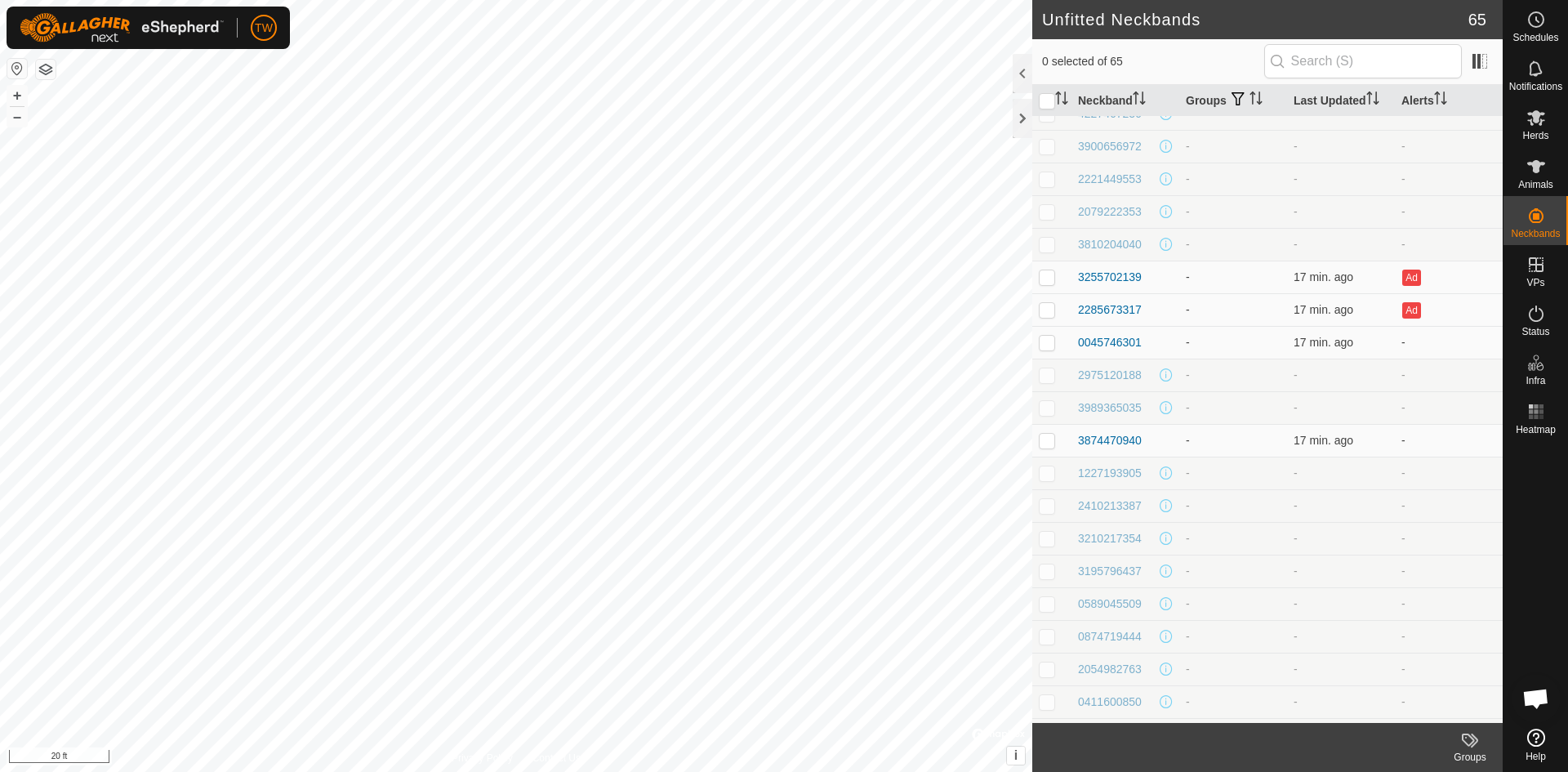
scroll to position [653, 0]
click at [1049, 330] on p-checkbox at bounding box center [1047, 329] width 16 height 13
click at [1047, 331] on p-checkbox at bounding box center [1047, 329] width 16 height 13
checkbox input "false"
drag, startPoint x: 1116, startPoint y: 325, endPoint x: 1087, endPoint y: 330, distance: 29.4
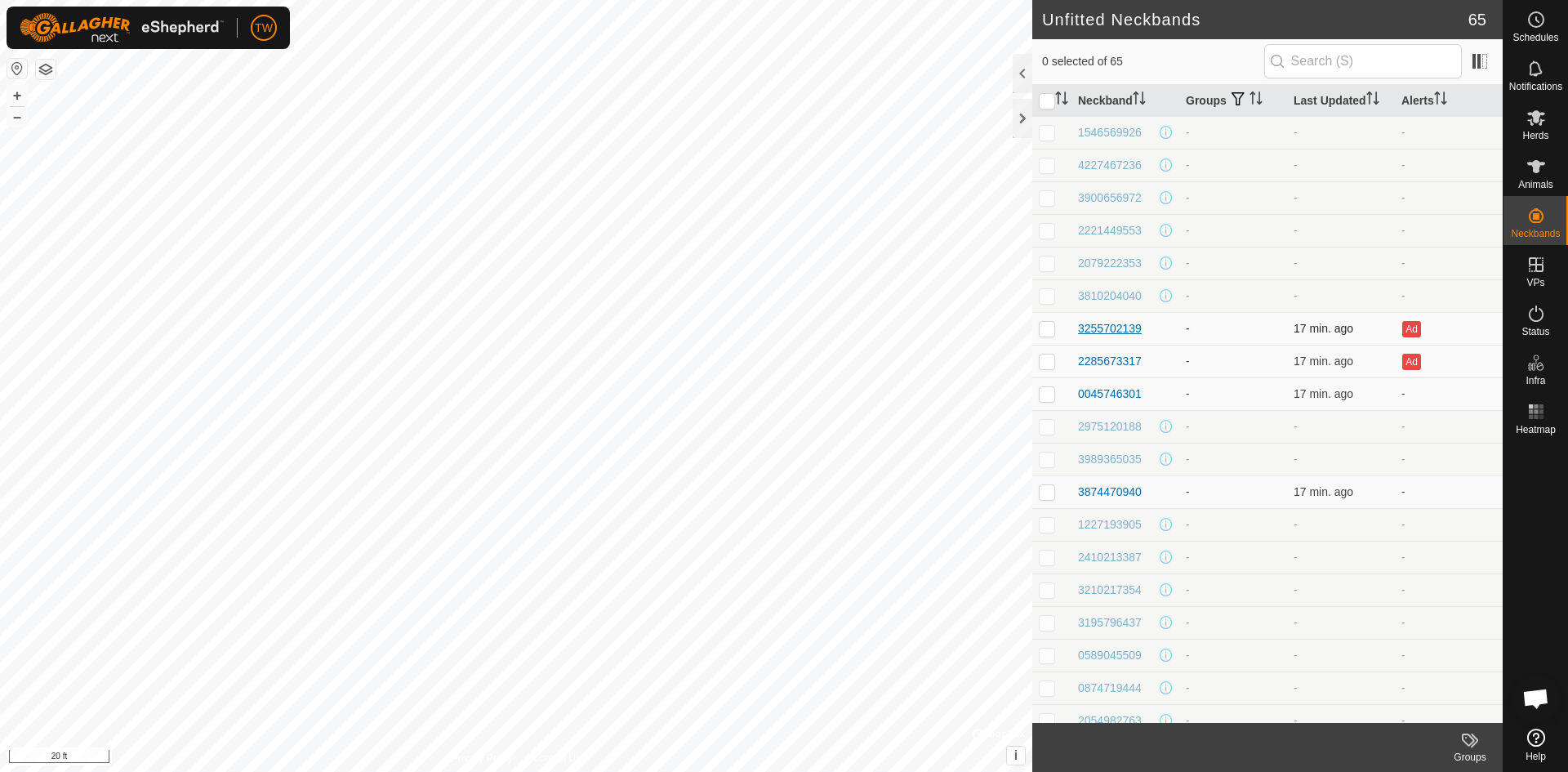
click at [1087, 330] on div "3255702139" at bounding box center [1110, 329] width 64 height 17
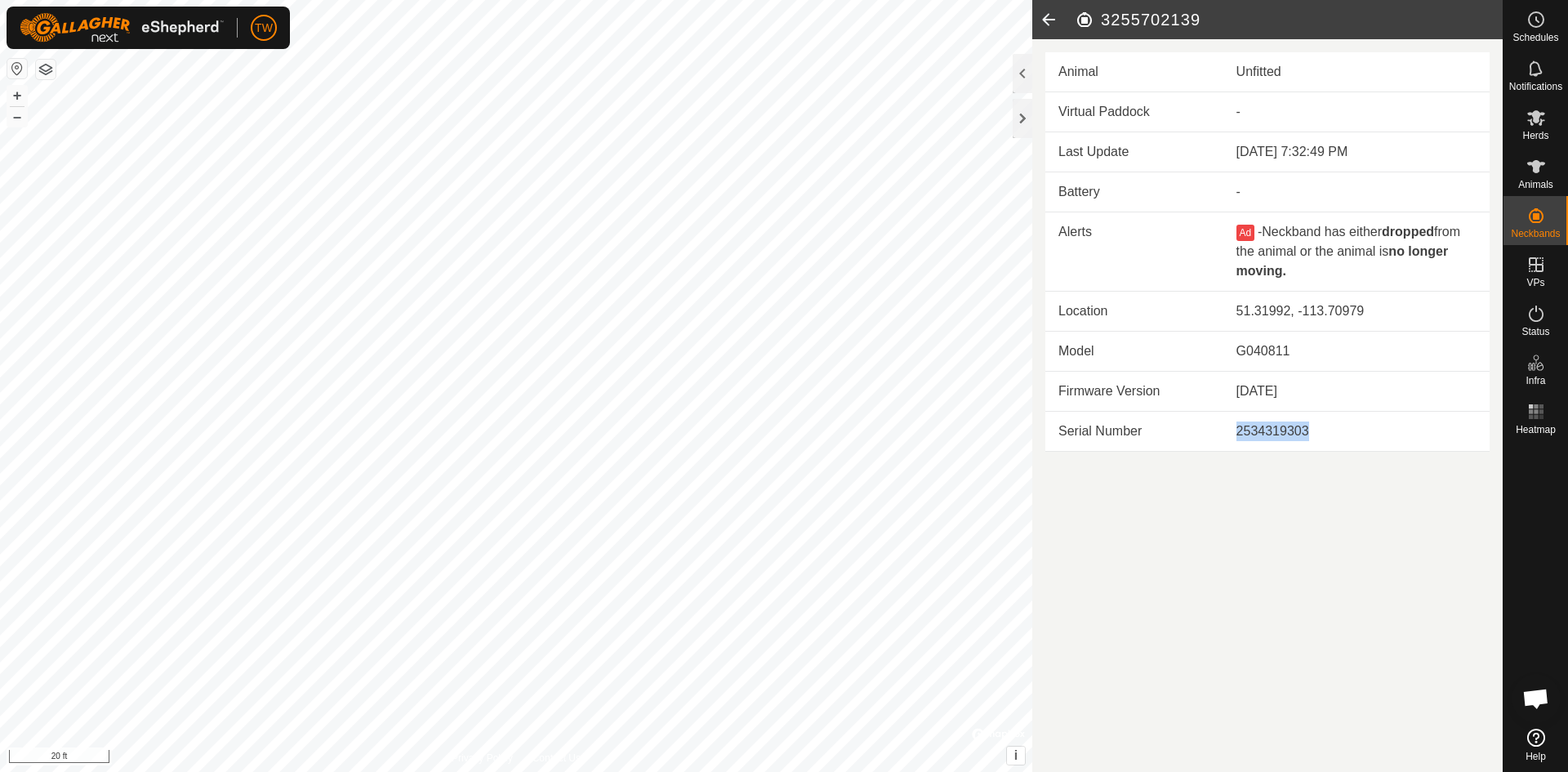
drag, startPoint x: 1289, startPoint y: 423, endPoint x: 1233, endPoint y: 419, distance: 56.1
click at [1233, 419] on td "2534319303" at bounding box center [1357, 432] width 267 height 40
copy div "2534319303"
click at [1051, 18] on icon at bounding box center [1049, 19] width 33 height 39
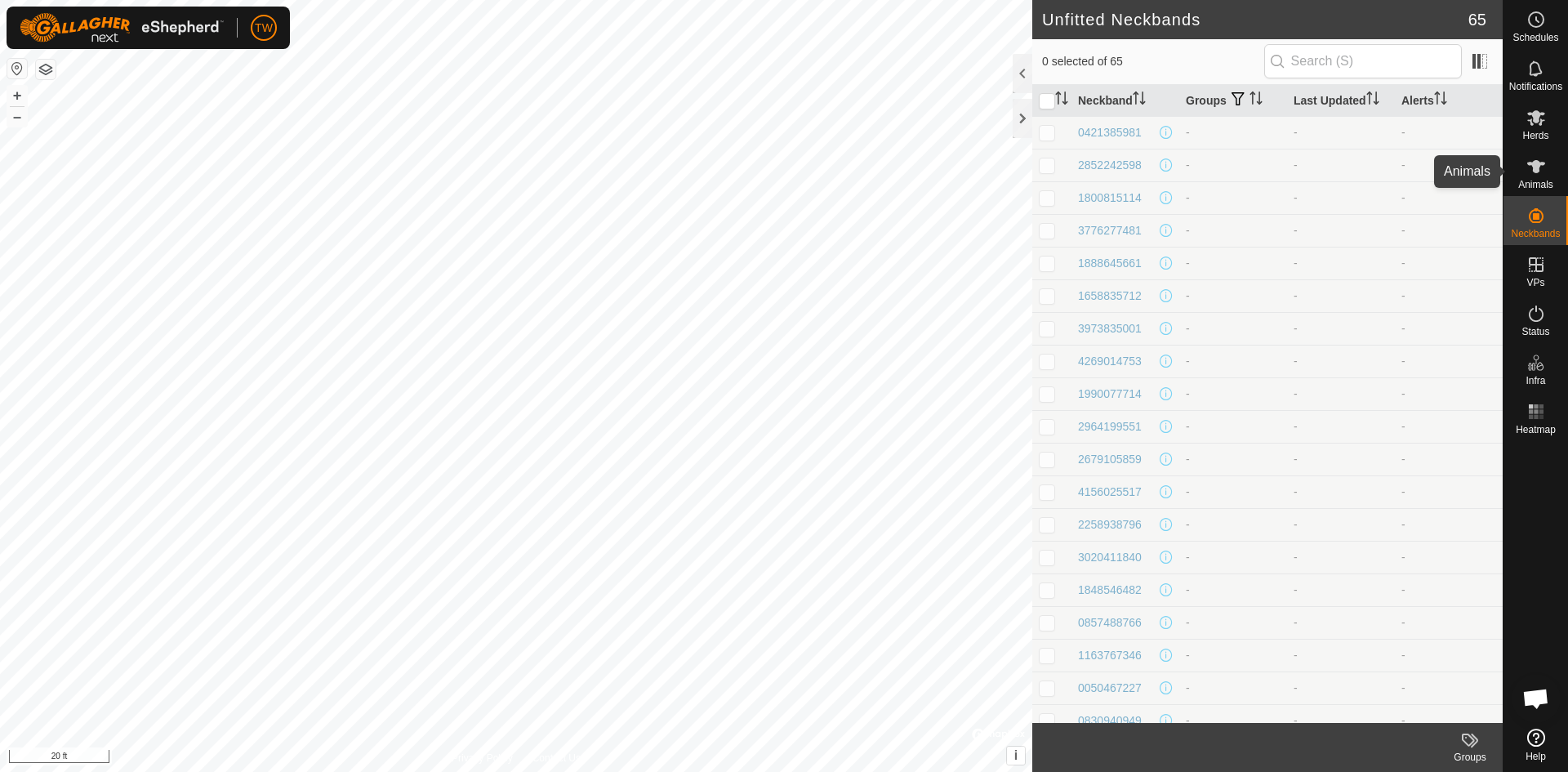
click at [1538, 181] on span "Animals" at bounding box center [1536, 184] width 35 height 10
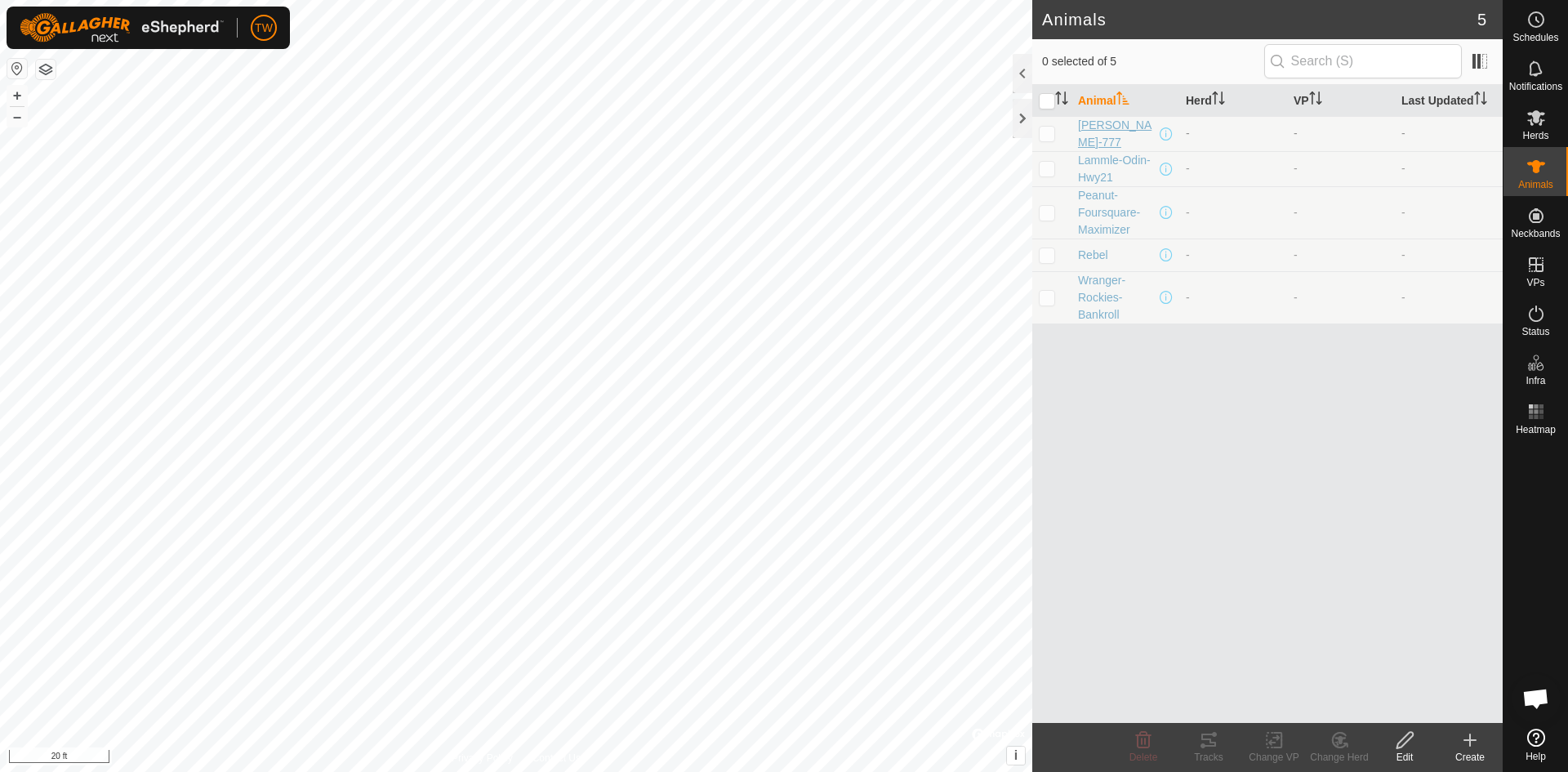
click at [1119, 129] on span "[PERSON_NAME]-777" at bounding box center [1117, 134] width 78 height 35
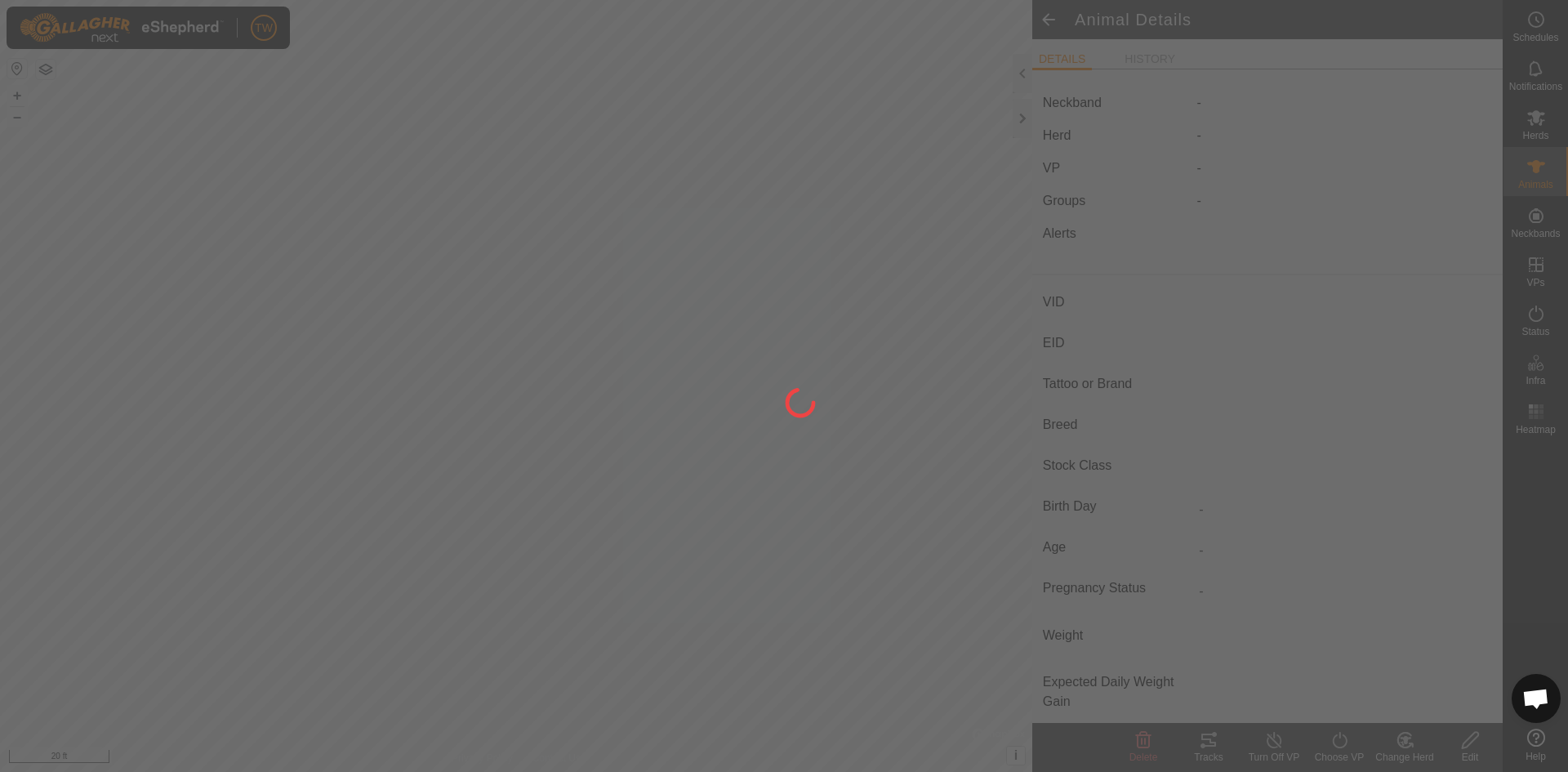
type input "[PERSON_NAME]-777"
type input "-"
type input "Sim-Angus"
type input "-"
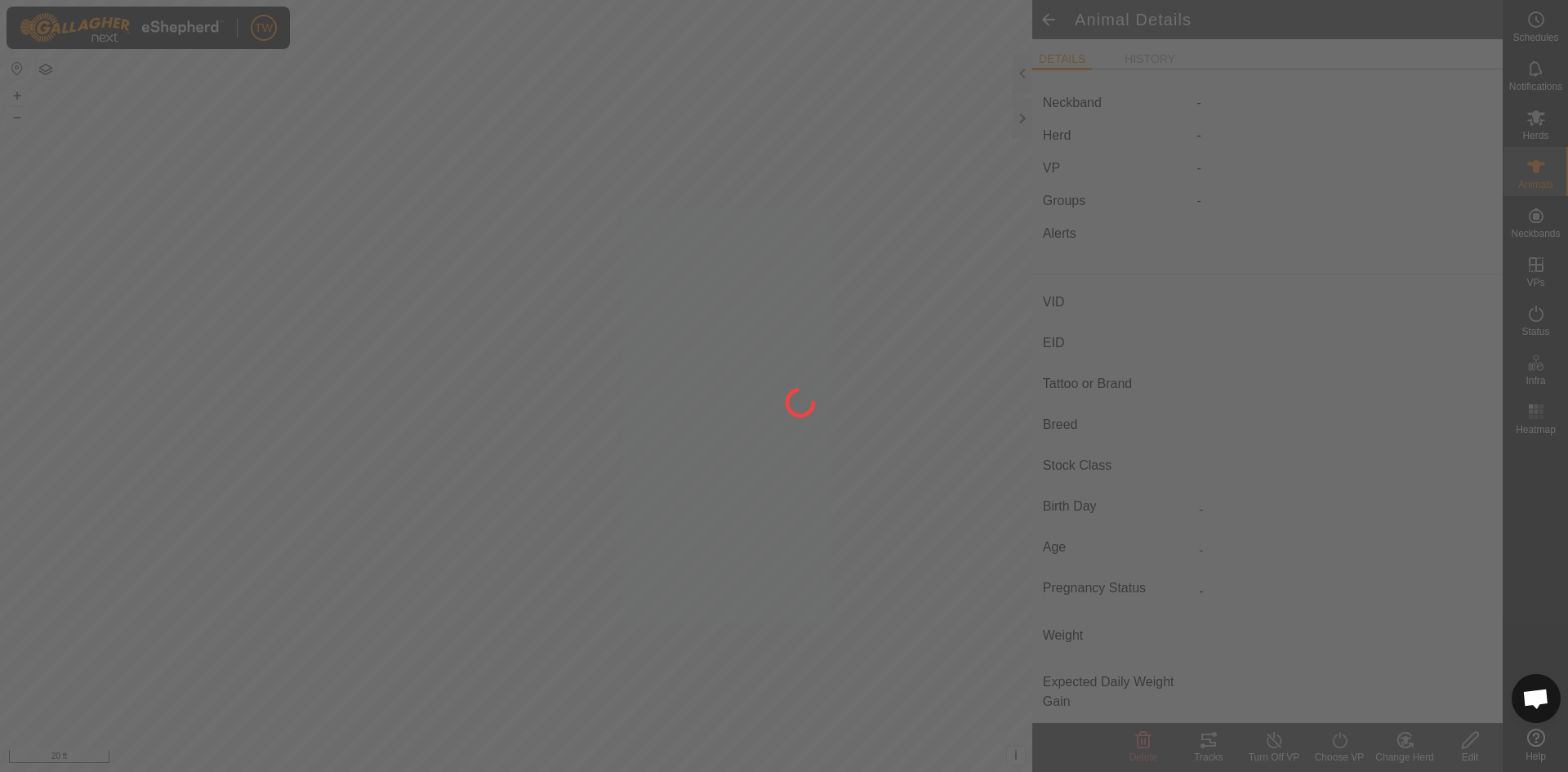
type input "03/2022"
type input "3 years 7 months"
type input "0 kg"
type input "-"
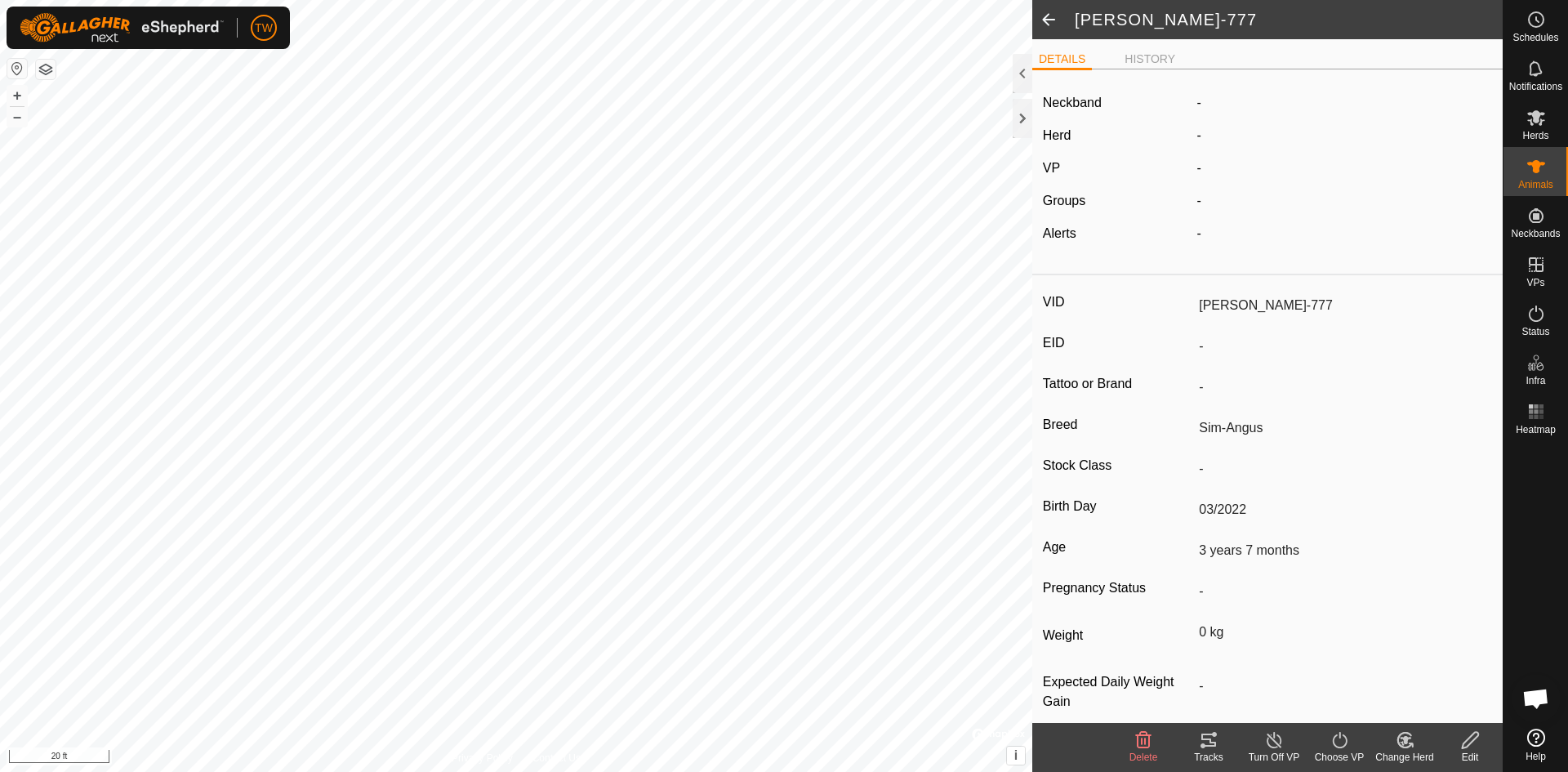
click at [1470, 735] on icon at bounding box center [1470, 740] width 16 height 16
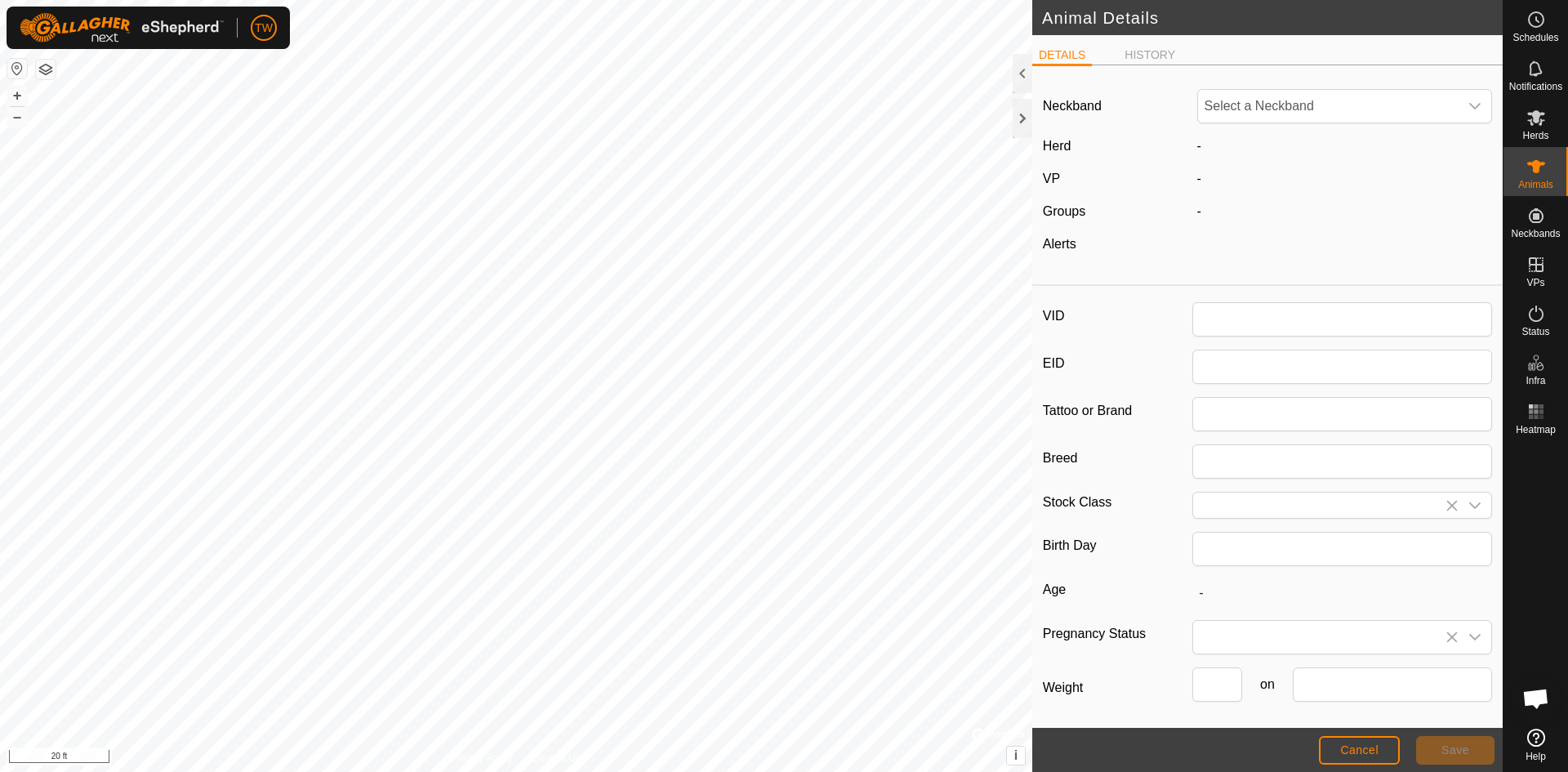
type input "[PERSON_NAME]-777"
type input "Sim-Angus"
type input "03/2022"
type input "3 years 7 months"
type input "0"
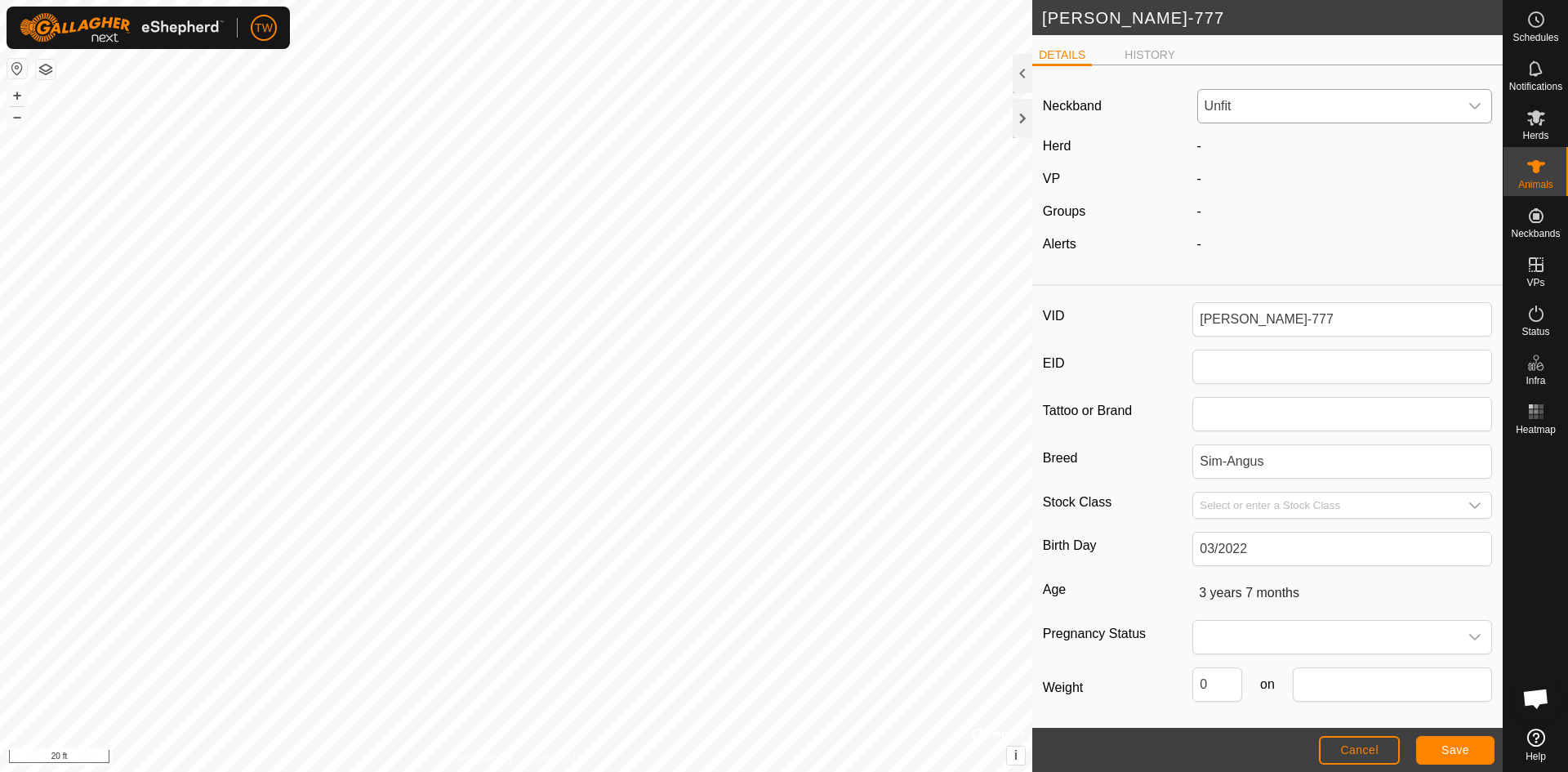
click at [1469, 104] on icon "dropdown trigger" at bounding box center [1475, 106] width 13 height 13
type input "2534319303"
click at [1310, 260] on div "Neckband Unfit 2534319303 No results found Herd - VP - Groups - Alerts -" at bounding box center [1268, 178] width 471 height 199
click at [1469, 105] on icon "dropdown trigger" at bounding box center [1475, 106] width 12 height 6
click at [1389, 232] on div "Neckband Unfit 2534319303 No results found Herd - VP - Groups - Alerts -" at bounding box center [1268, 178] width 471 height 199
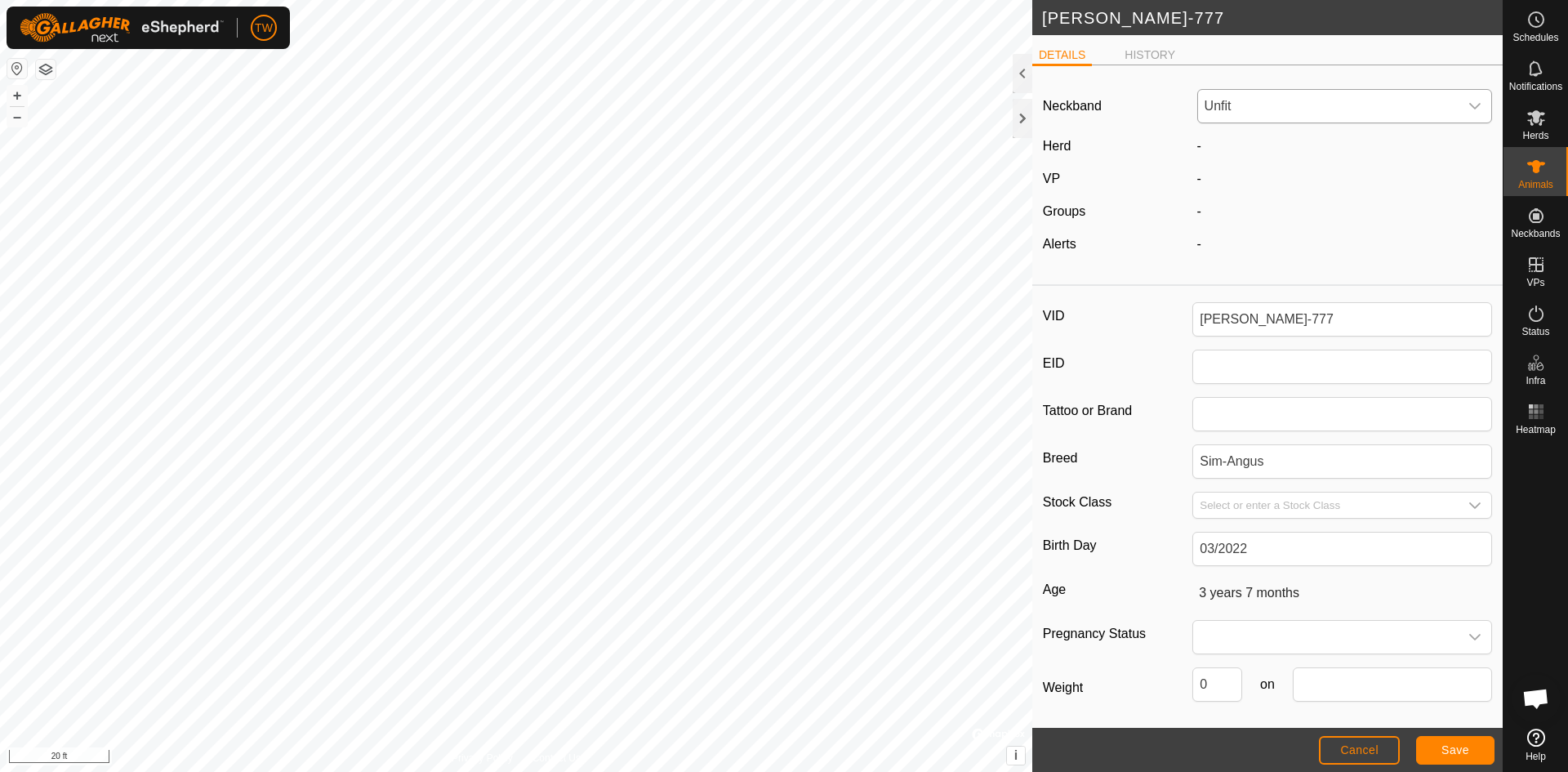
click at [1469, 105] on icon "dropdown trigger" at bounding box center [1475, 106] width 13 height 13
drag, startPoint x: 1324, startPoint y: 155, endPoint x: 1126, endPoint y: 160, distance: 198.1
click at [1126, 160] on div "Neckband Unfit 2534319303 No results found Herd - VP - Groups - Alerts -" at bounding box center [1268, 178] width 471 height 199
click at [1469, 106] on icon "dropdown trigger" at bounding box center [1475, 106] width 13 height 13
click at [1456, 151] on icon at bounding box center [1462, 151] width 13 height 13
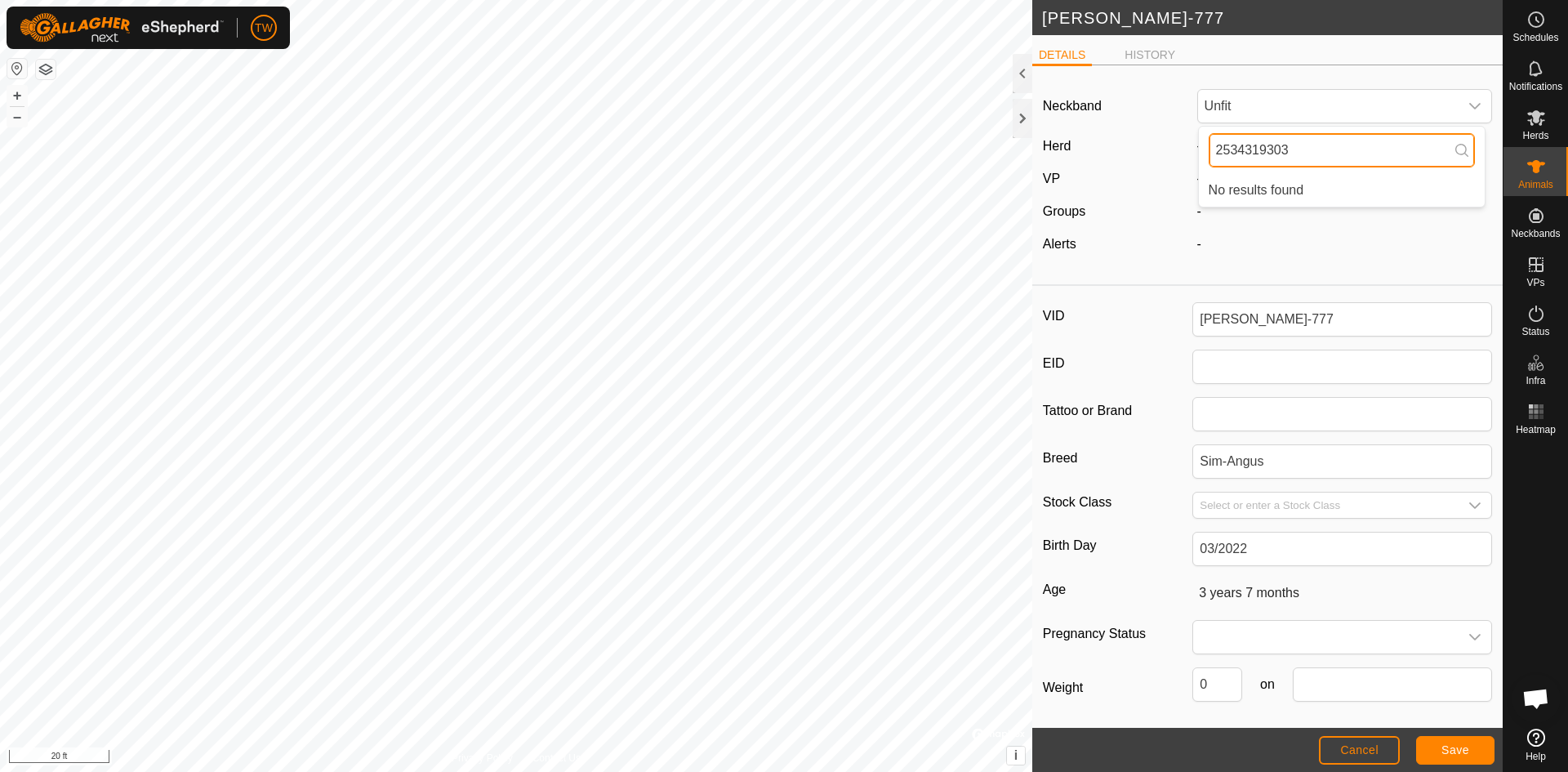
drag, startPoint x: 1301, startPoint y: 146, endPoint x: 1156, endPoint y: 141, distance: 145.1
click at [1157, 141] on div "Neckband Unfit 2534319303 No results found Herd - VP - Groups - Alerts -" at bounding box center [1268, 178] width 471 height 199
click at [1469, 109] on icon "dropdown trigger" at bounding box center [1475, 106] width 12 height 6
drag, startPoint x: 1283, startPoint y: 147, endPoint x: 1191, endPoint y: 154, distance: 92.3
click at [1191, 154] on div "Neckband Unfit 2534319303 No results found Herd - VP - Groups - Alerts -" at bounding box center [1268, 178] width 471 height 199
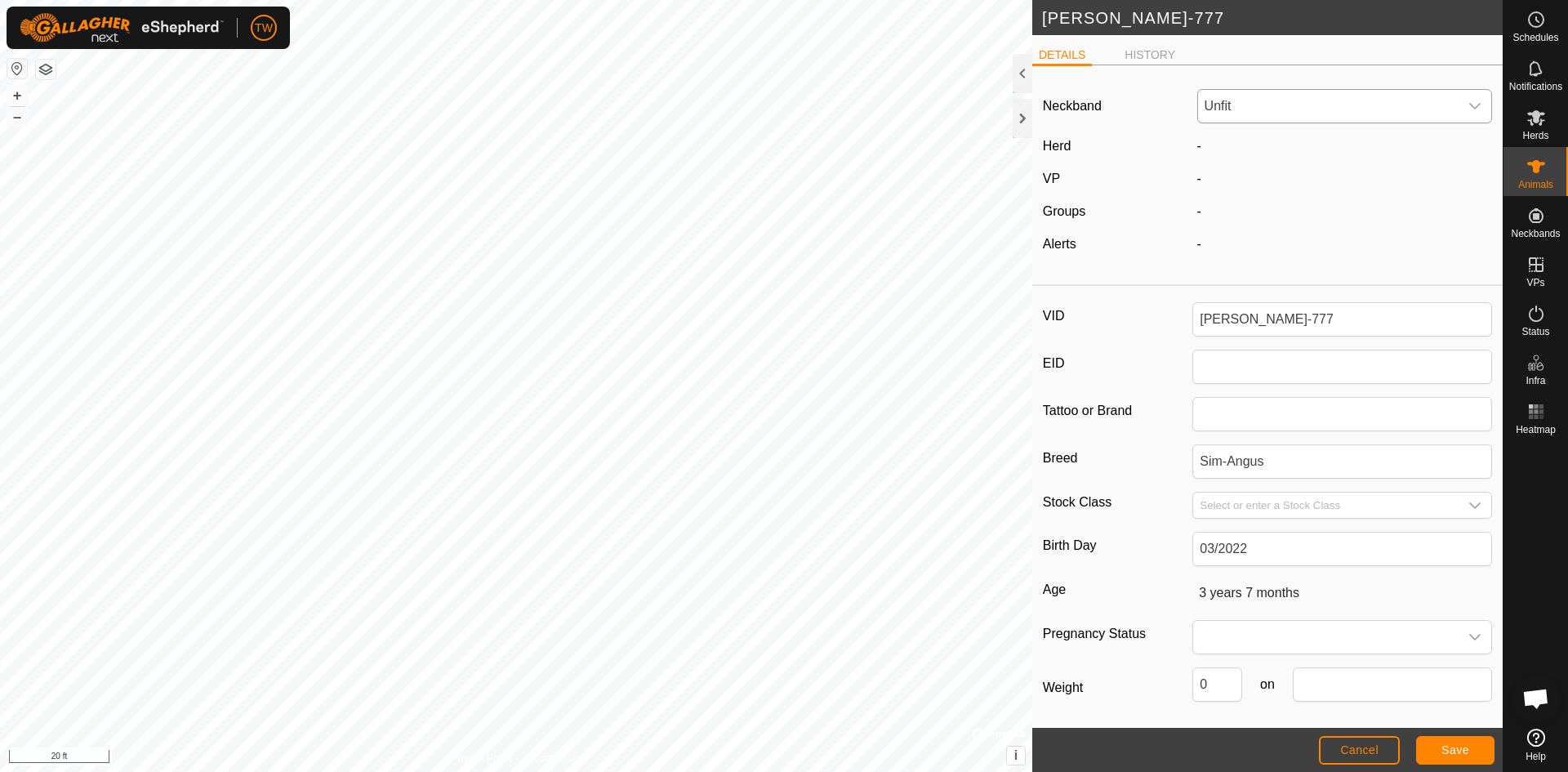
click at [1466, 99] on div "dropdown trigger" at bounding box center [1475, 106] width 33 height 33
type input "2"
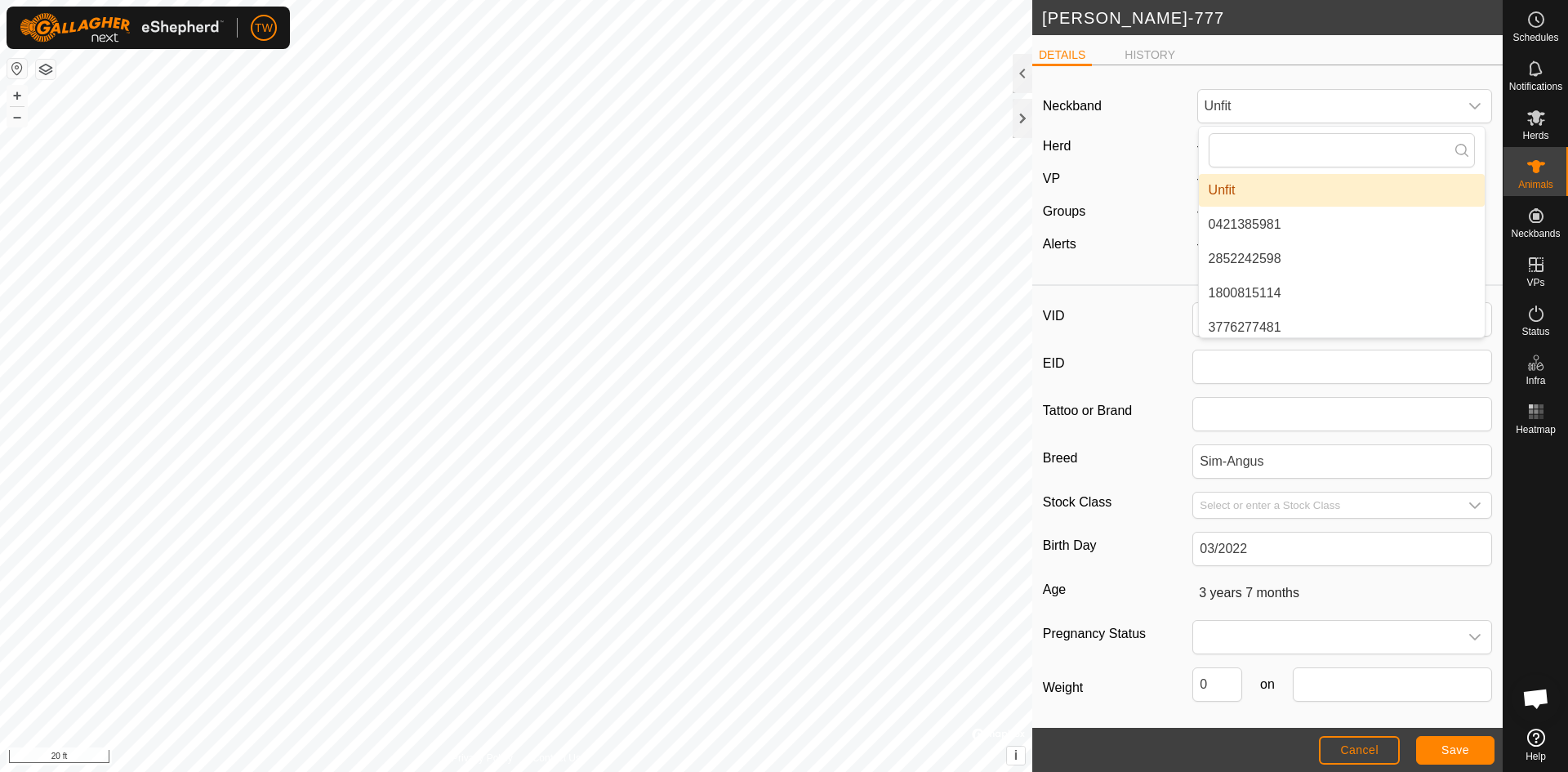
click at [1170, 138] on div "Herd" at bounding box center [1113, 145] width 154 height 19
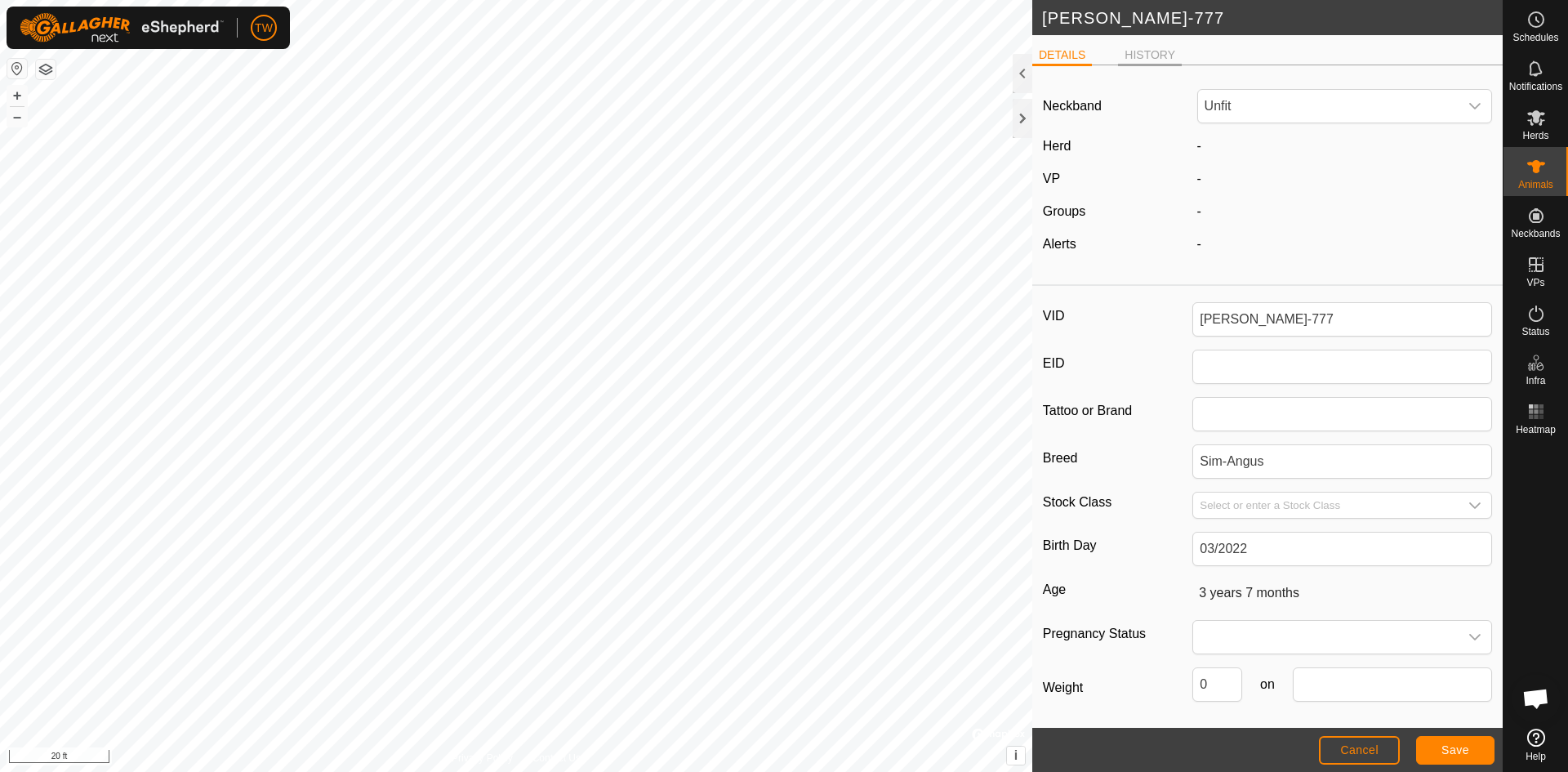
click at [1148, 58] on li "HISTORY" at bounding box center [1150, 56] width 64 height 19
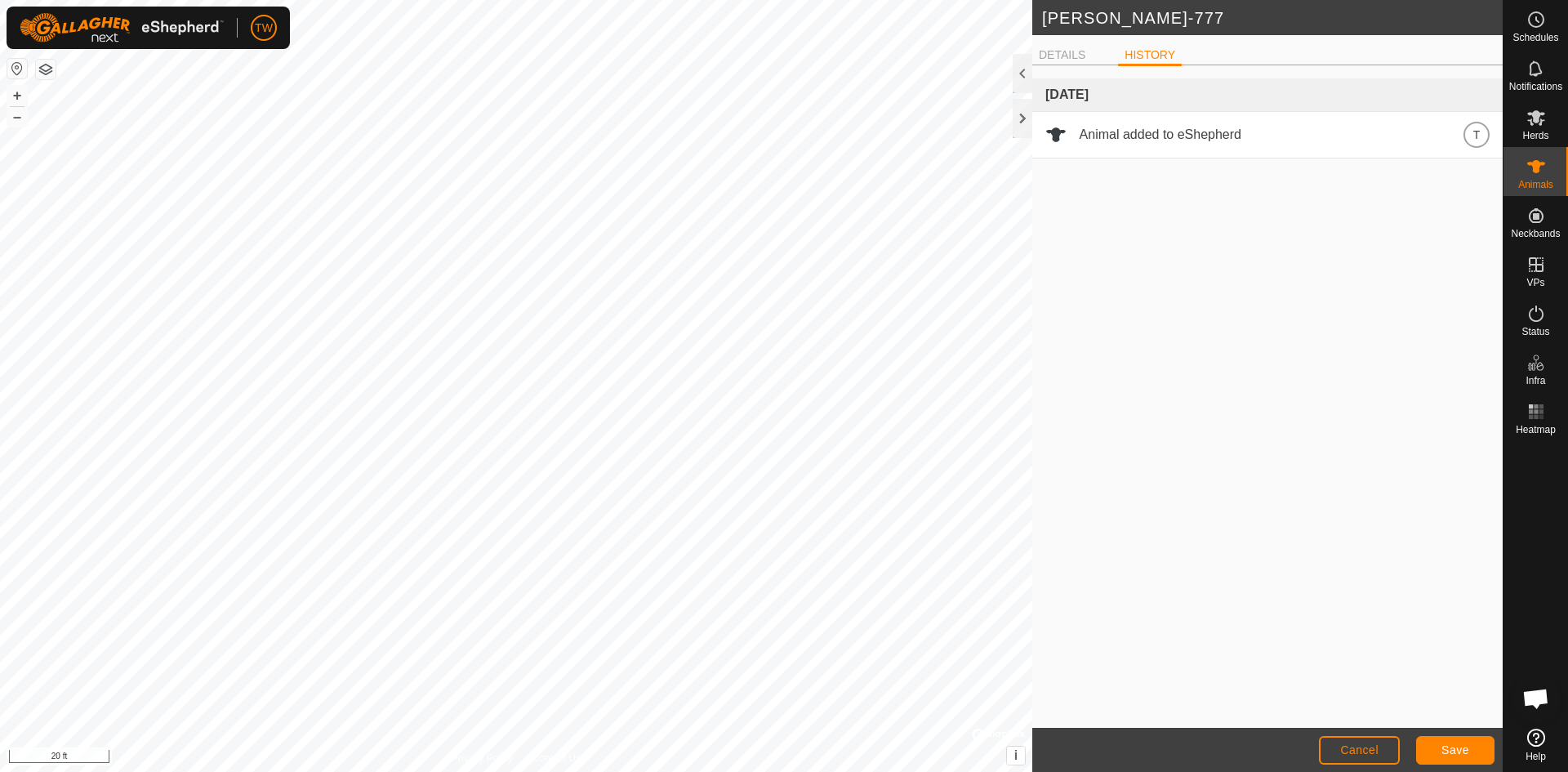
click at [1076, 45] on ul "DETAILS HISTORY" at bounding box center [1268, 55] width 471 height 20
click at [1474, 751] on button "Save" at bounding box center [1456, 749] width 78 height 28
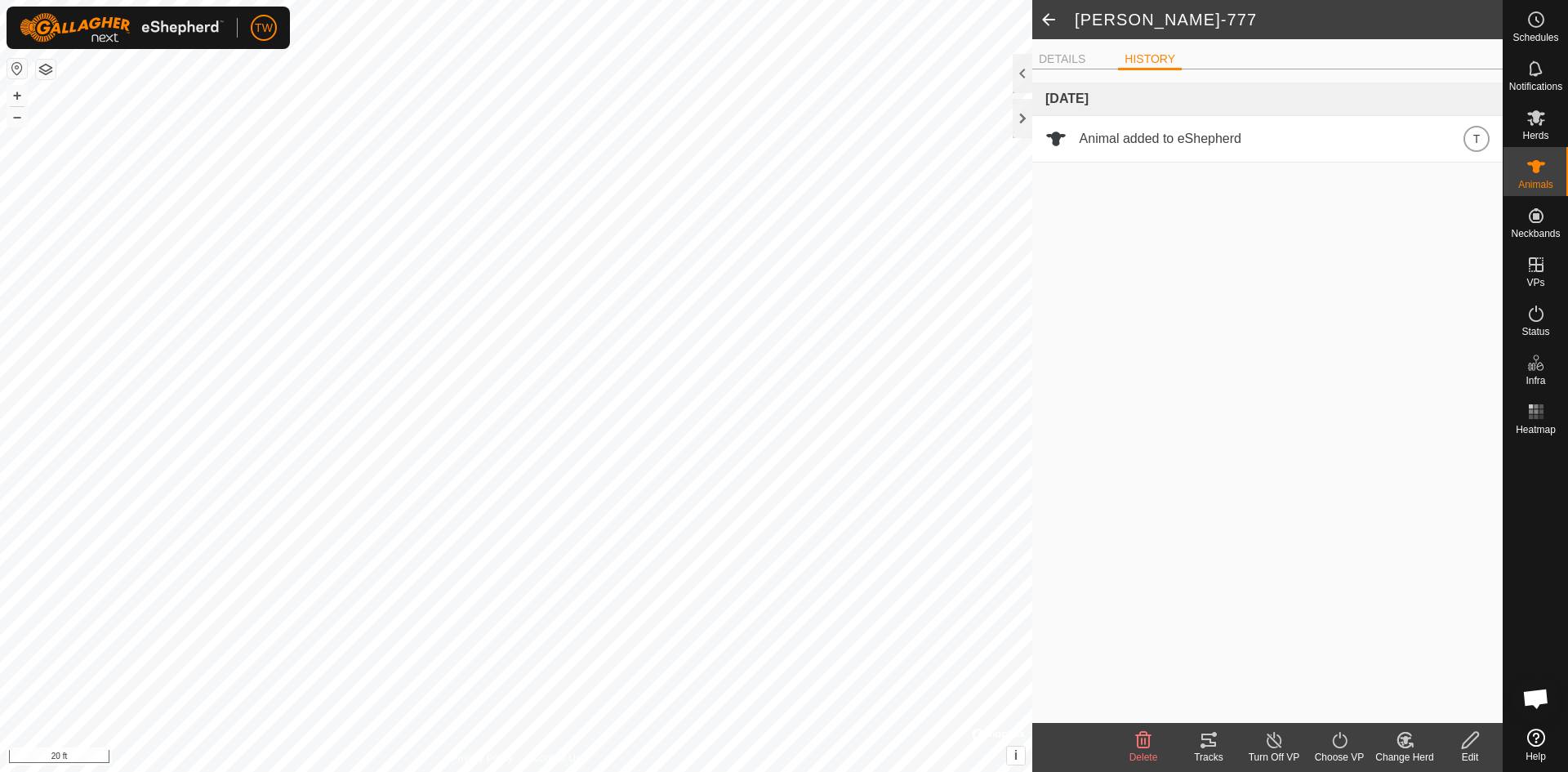
click at [1047, 20] on span at bounding box center [1049, 19] width 33 height 39
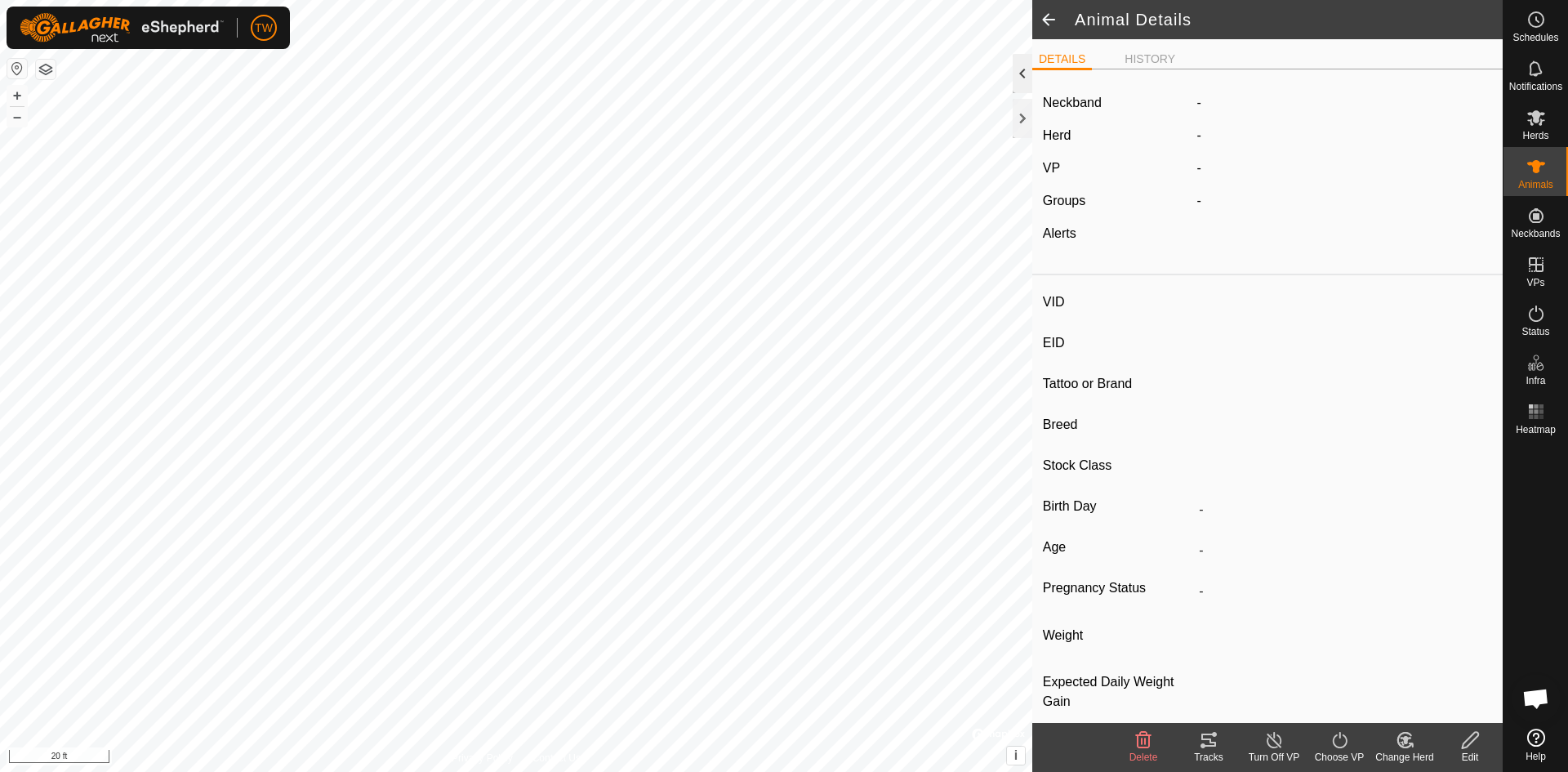
type input "[PERSON_NAME]-777"
type input "-"
type input "Sim-Angus"
type input "-"
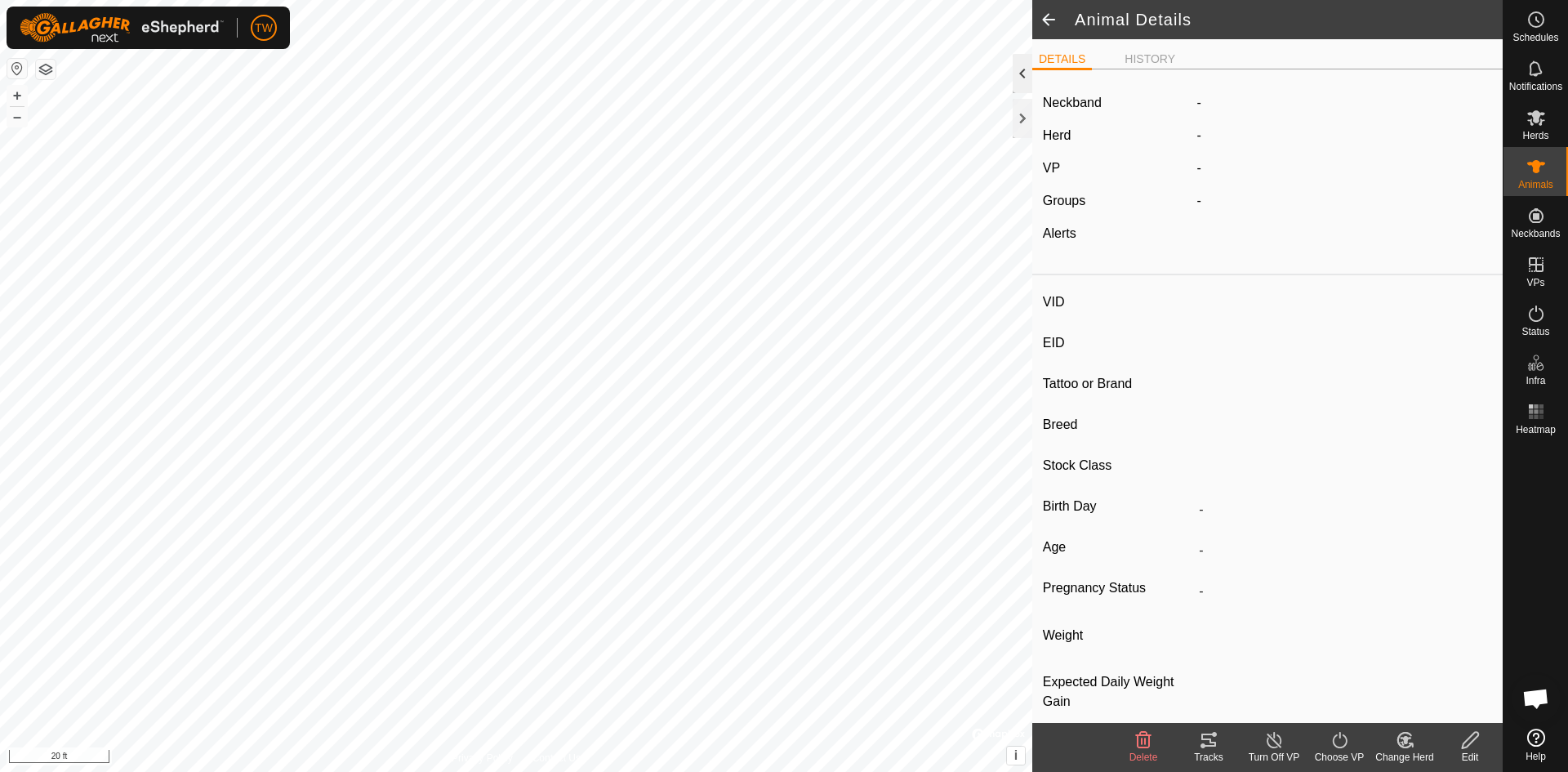
type input "03/2022"
type input "3 years 7 months"
type input "0 kg"
type input "-"
click at [1042, 24] on span at bounding box center [1049, 19] width 33 height 39
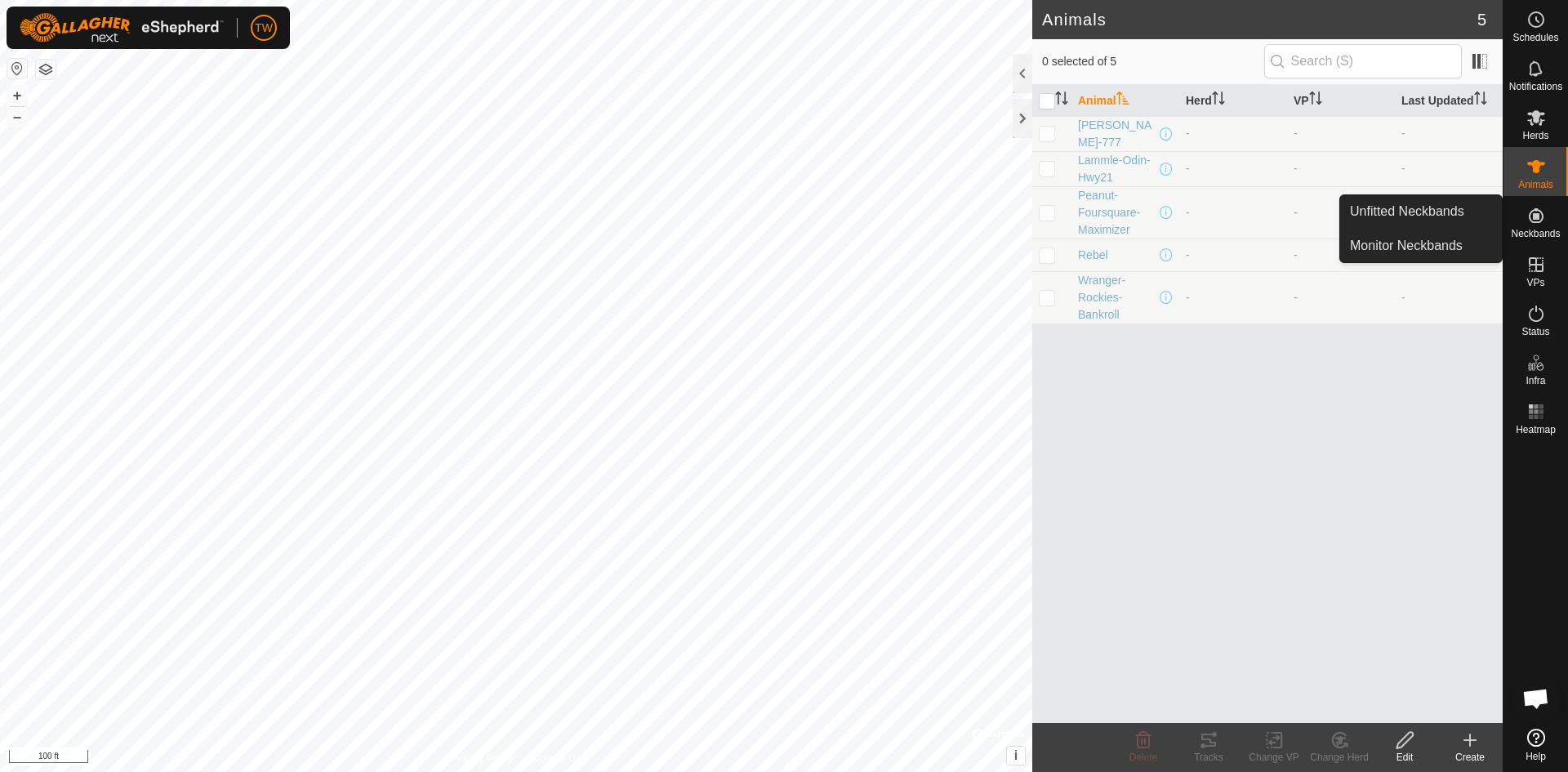
click at [1544, 215] on icon at bounding box center [1536, 215] width 19 height 19
click at [1453, 218] on link "Unfitted Neckbands" at bounding box center [1421, 212] width 162 height 33
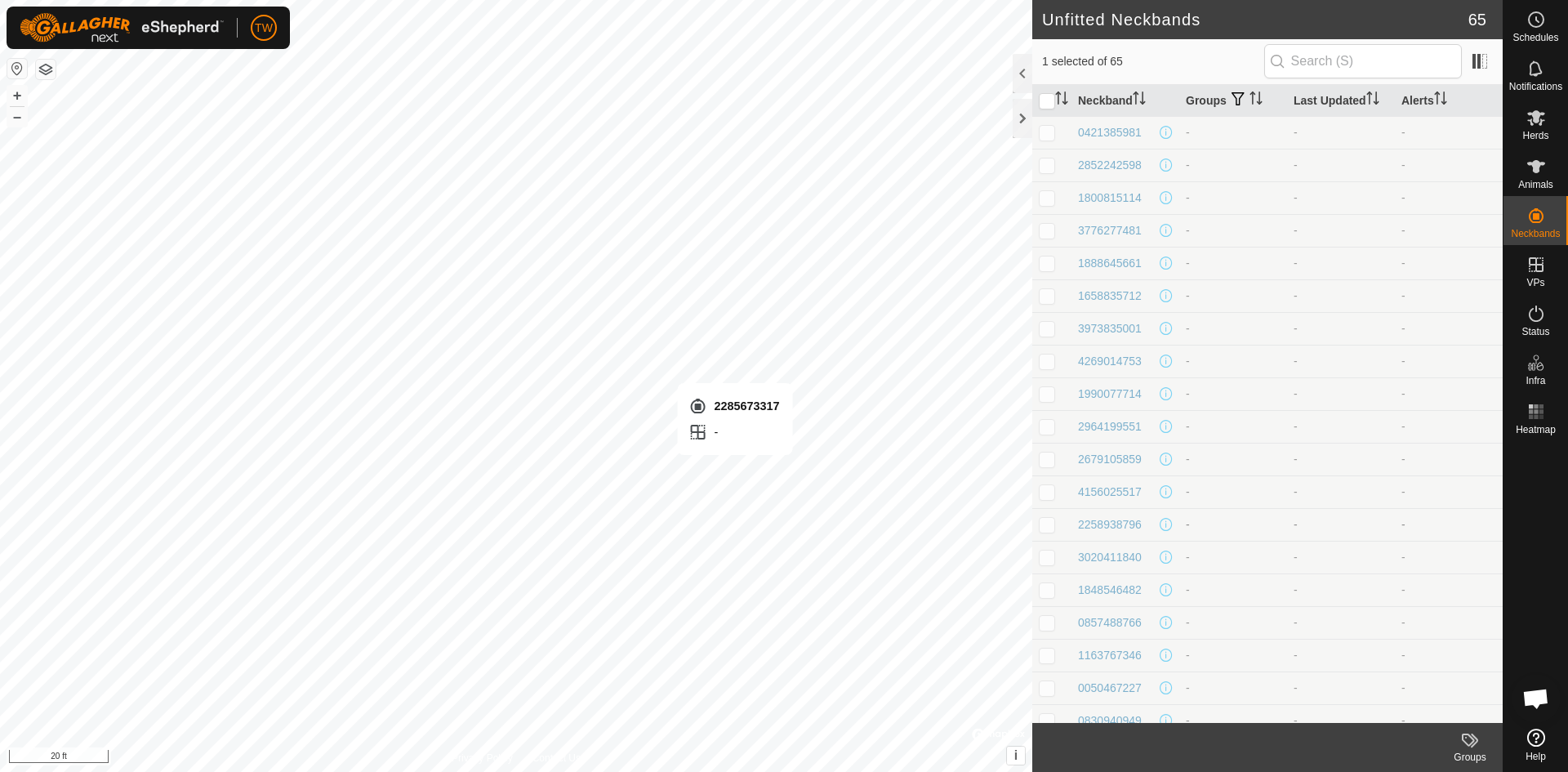
checkbox input "false"
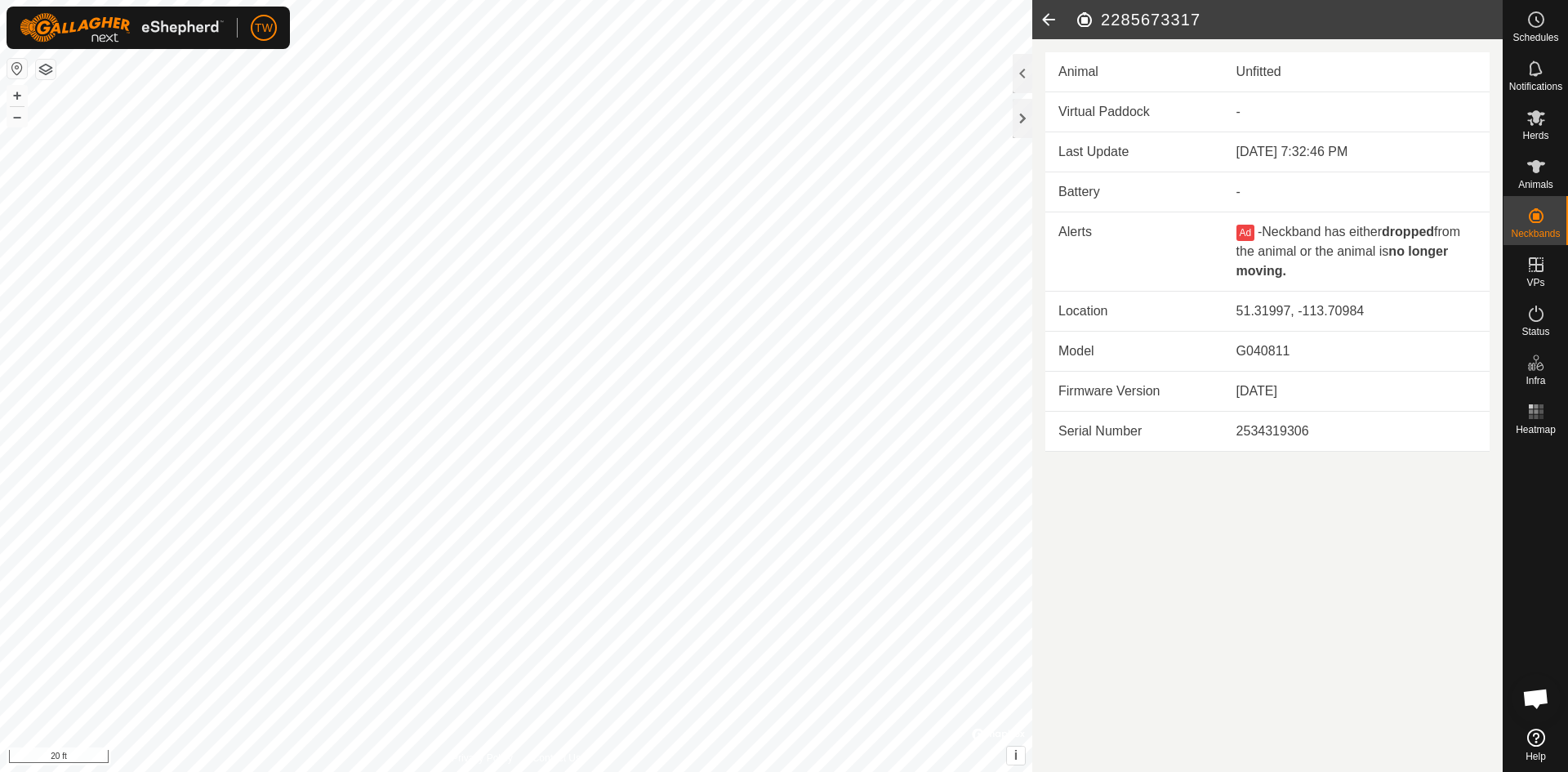
click at [1298, 75] on div "Unfitted" at bounding box center [1356, 71] width 240 height 19
click at [1537, 409] on icon at bounding box center [1536, 411] width 19 height 19
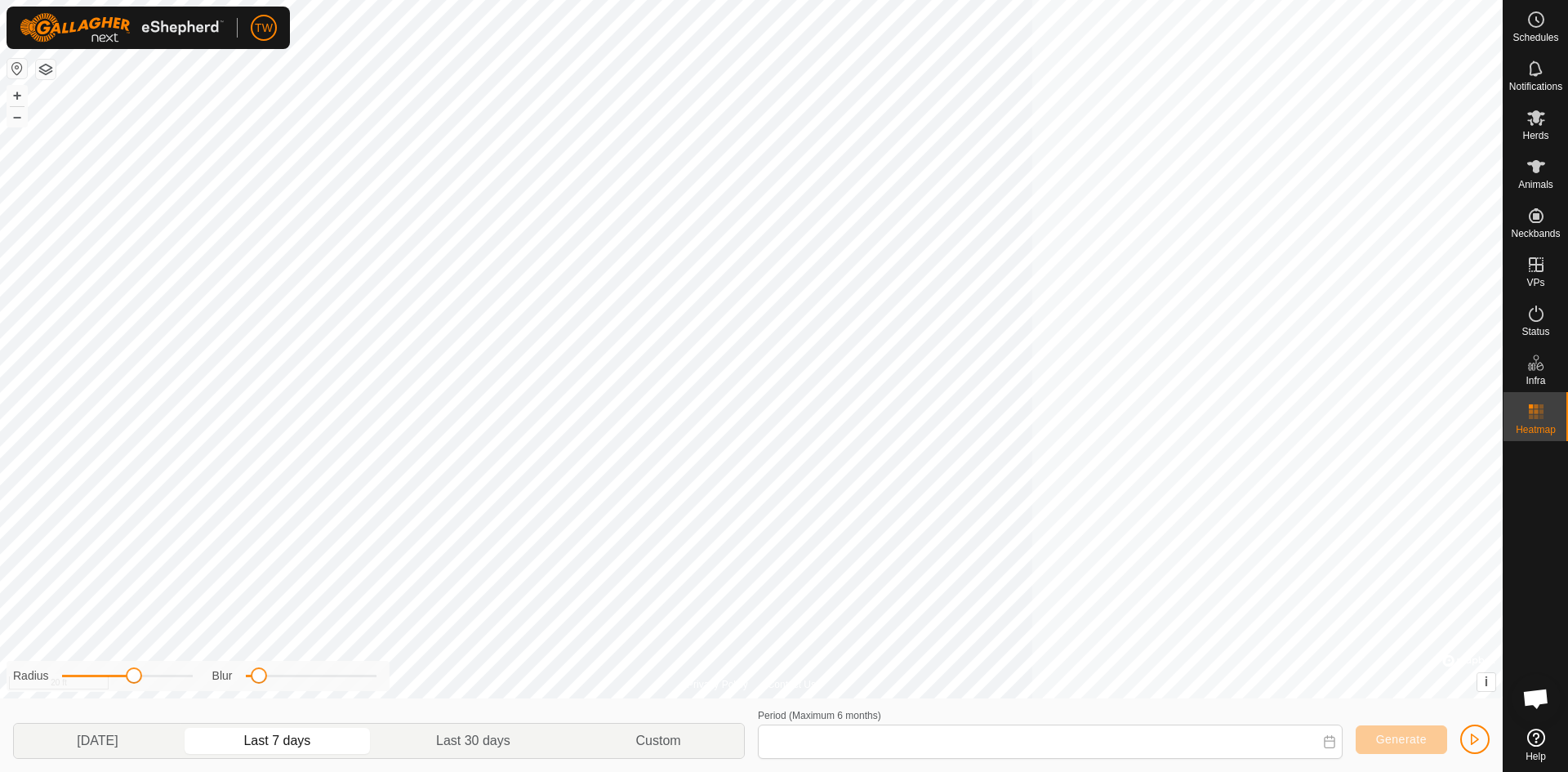
type input "[DATE] - [DATE]"
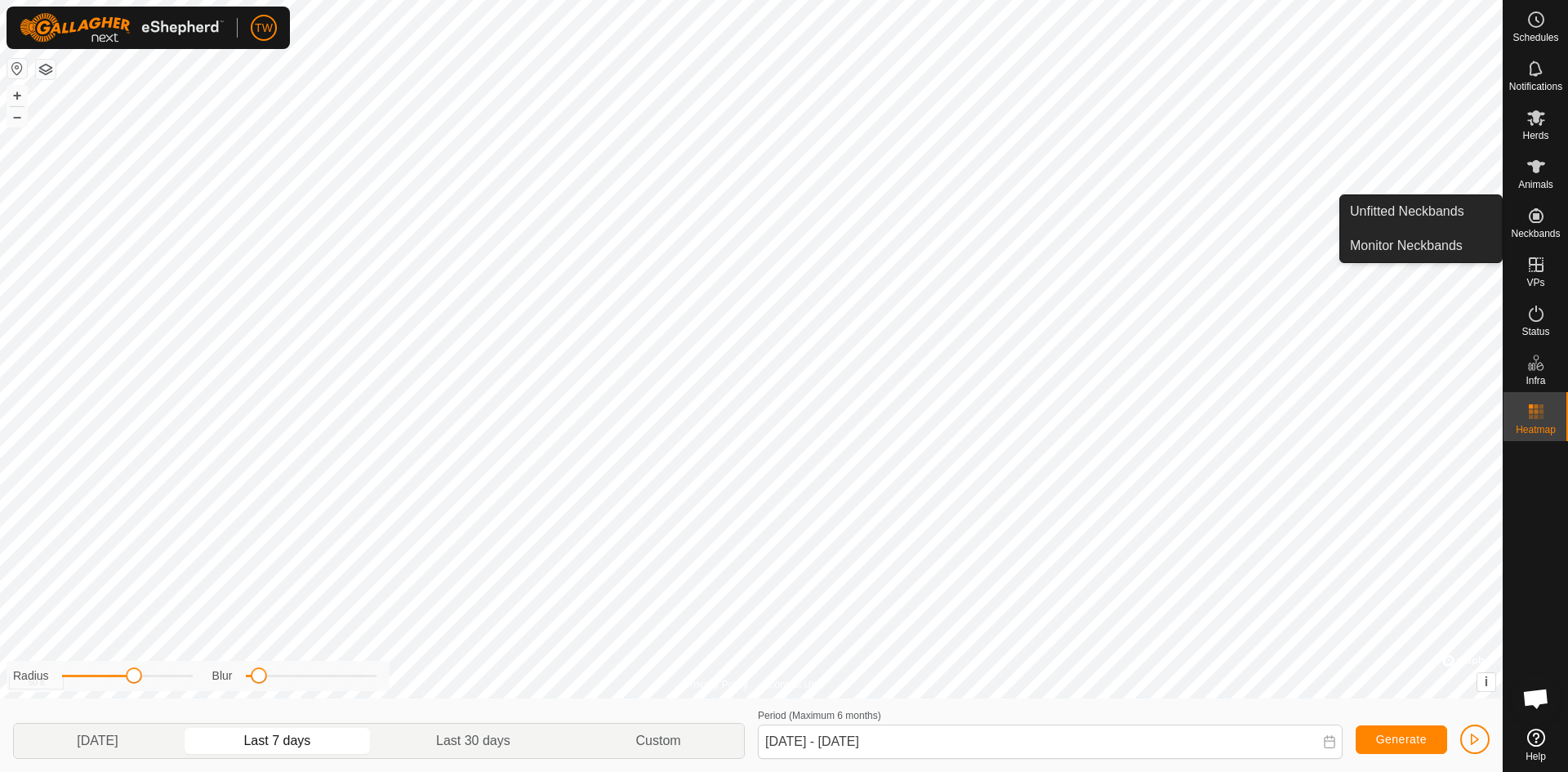
click at [1542, 216] on icon at bounding box center [1536, 215] width 19 height 19
click at [1452, 202] on link "Unfitted Neckbands" at bounding box center [1421, 212] width 162 height 33
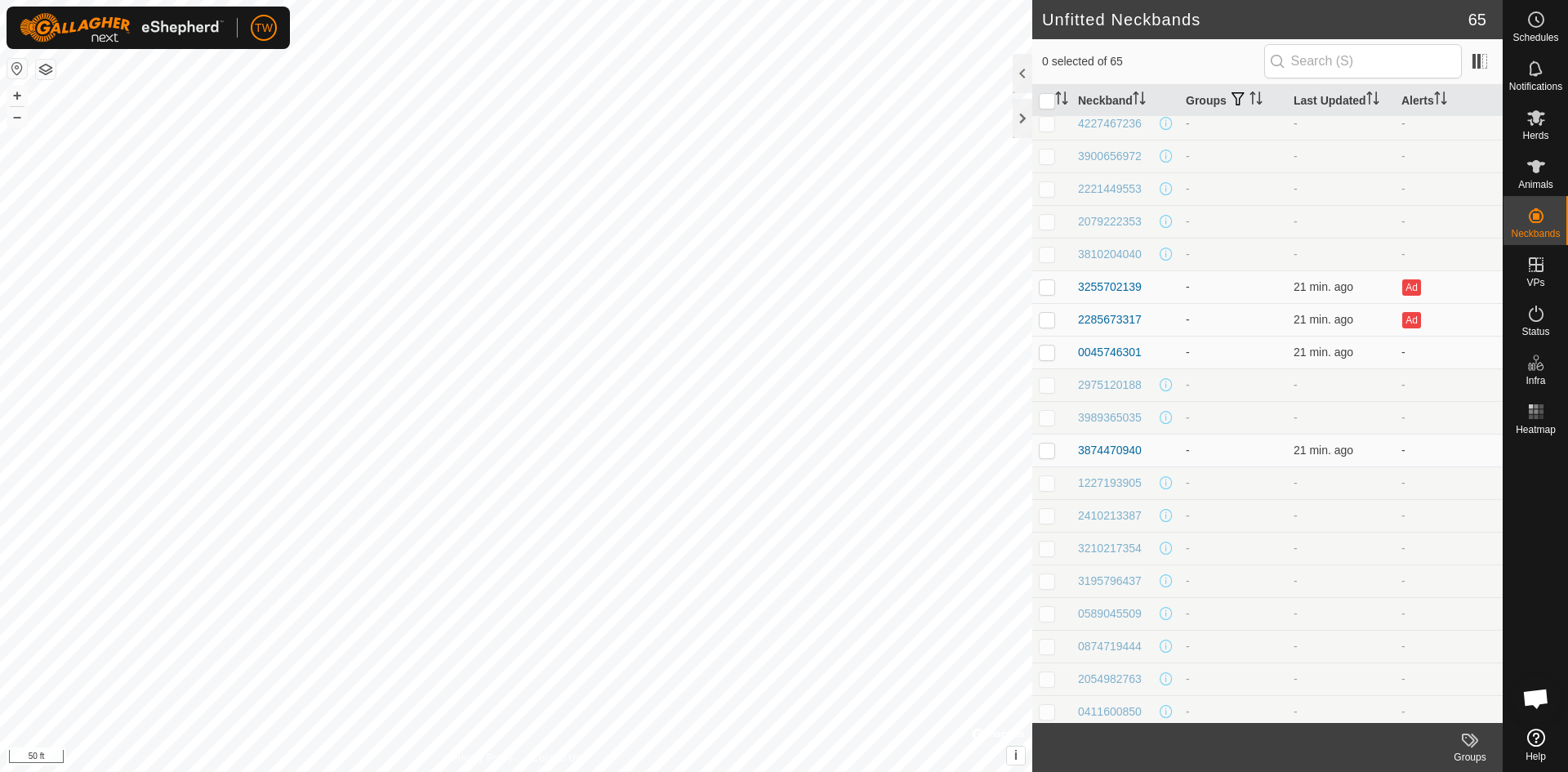
scroll to position [735, 0]
click at [1052, 99] on input "checkbox" at bounding box center [1047, 101] width 16 height 16
checkbox input "true"
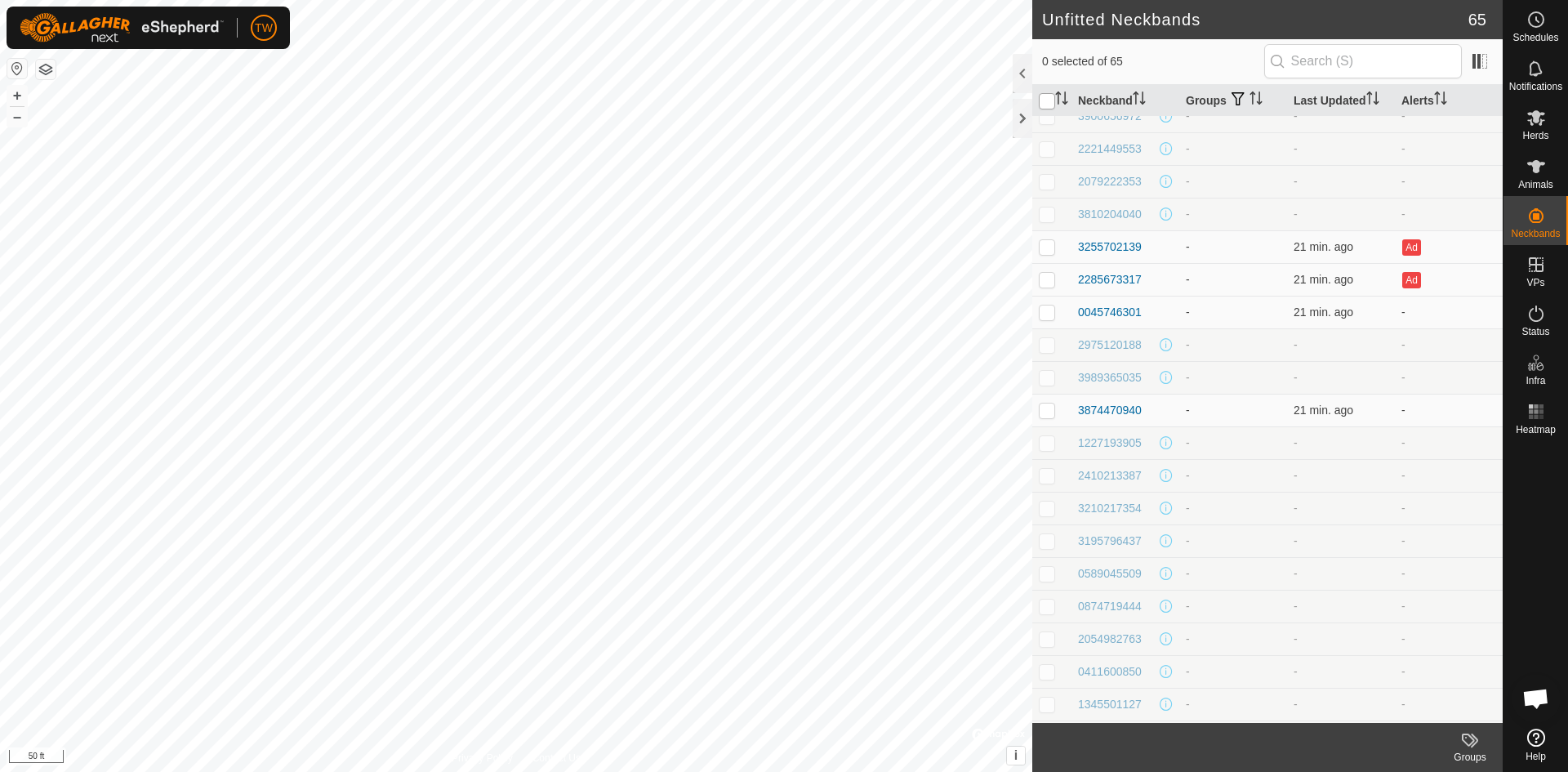
checkbox input "true"
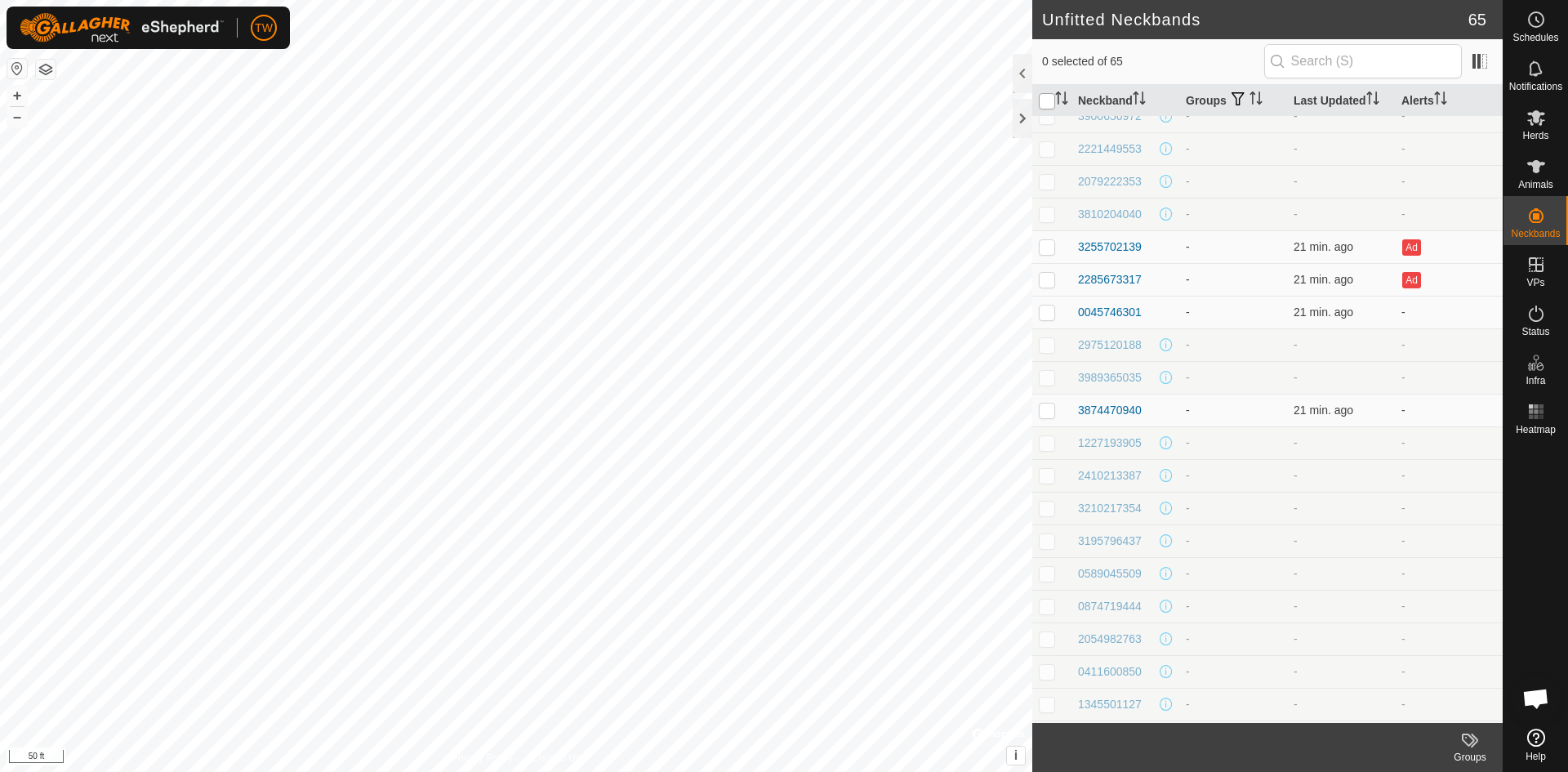
checkbox input "true"
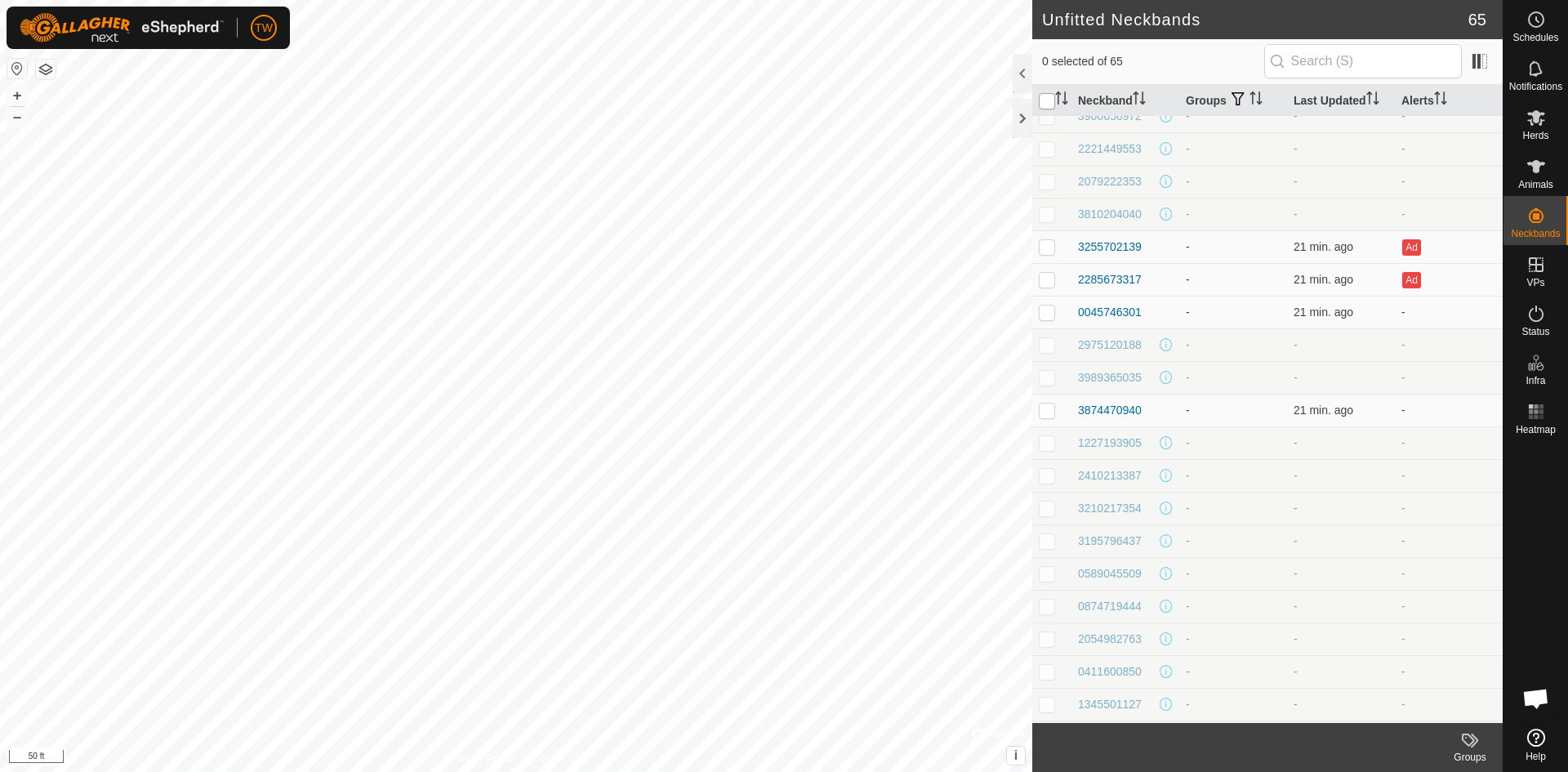
checkbox input "true"
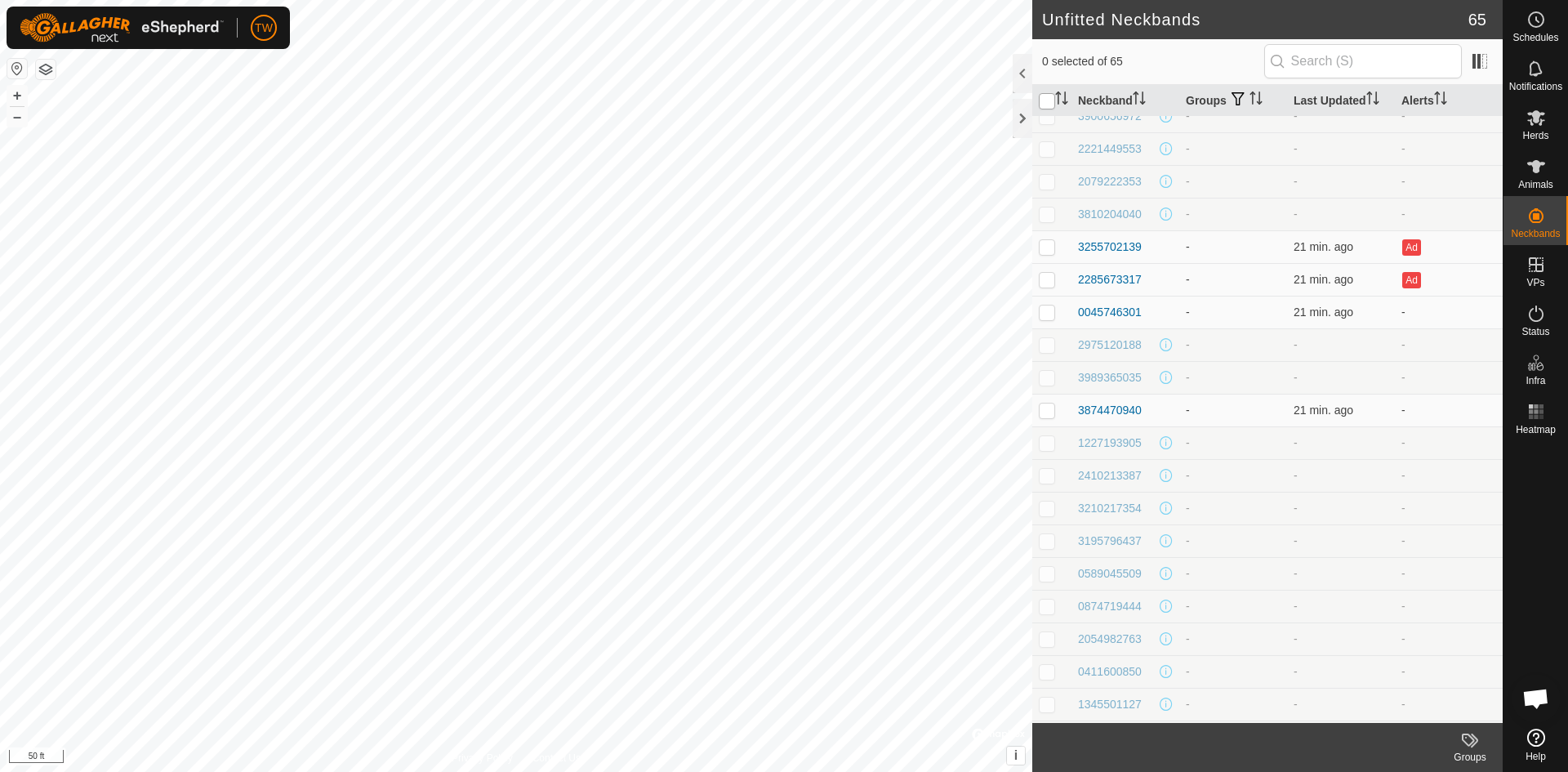
checkbox input "true"
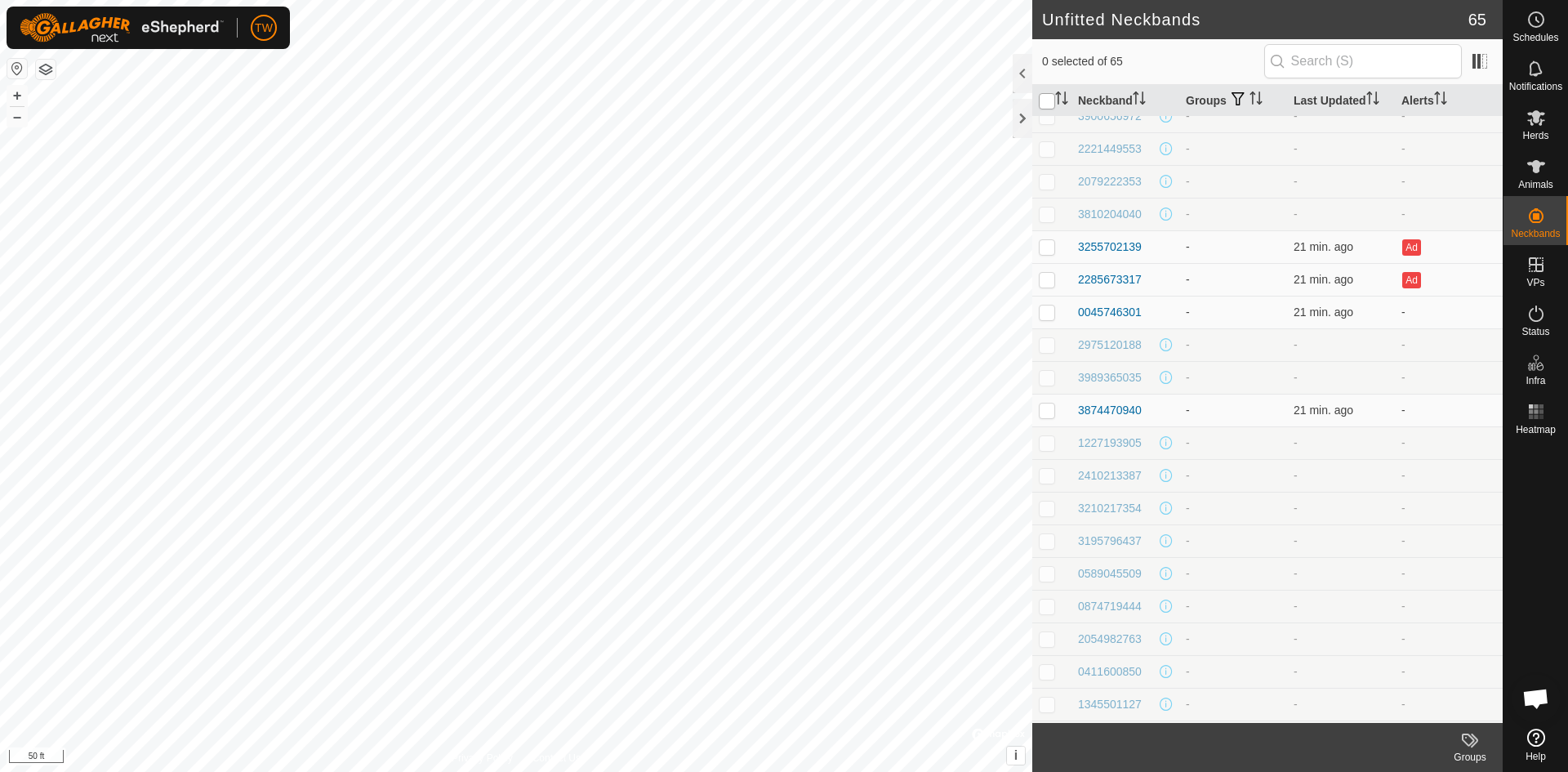
checkbox input "true"
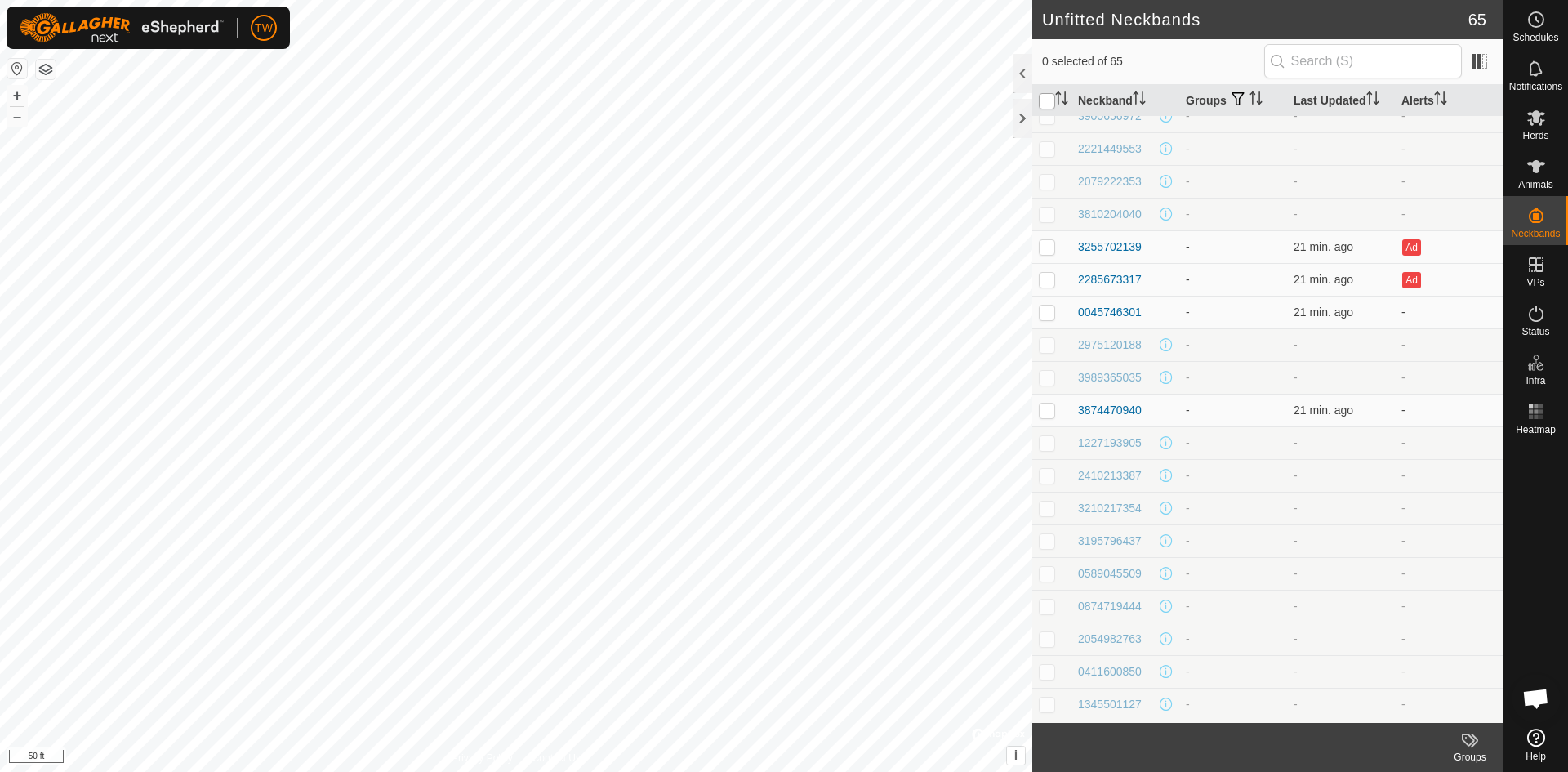
checkbox input "true"
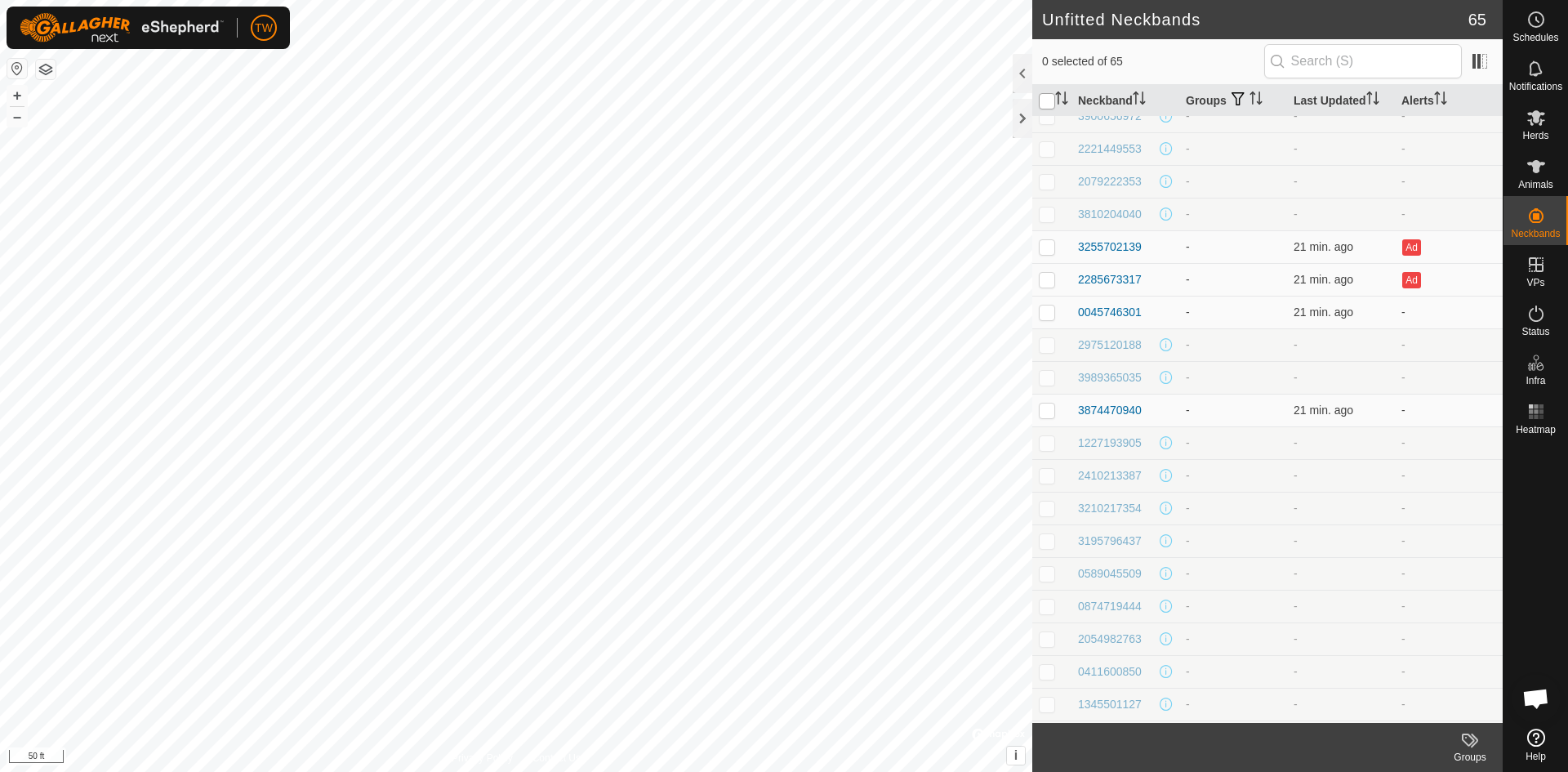
checkbox input "true"
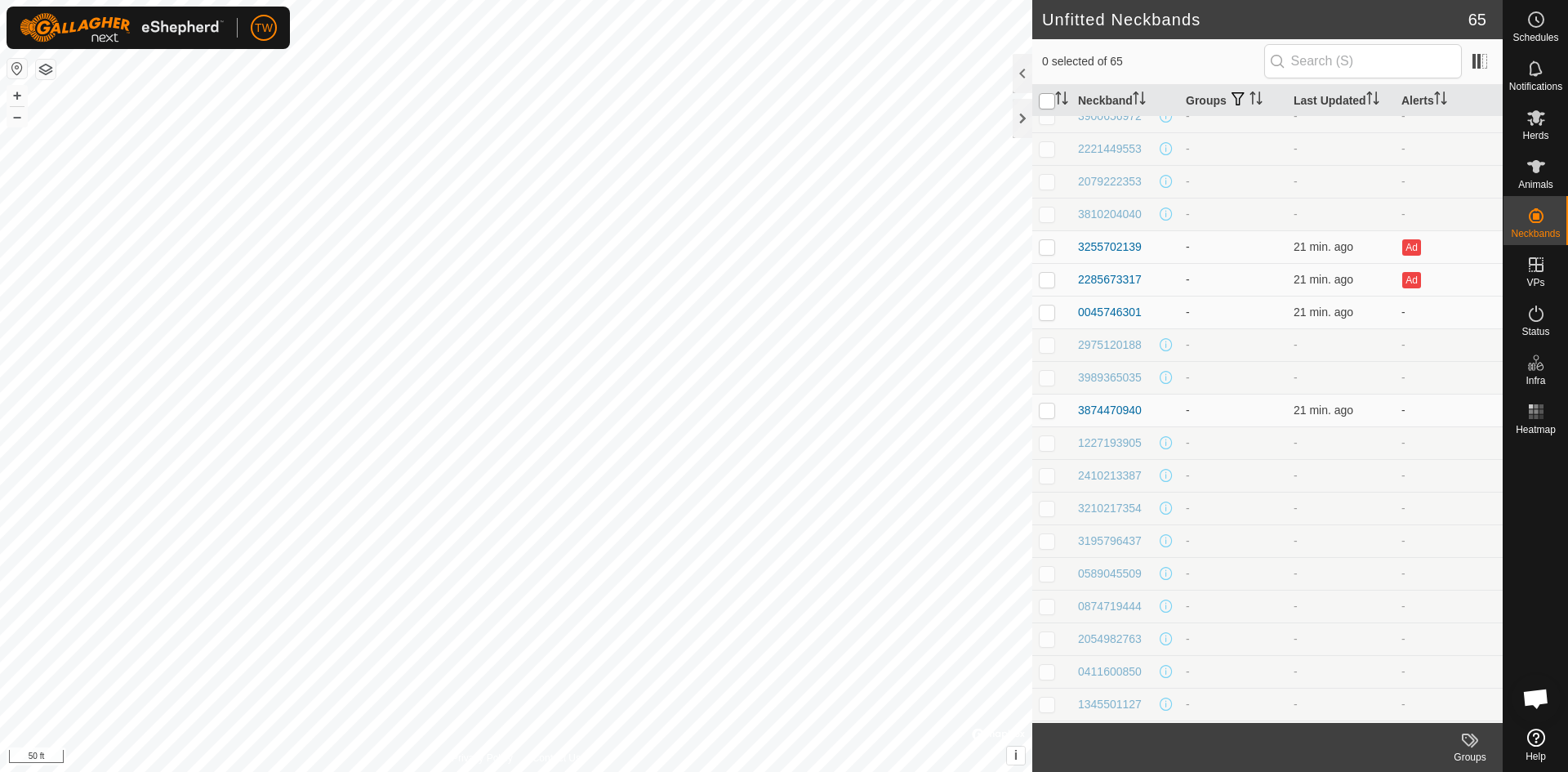
checkbox input "true"
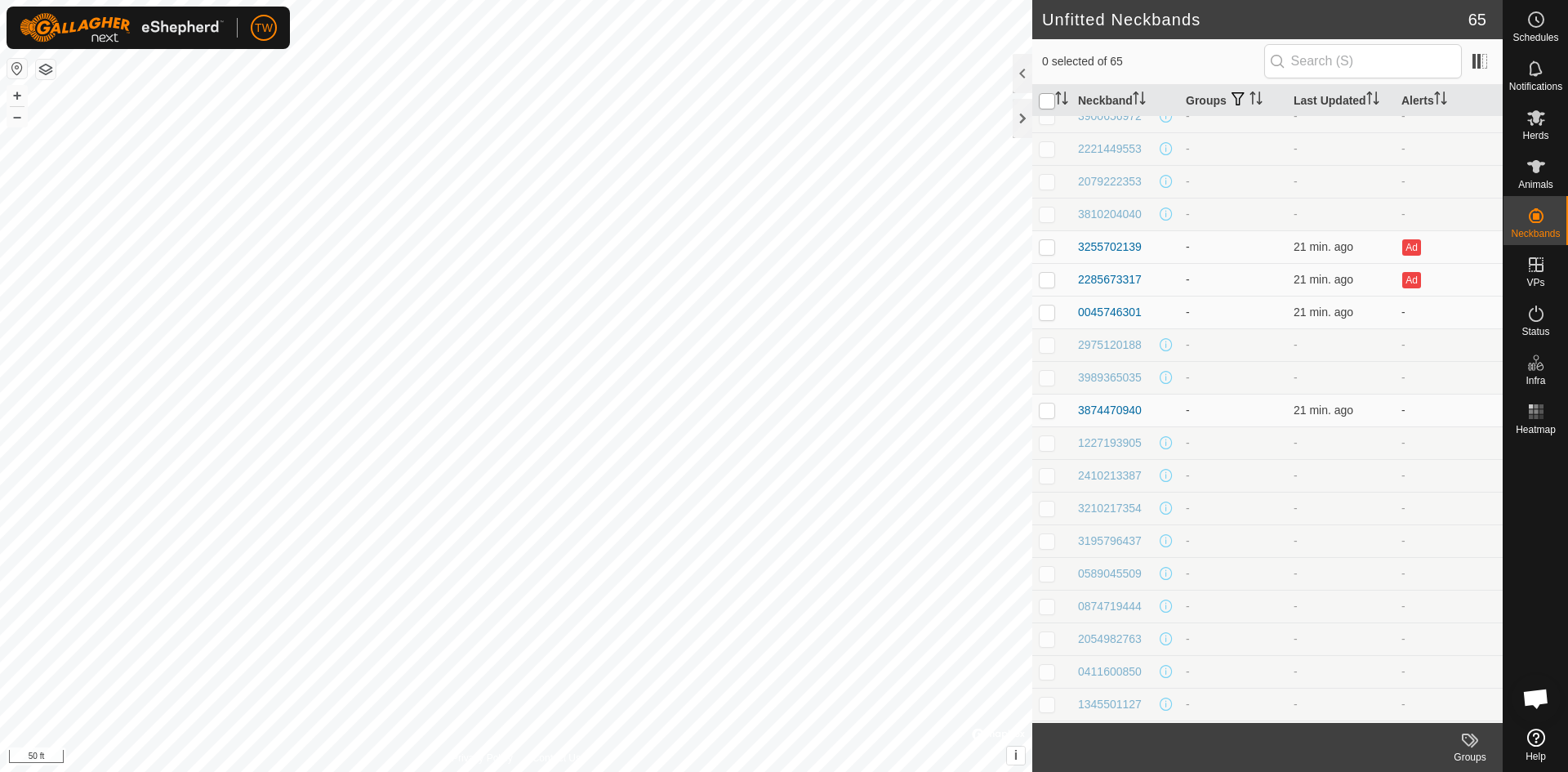
checkbox input "true"
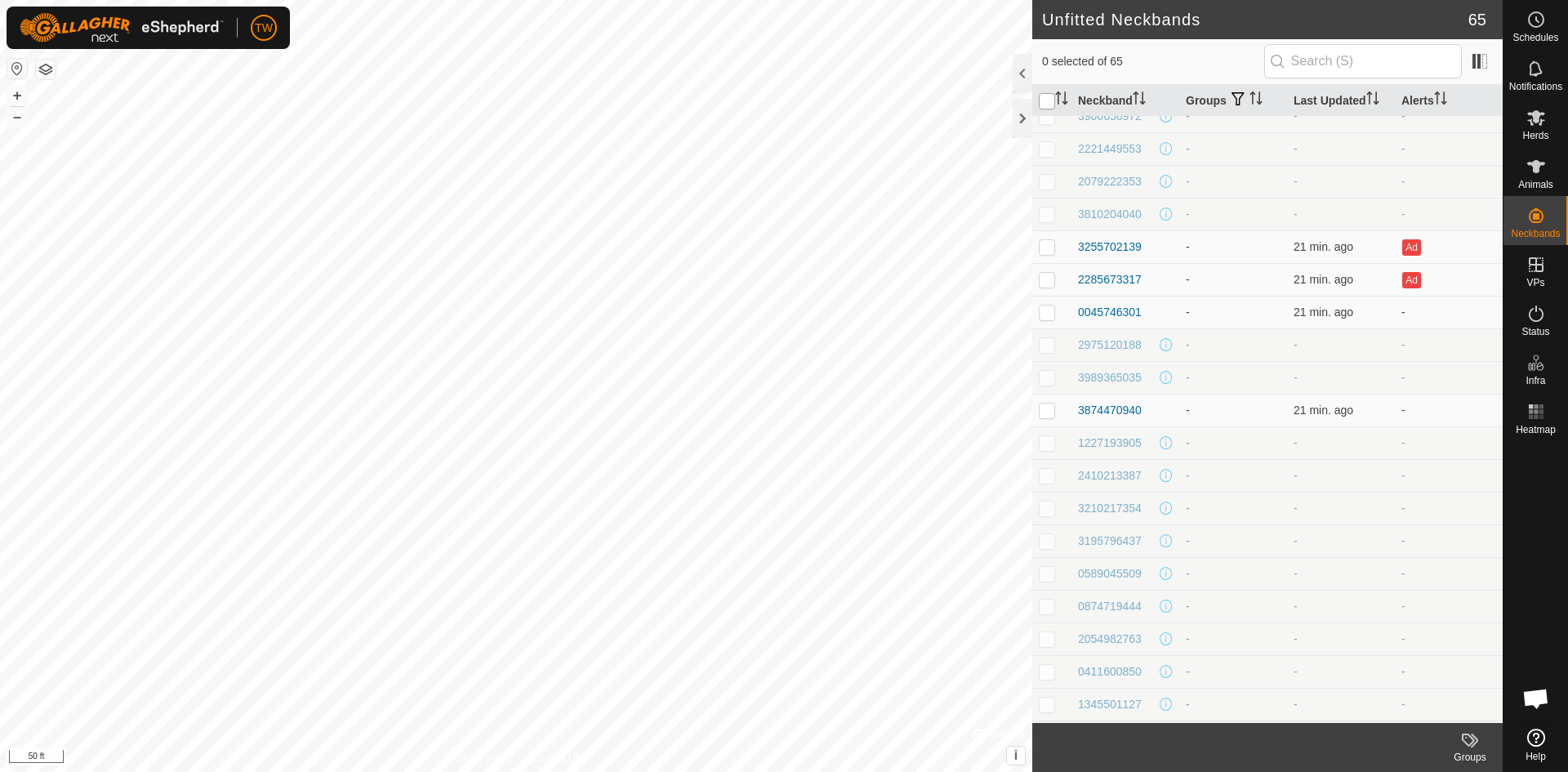
checkbox input "true"
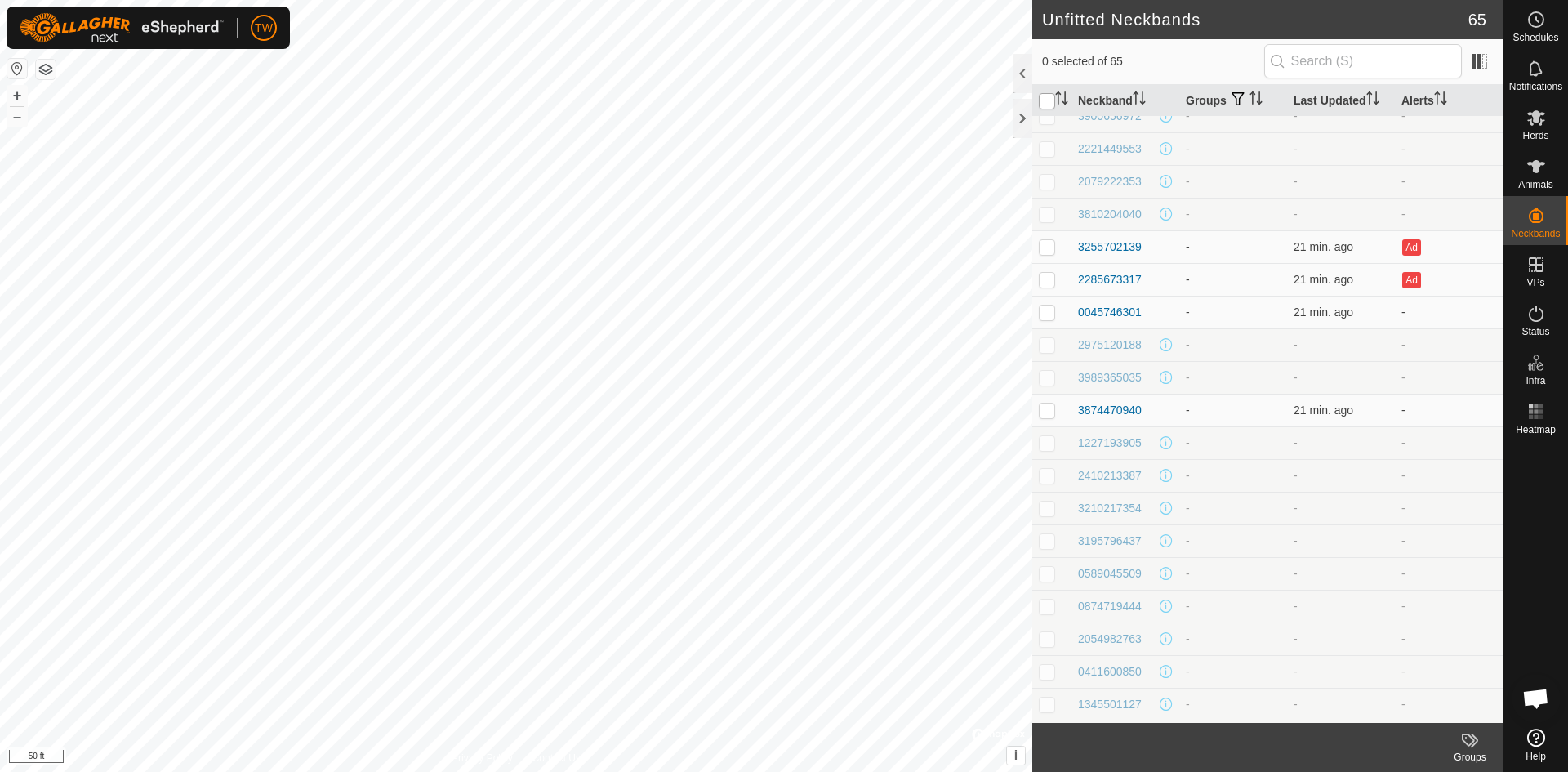
checkbox input "true"
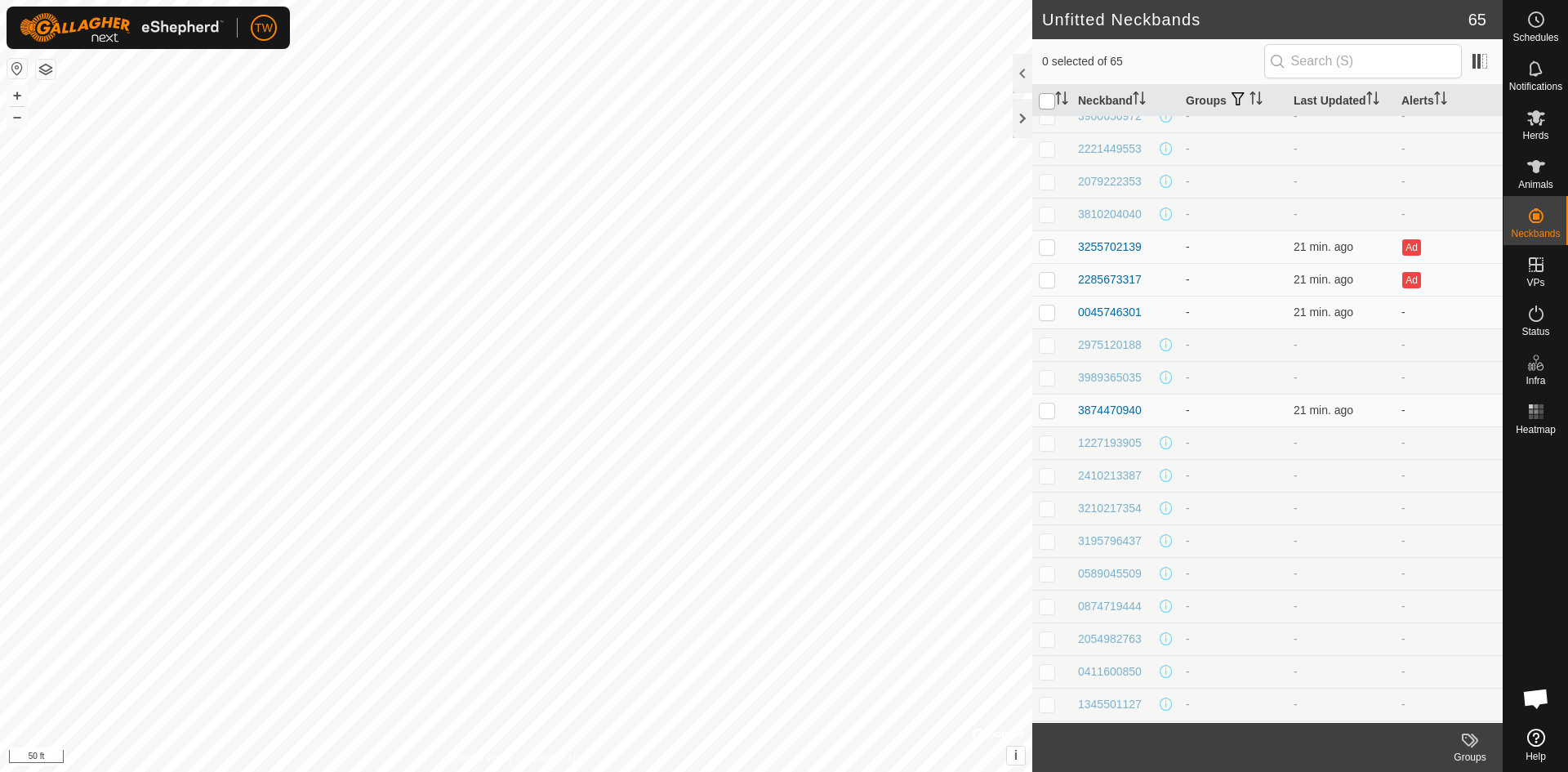
checkbox input "true"
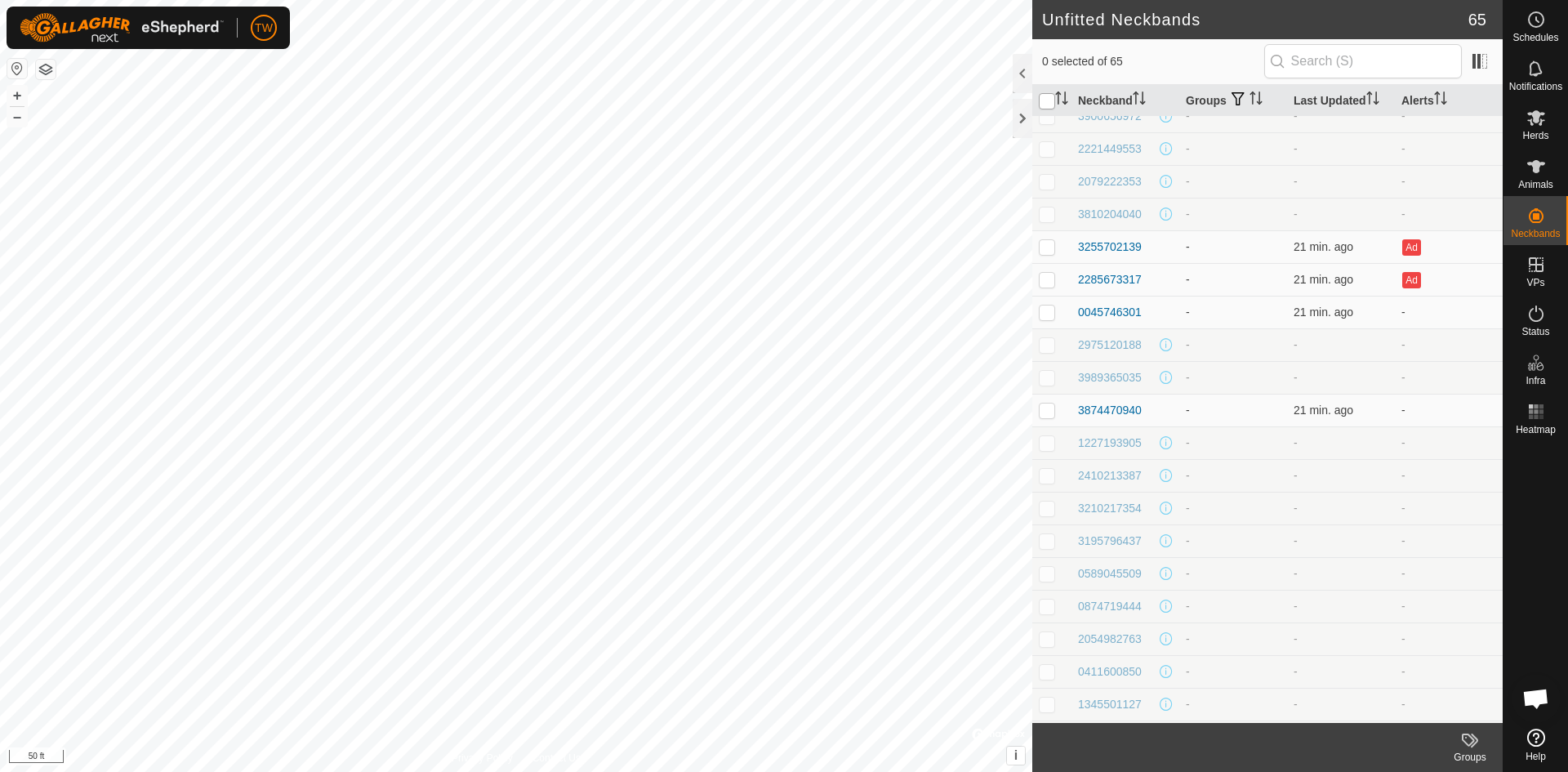
checkbox input "true"
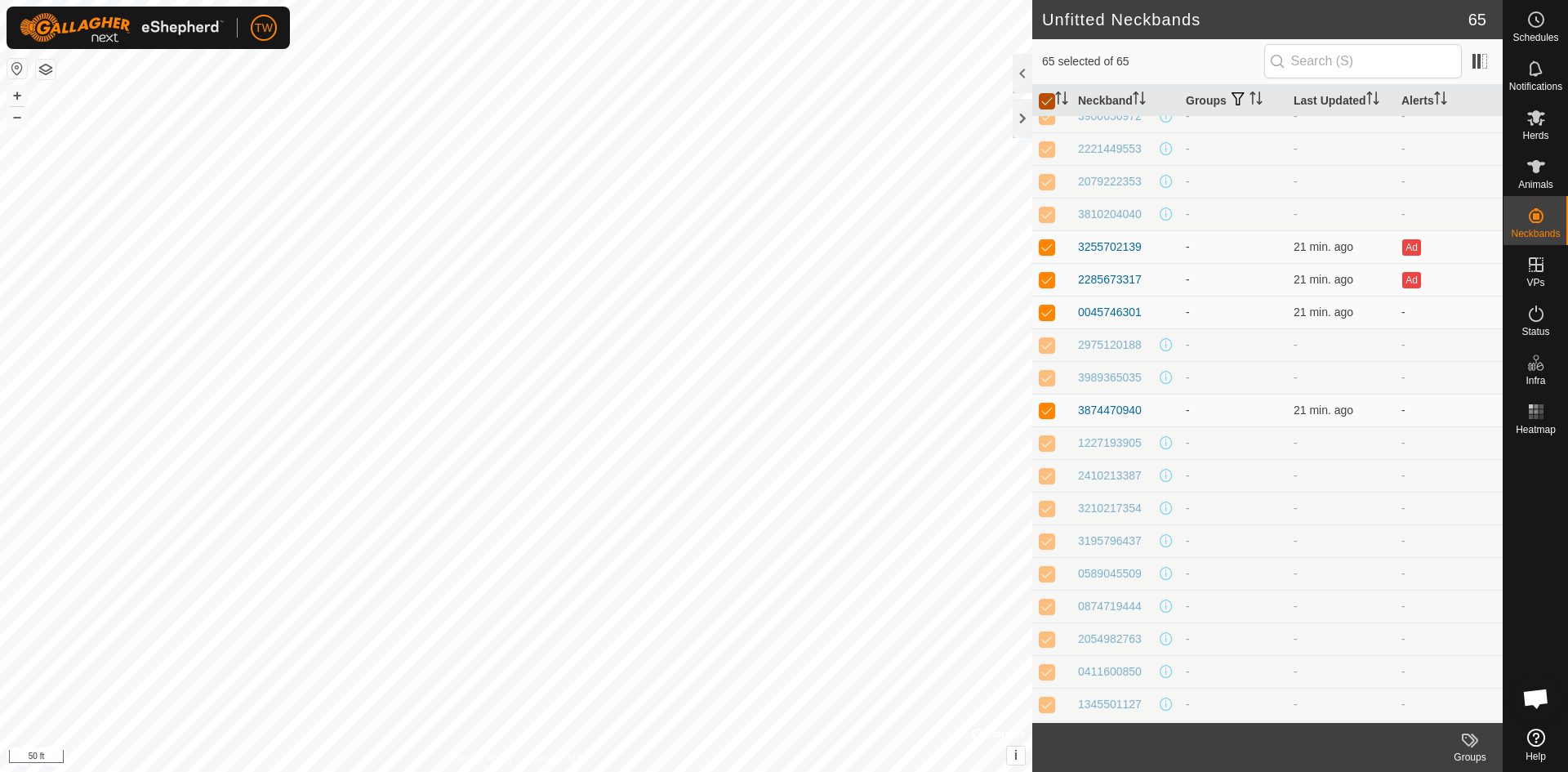
click at [1052, 99] on input "checkbox" at bounding box center [1047, 101] width 16 height 16
checkbox input "false"
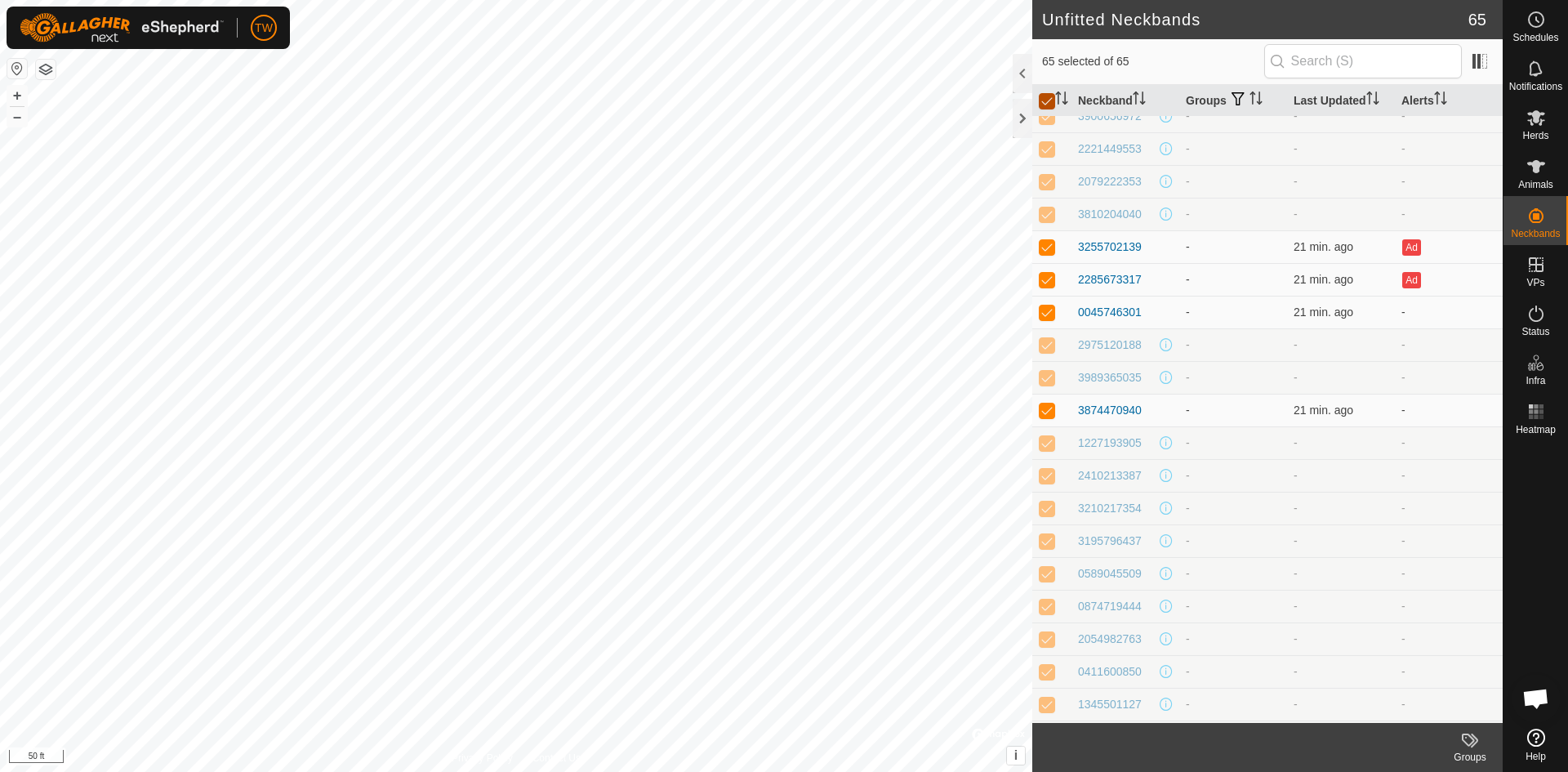
checkbox input "false"
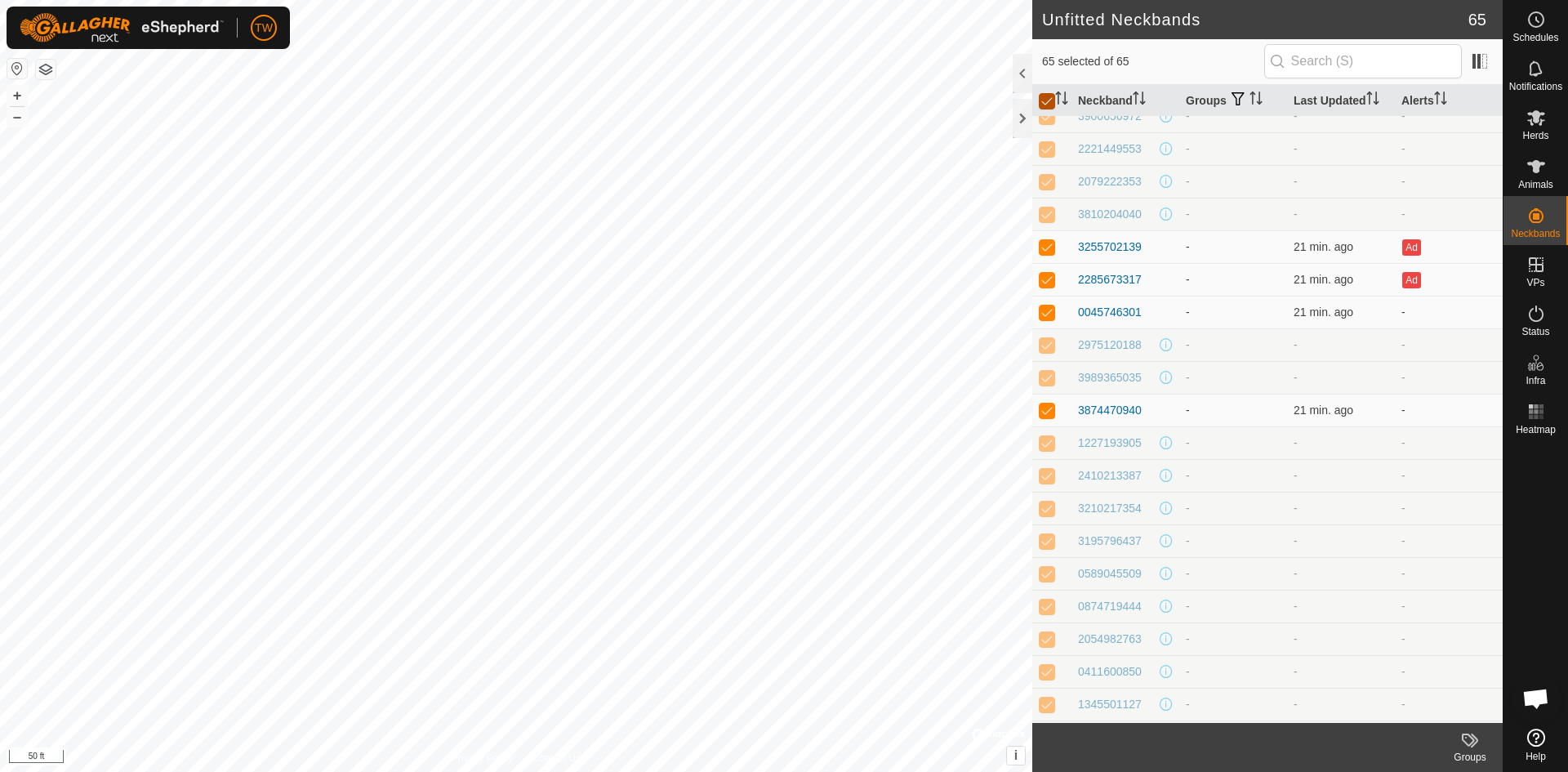
checkbox input "false"
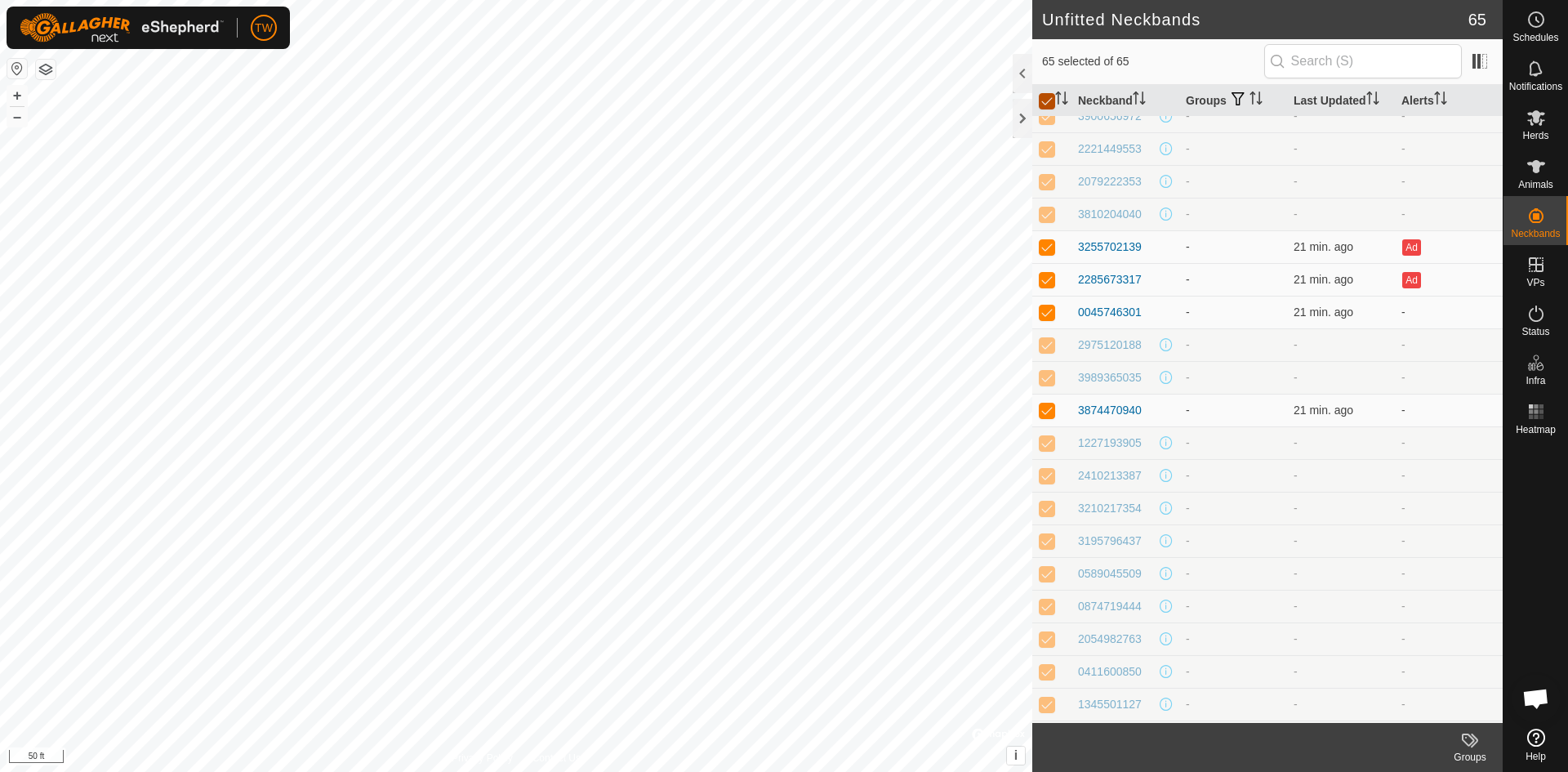
checkbox input "false"
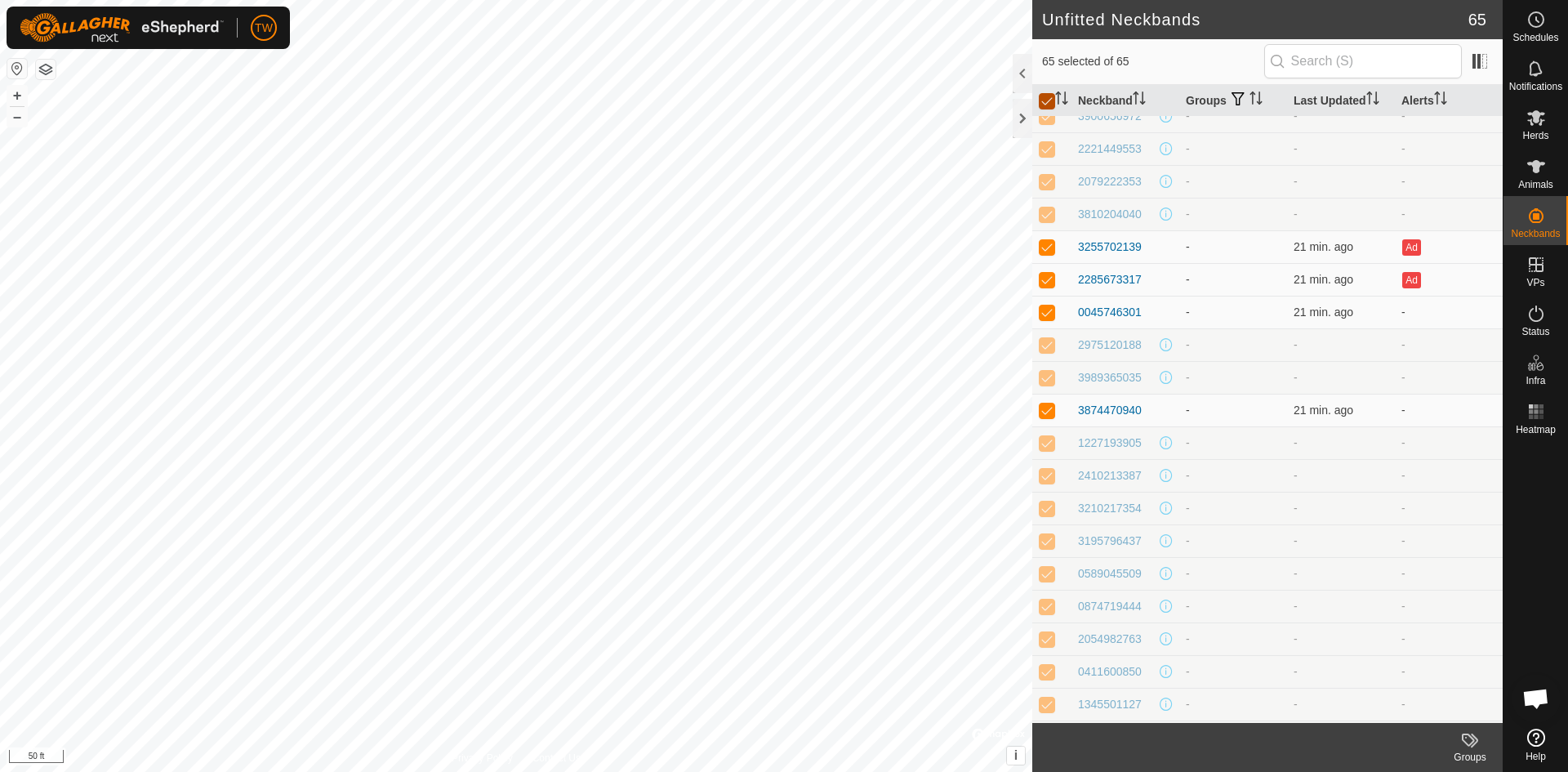
checkbox input "false"
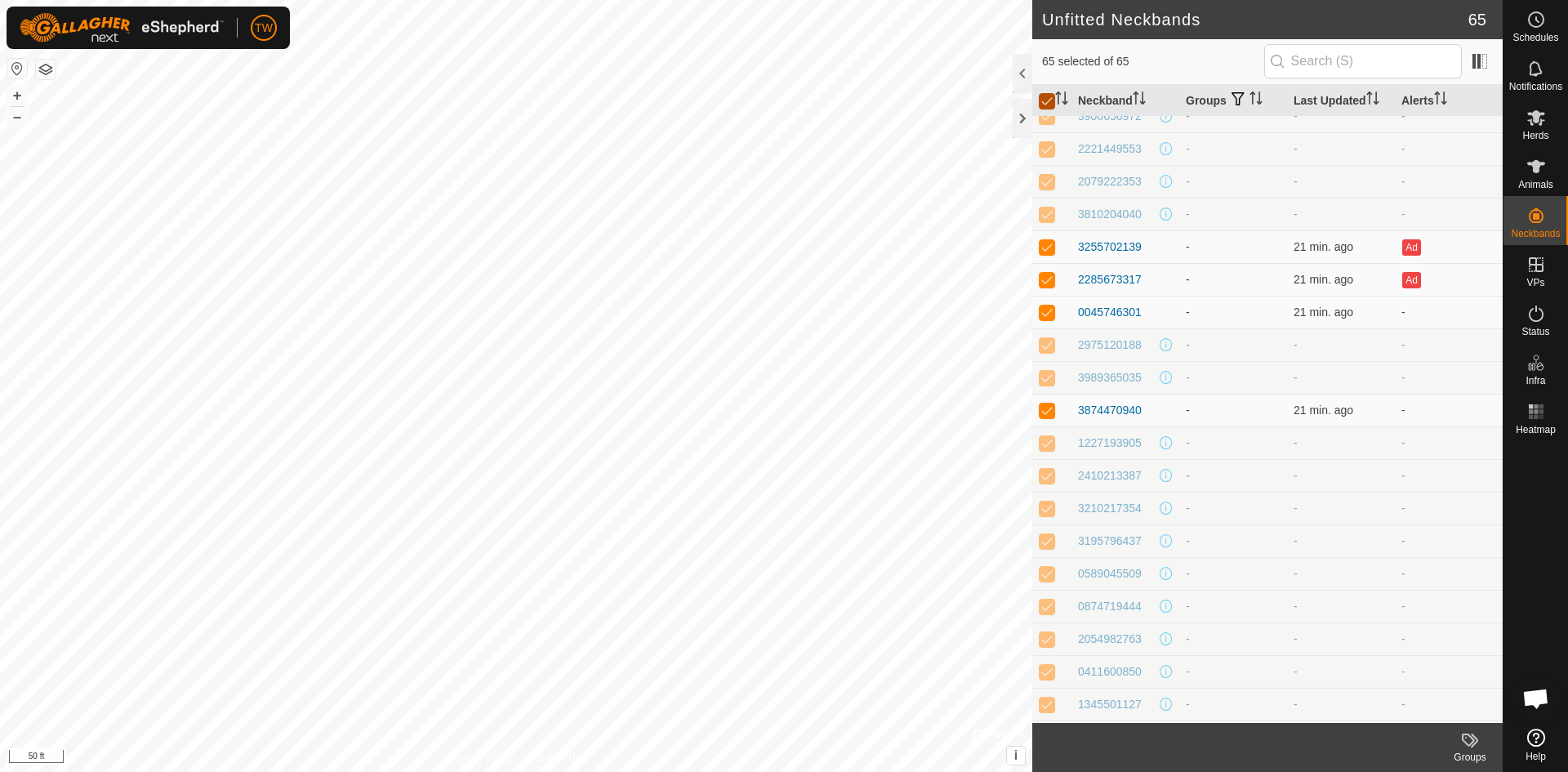
checkbox input "false"
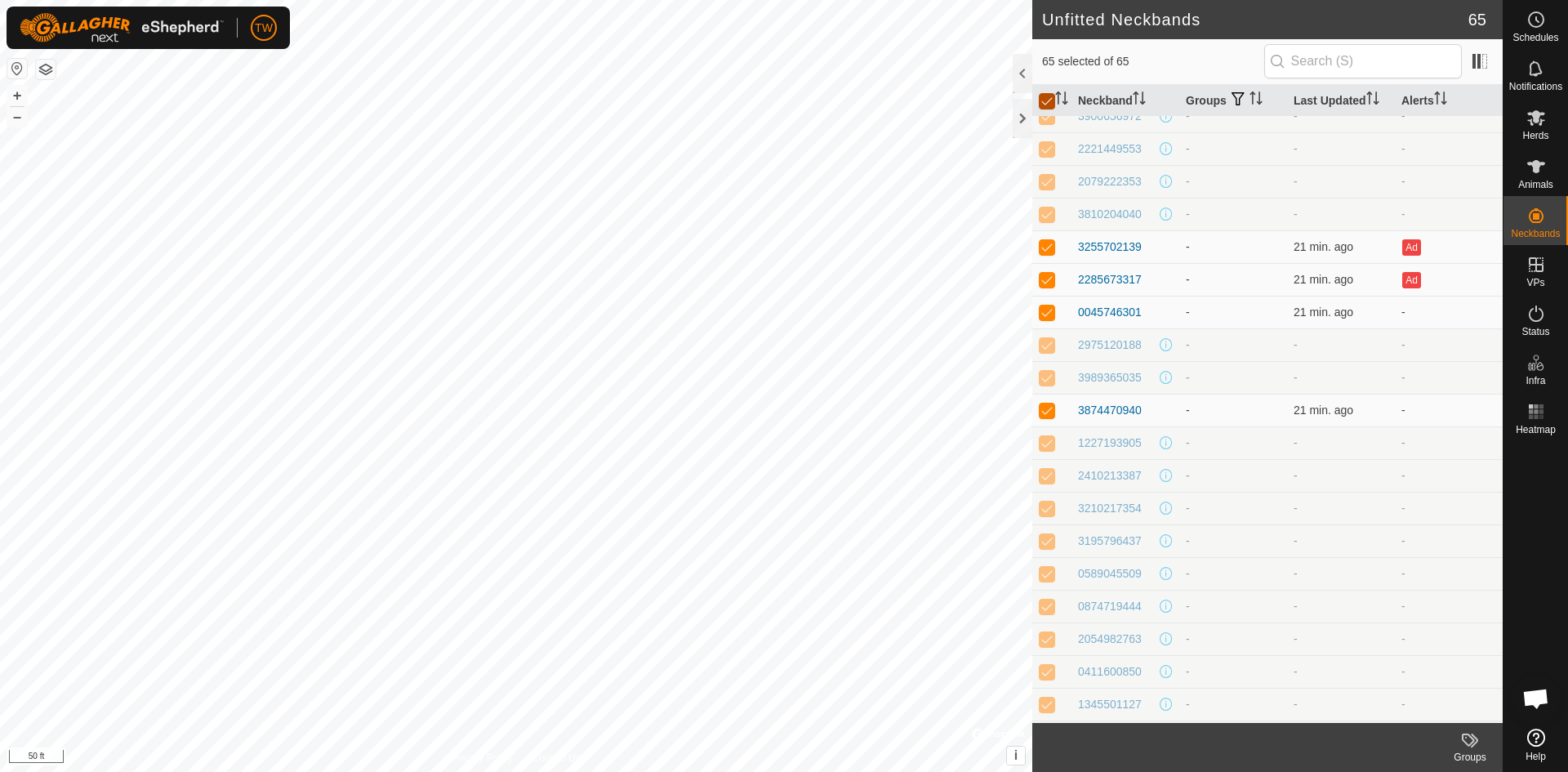
checkbox input "false"
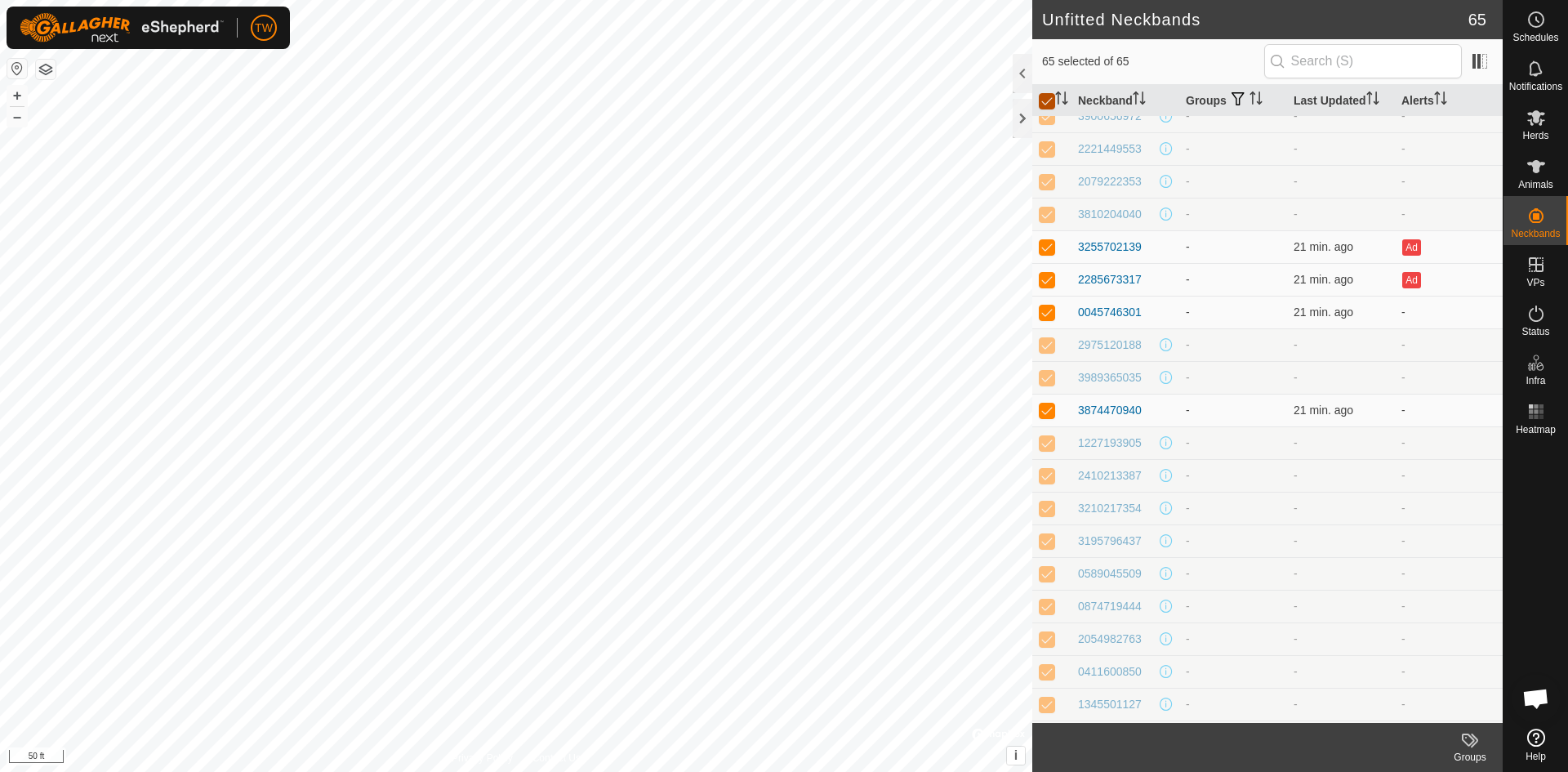
checkbox input "false"
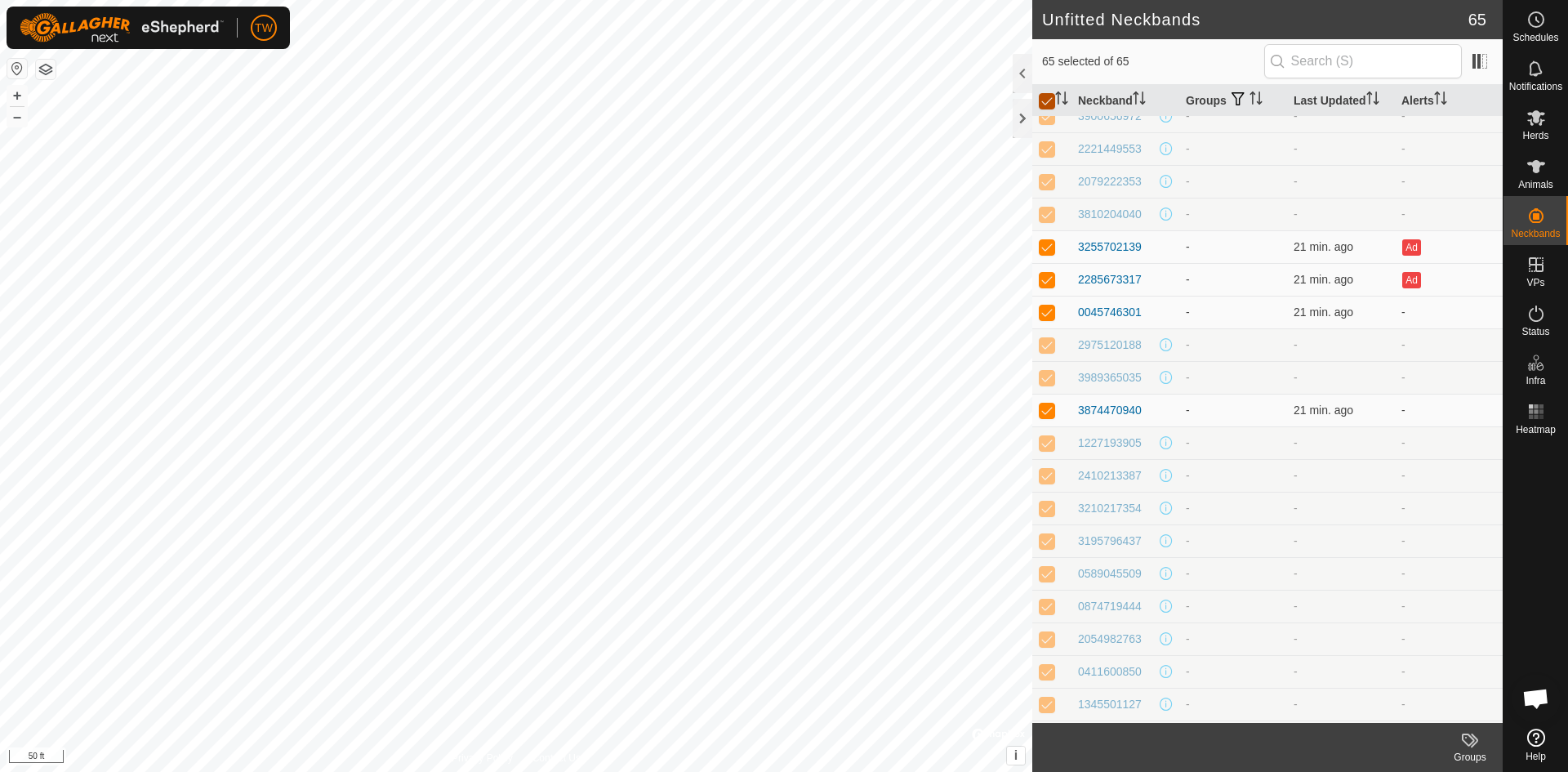
checkbox input "false"
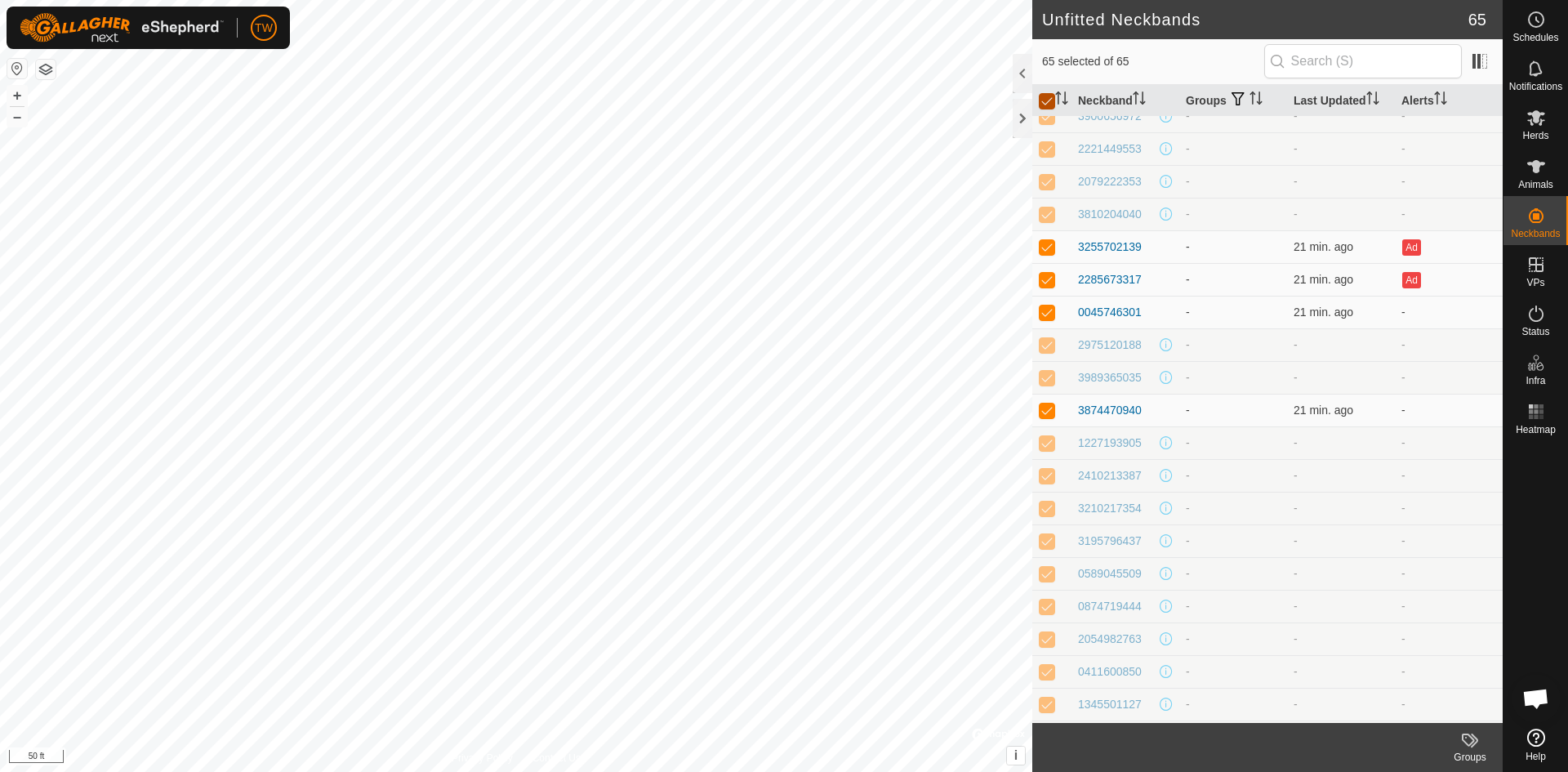
checkbox input "false"
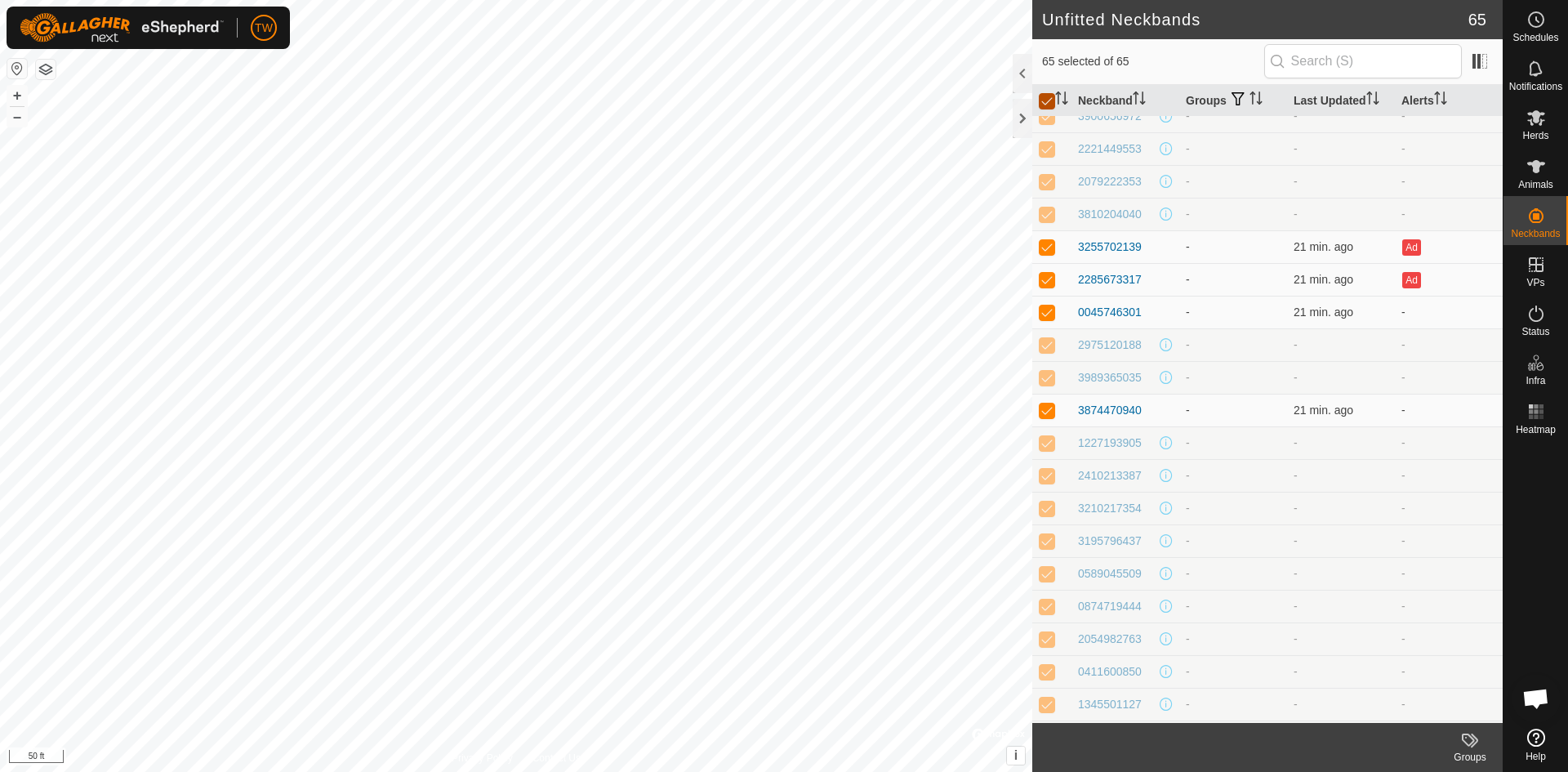
checkbox input "false"
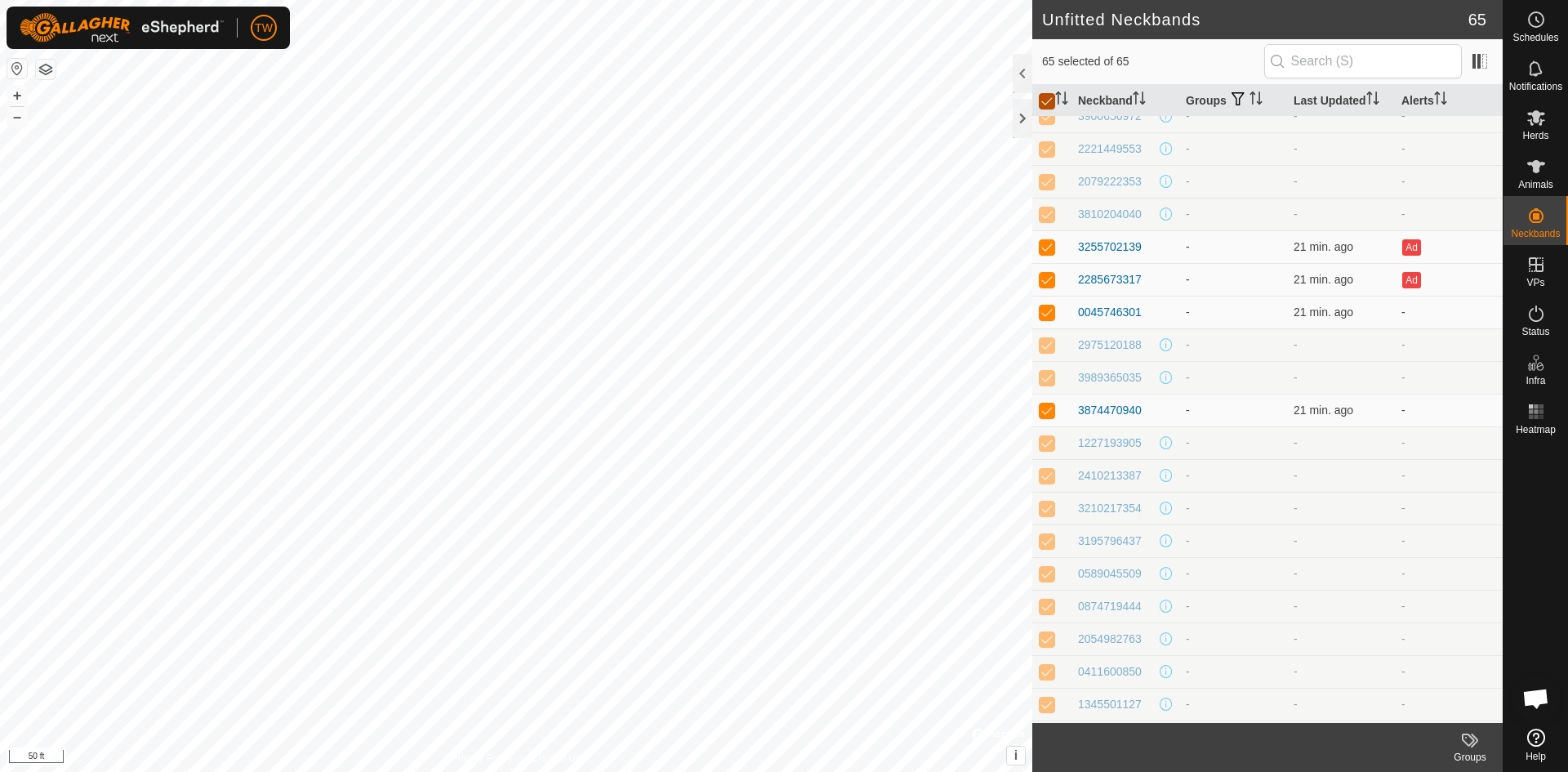
checkbox input "false"
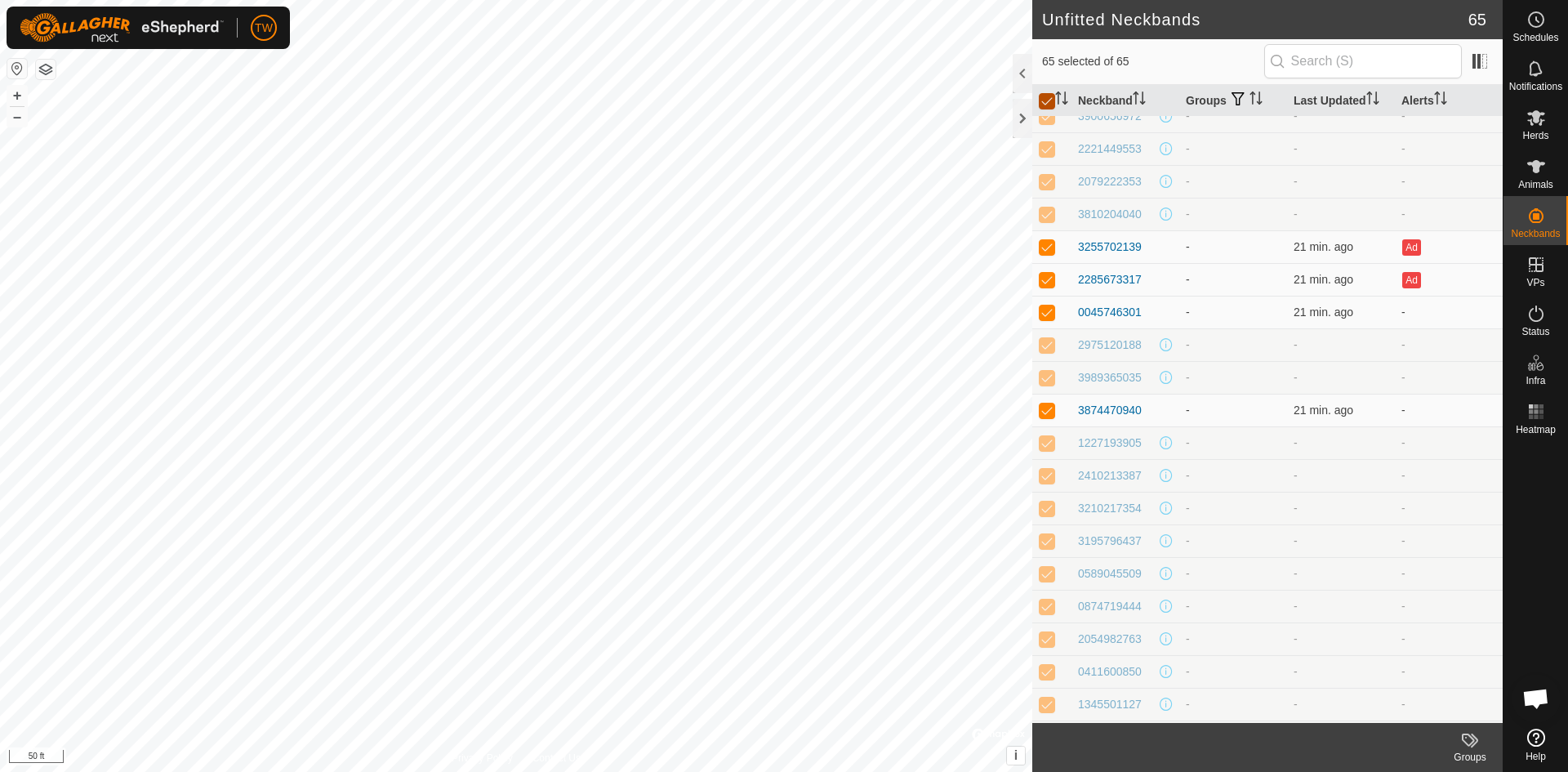
checkbox input "false"
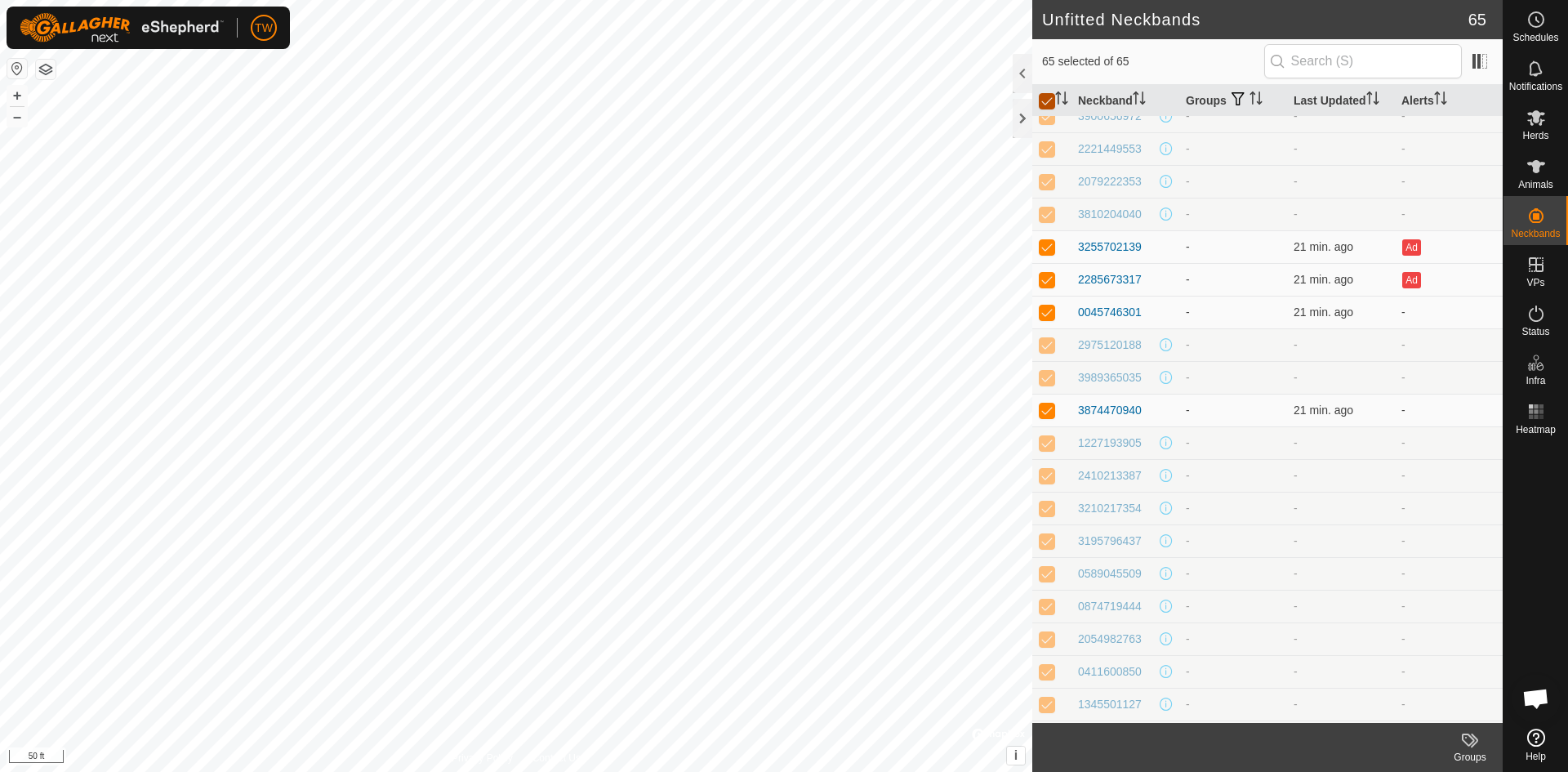
checkbox input "false"
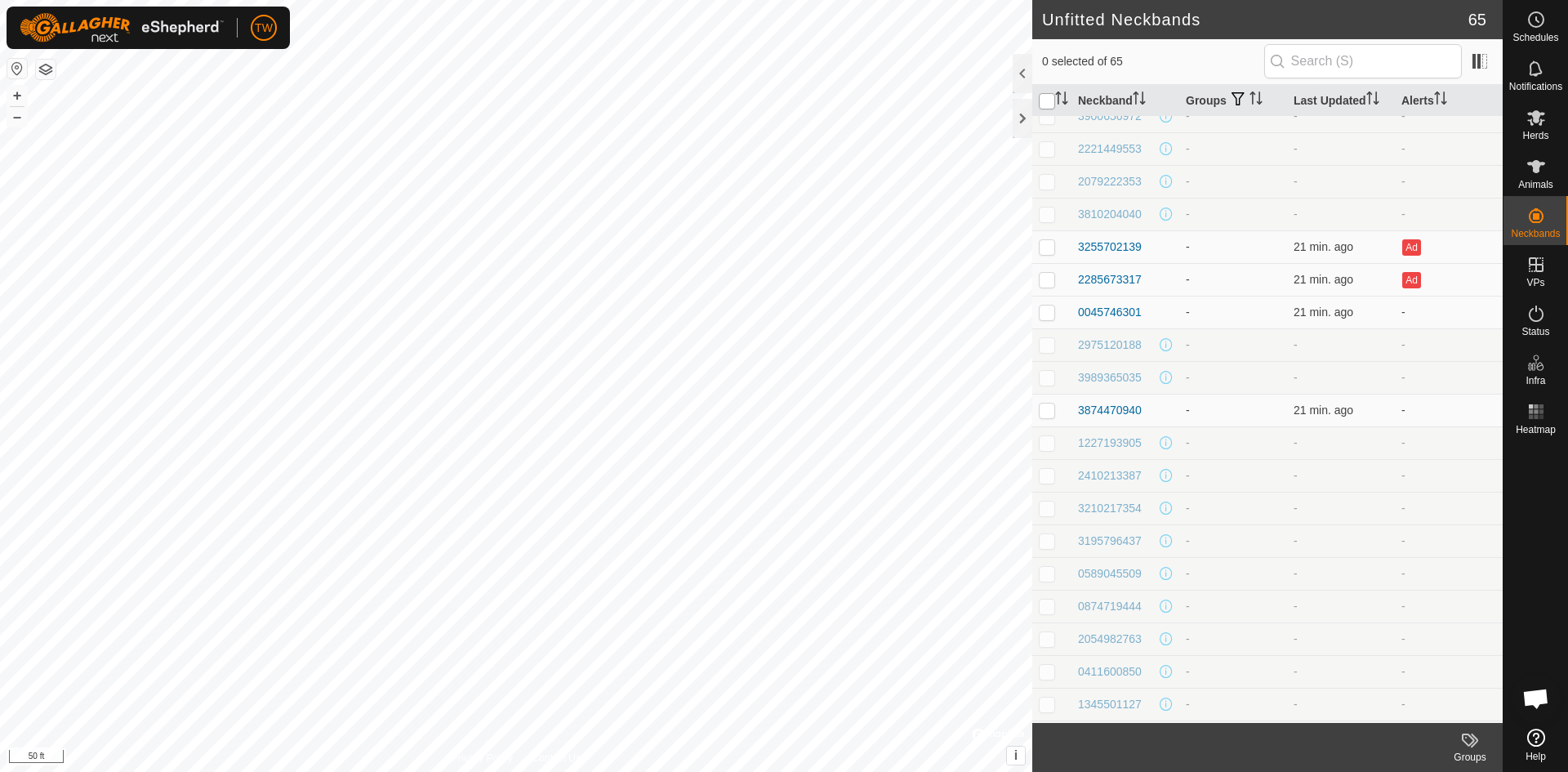
click at [1052, 102] on input "checkbox" at bounding box center [1047, 101] width 16 height 16
checkbox input "true"
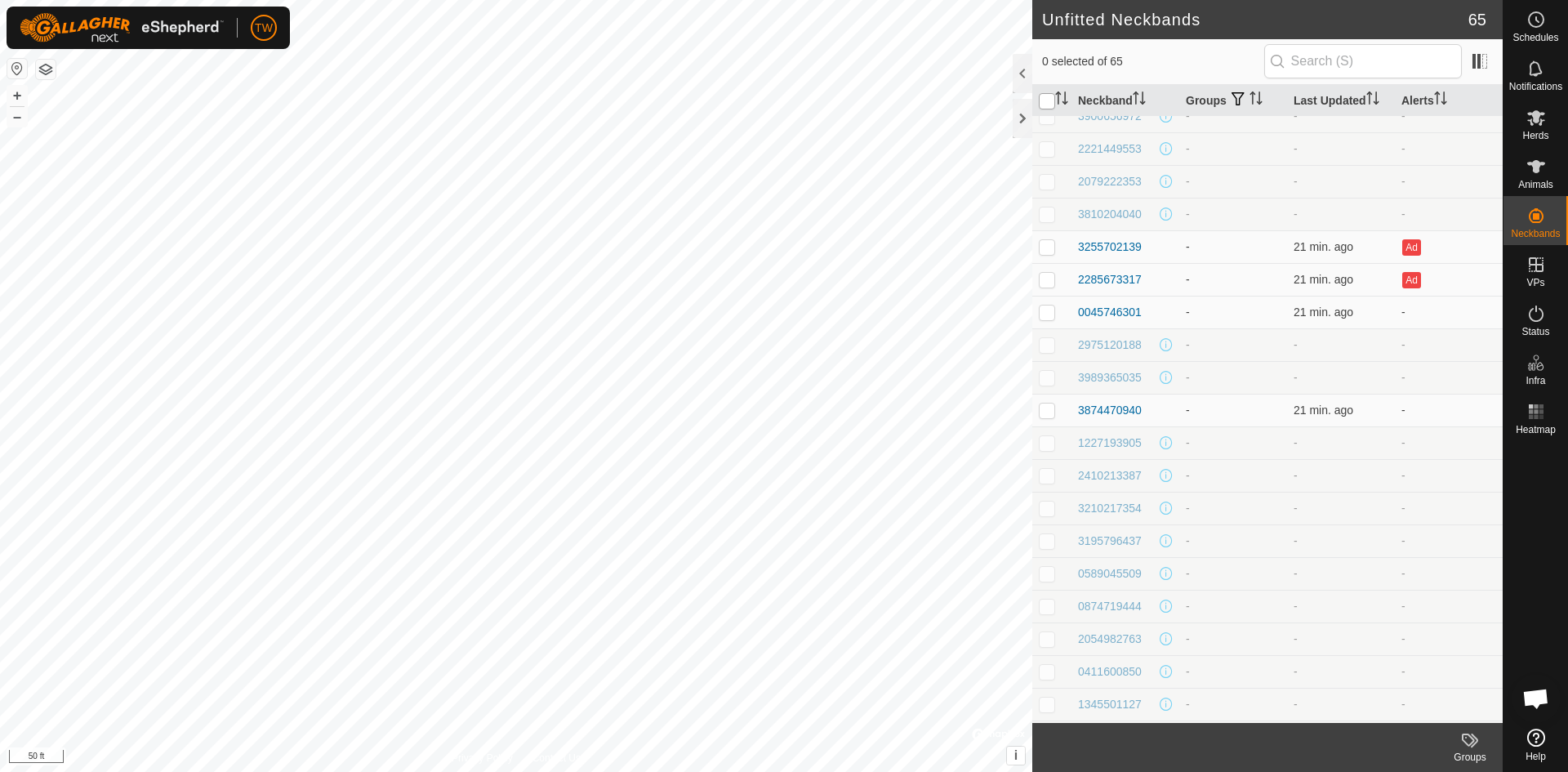
checkbox input "true"
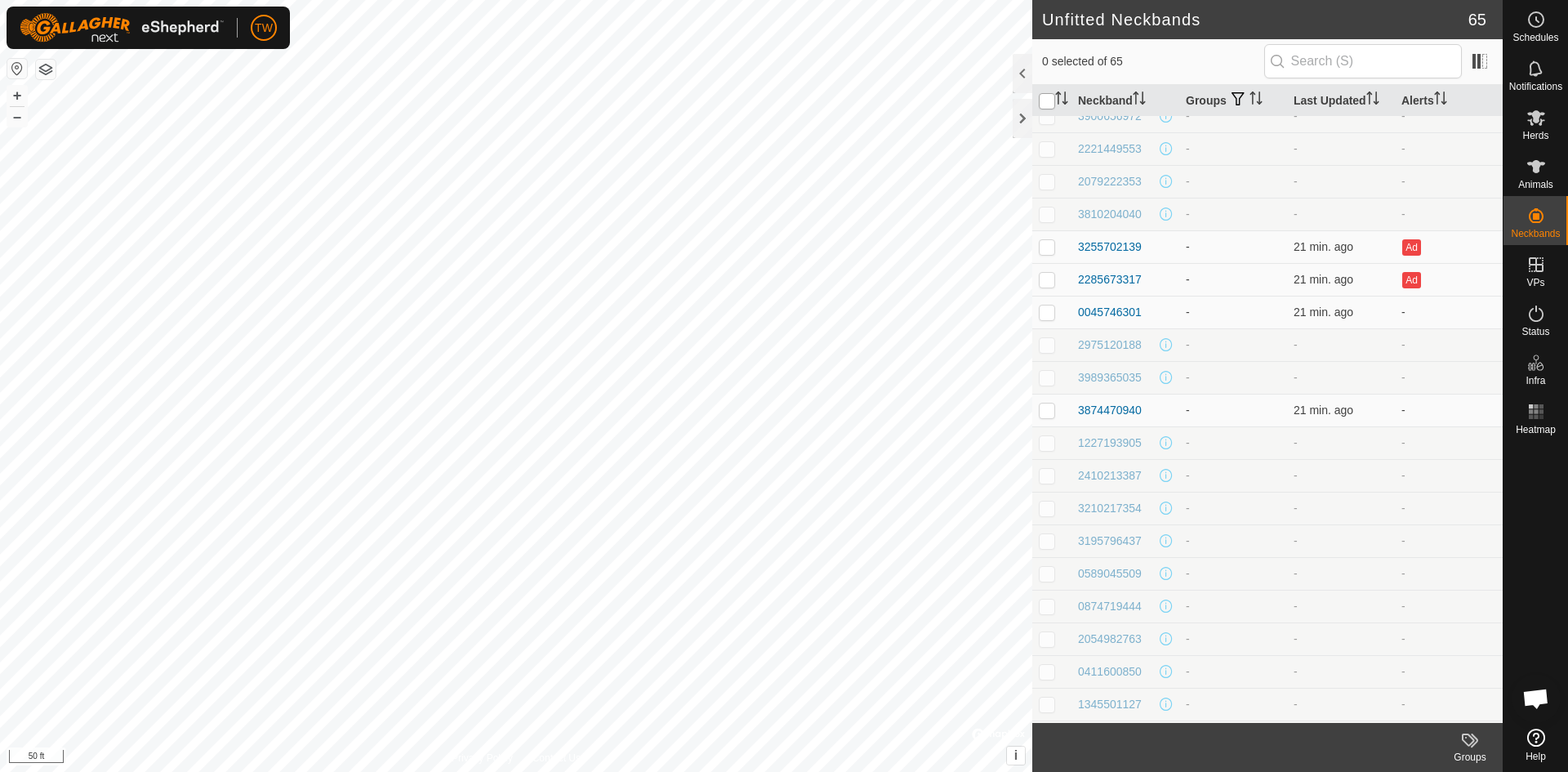
checkbox input "true"
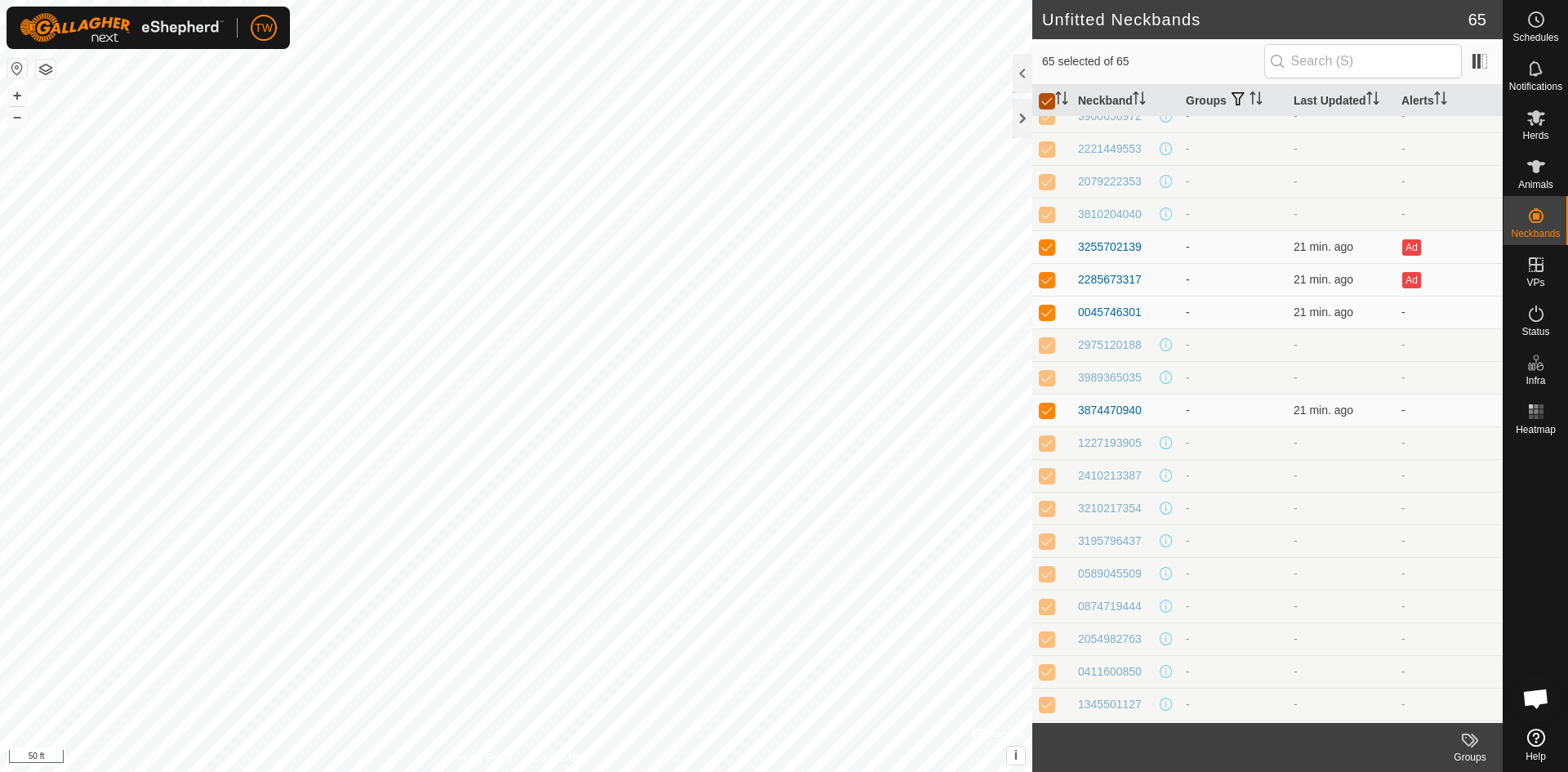
click at [1052, 102] on input "checkbox" at bounding box center [1047, 101] width 16 height 16
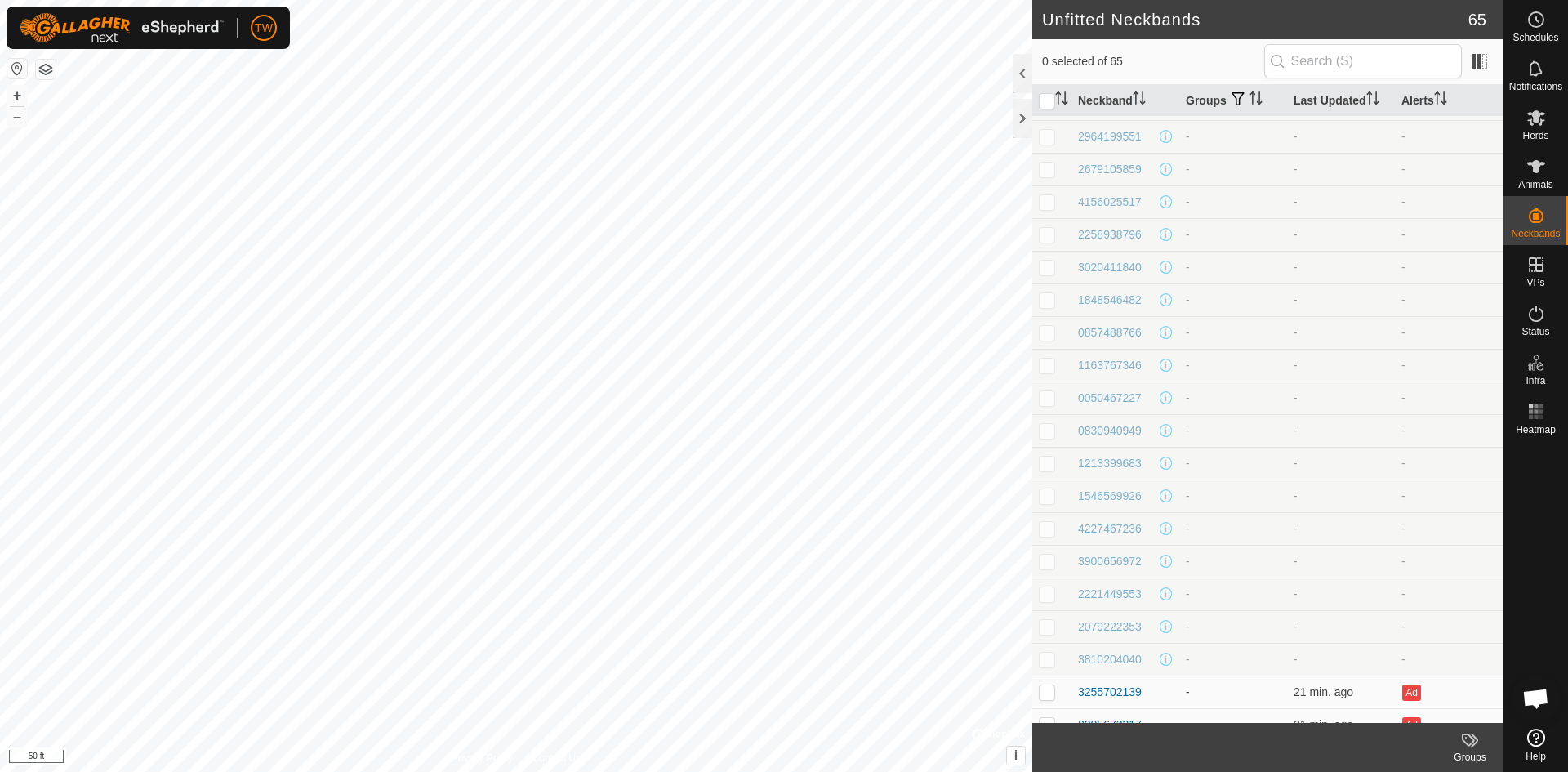
scroll to position [0, 0]
click at [1475, 740] on icon at bounding box center [1469, 739] width 19 height 19
click at [1544, 571] on div at bounding box center [1536, 581] width 65 height 281
click at [1542, 160] on icon at bounding box center [1536, 166] width 19 height 19
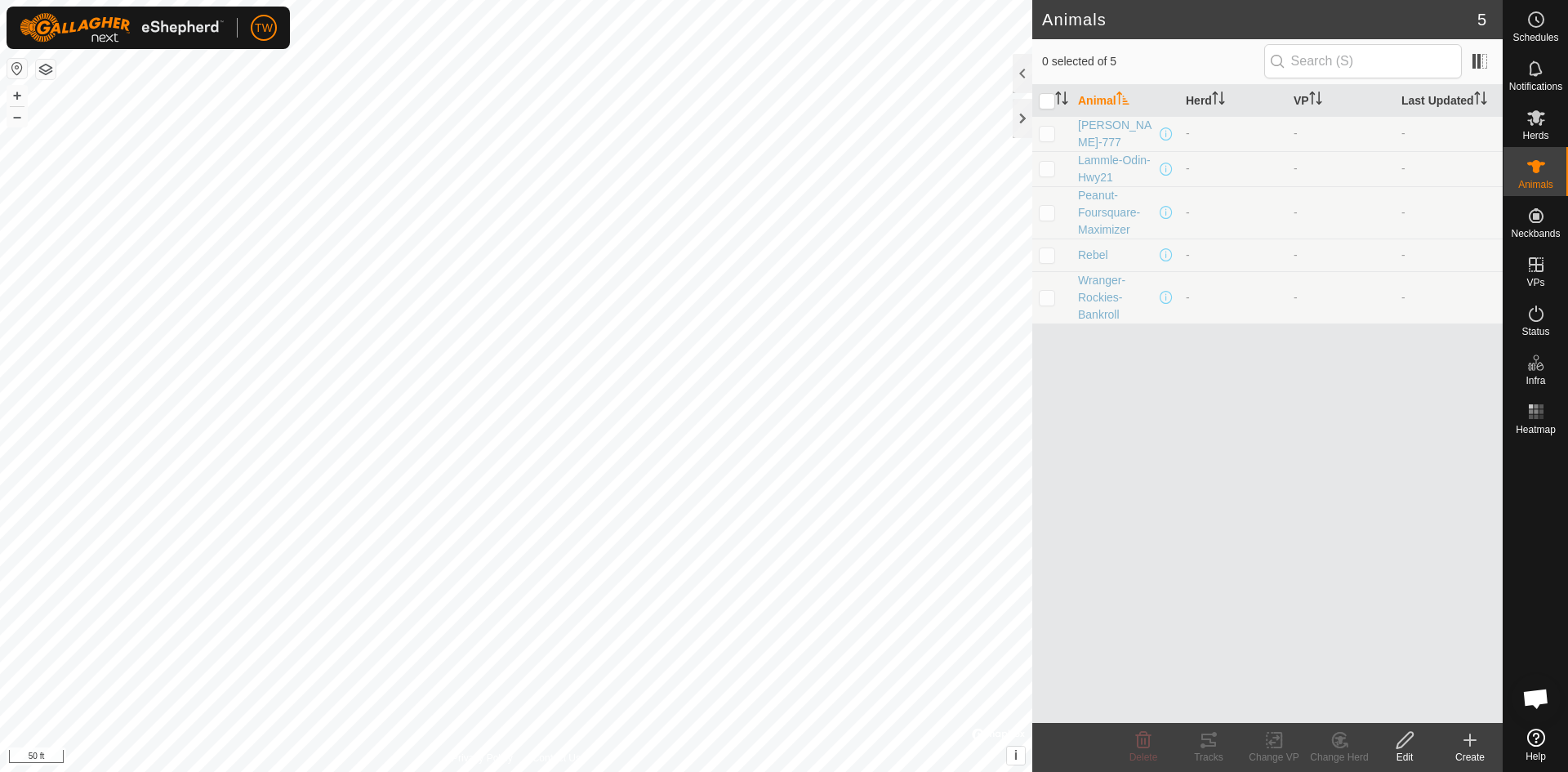
click at [1472, 740] on icon at bounding box center [1470, 740] width 12 height 0
click at [1448, 666] on link "Bulk Create - Upload File" at bounding box center [1398, 670] width 208 height 33
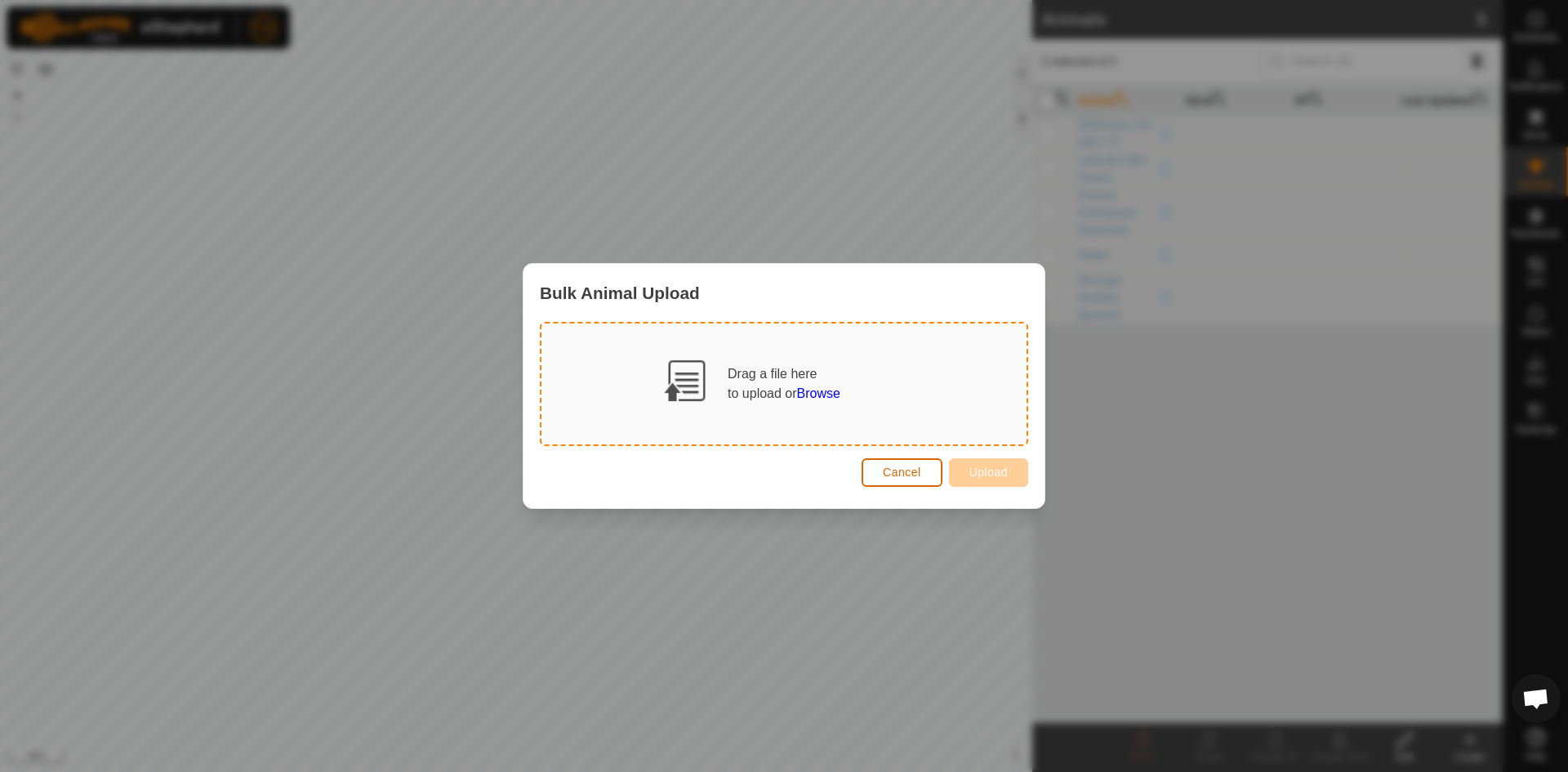
click at [911, 477] on span "Cancel" at bounding box center [903, 472] width 38 height 13
